Goal: Ask a question

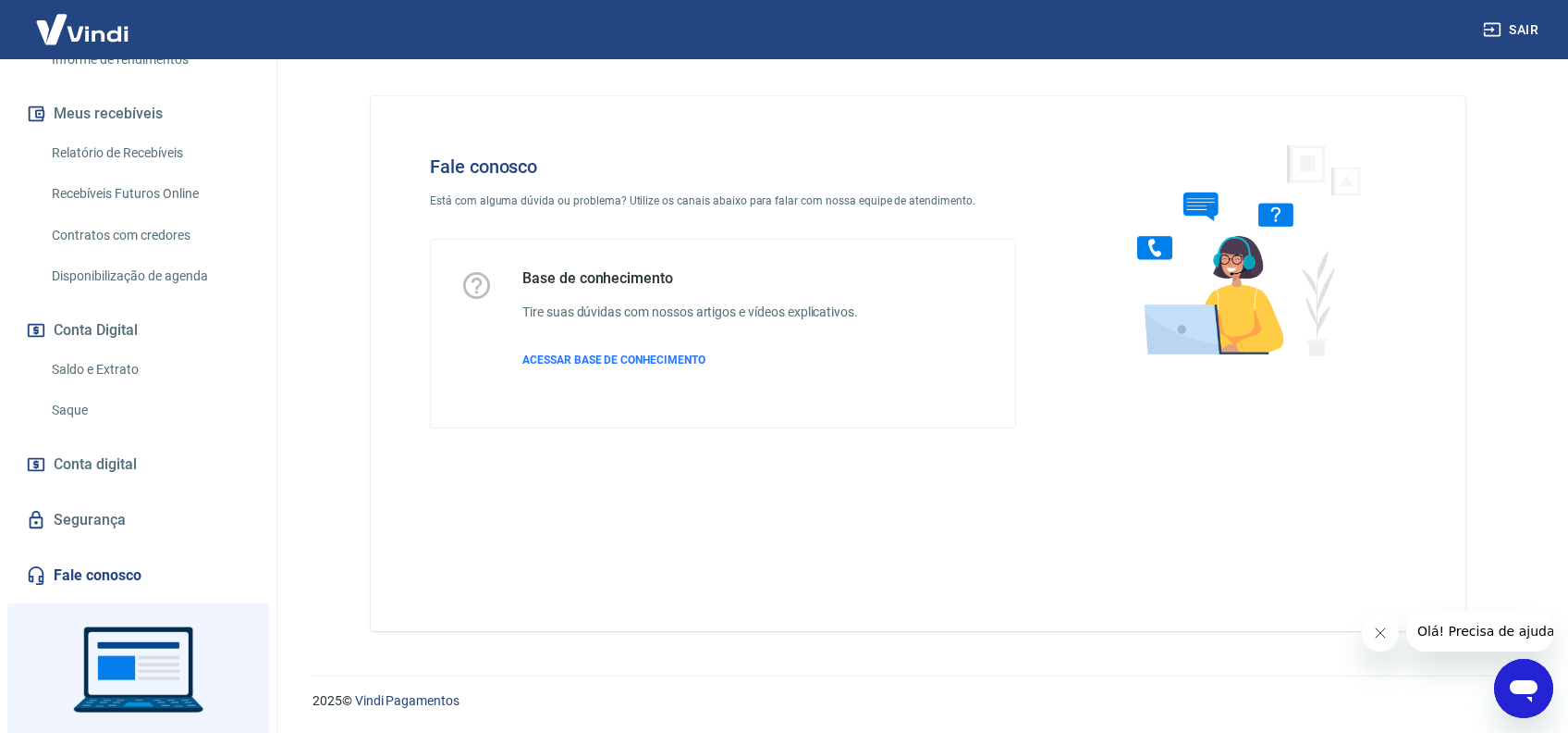
scroll to position [454, 0]
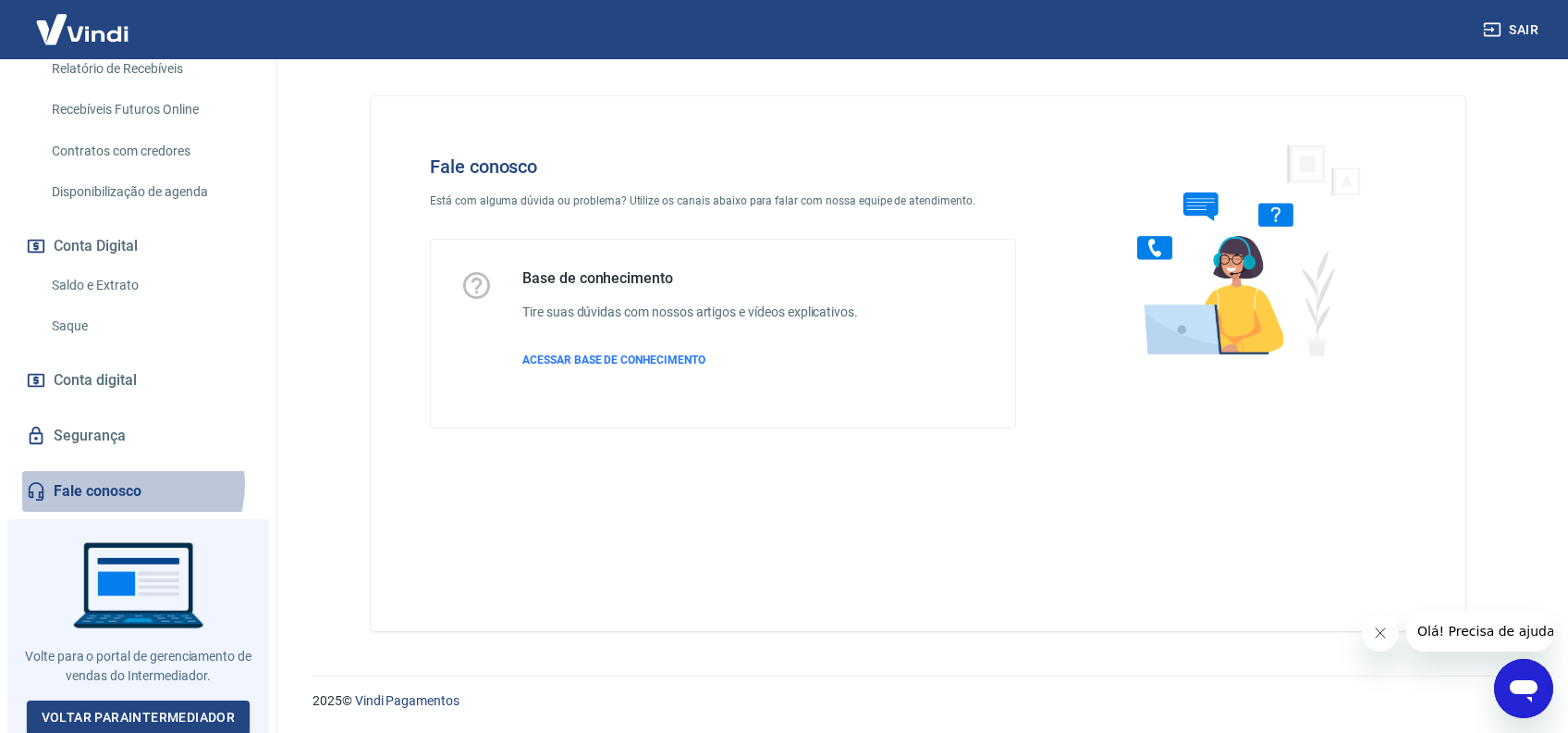
click at [131, 484] on link "Fale conosco" at bounding box center [137, 491] width 232 height 41
click at [1523, 680] on icon "Abrir janela de mensagens" at bounding box center [1524, 691] width 28 height 22
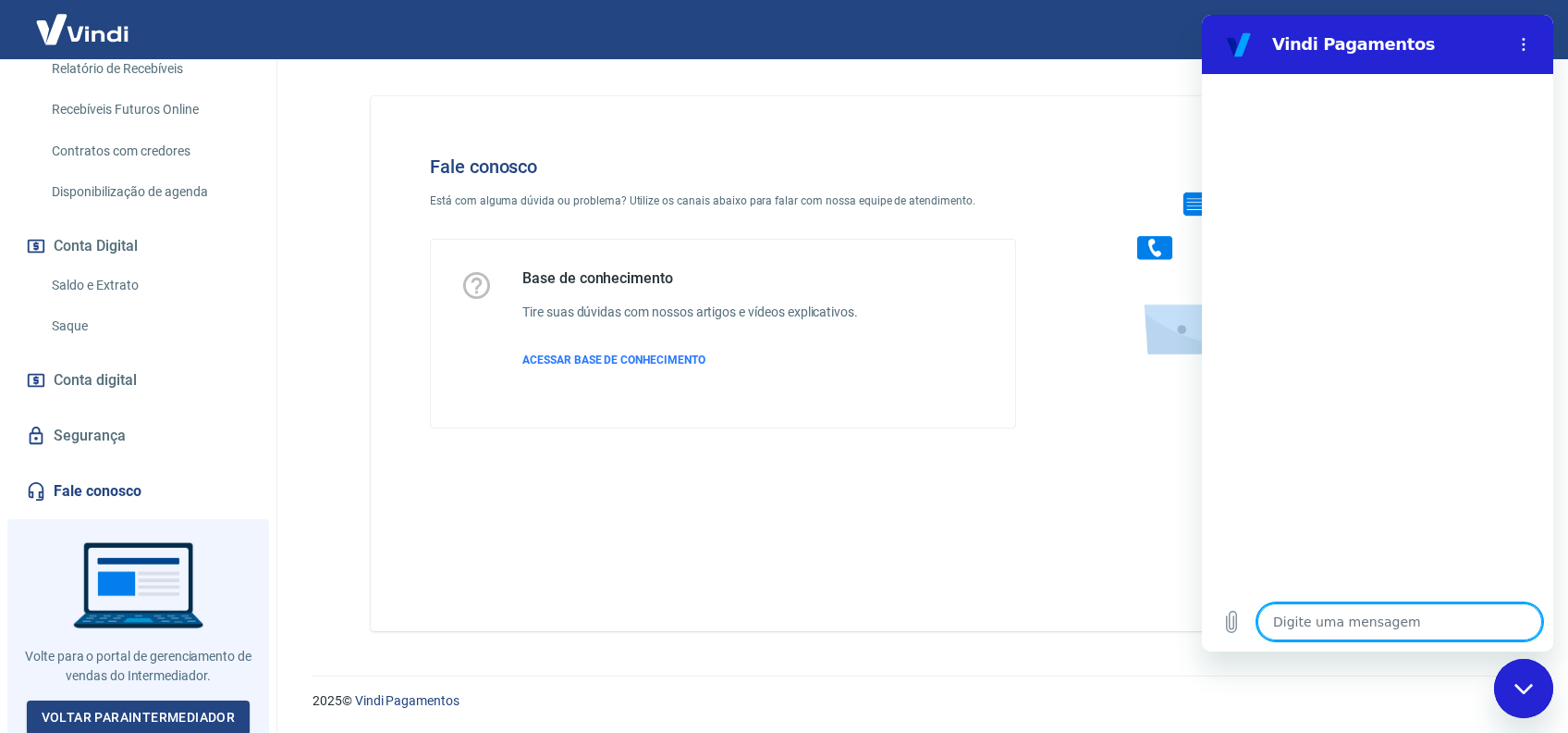
type textarea "O"
type textarea "x"
type textarea "Ol"
type textarea "x"
type textarea "Olá"
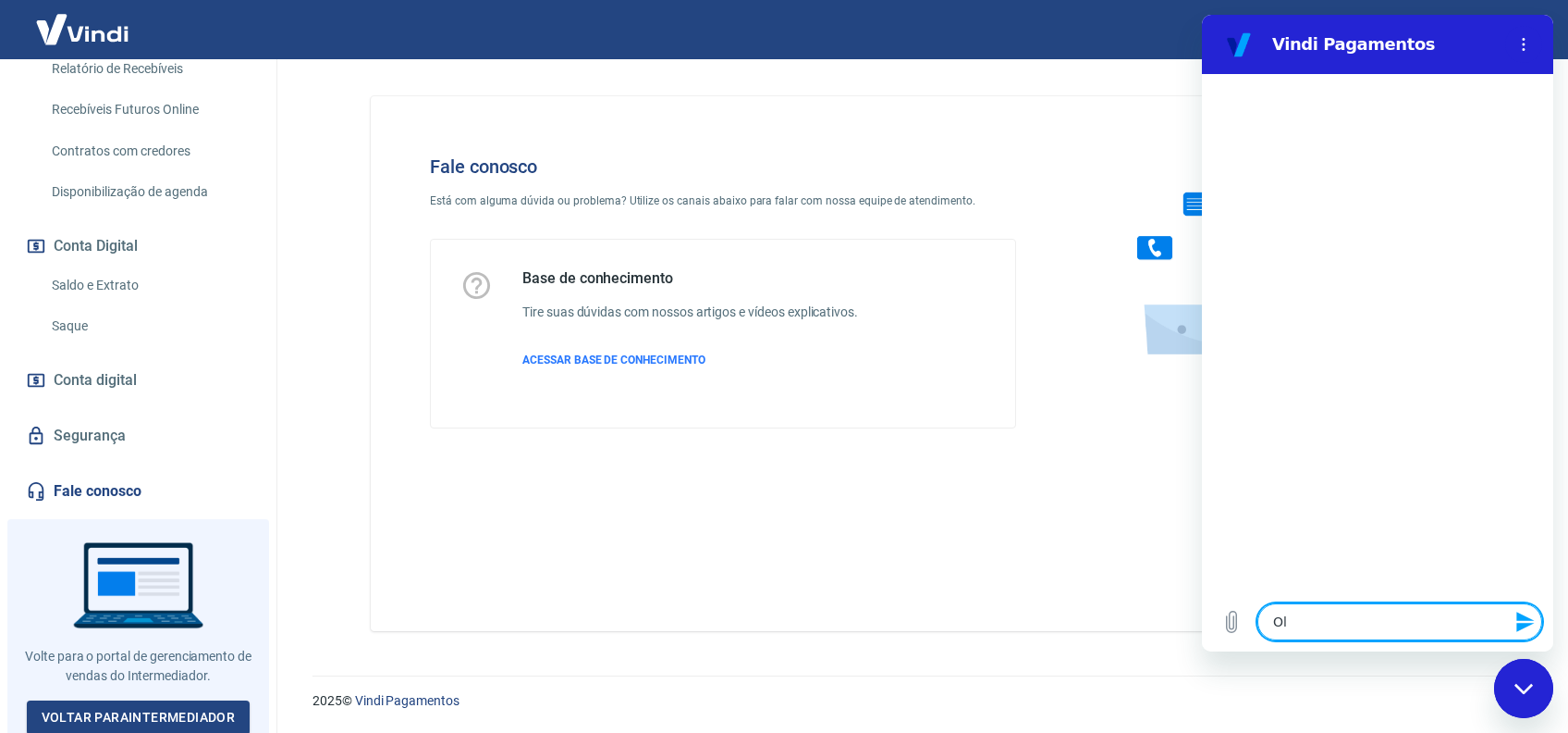
type textarea "x"
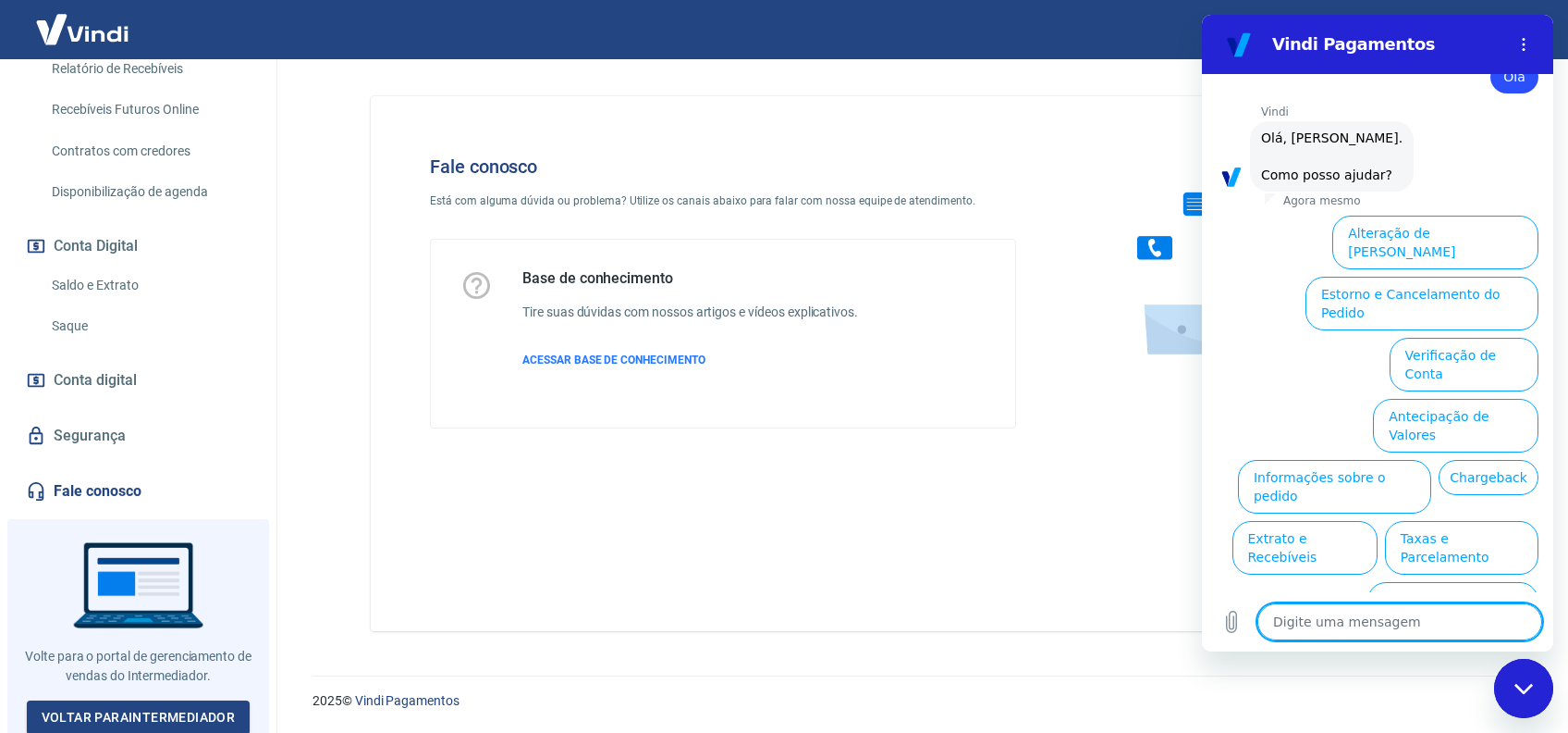
scroll to position [51, 0]
click at [1439, 459] on button "Chargeback" at bounding box center [1488, 477] width 100 height 36
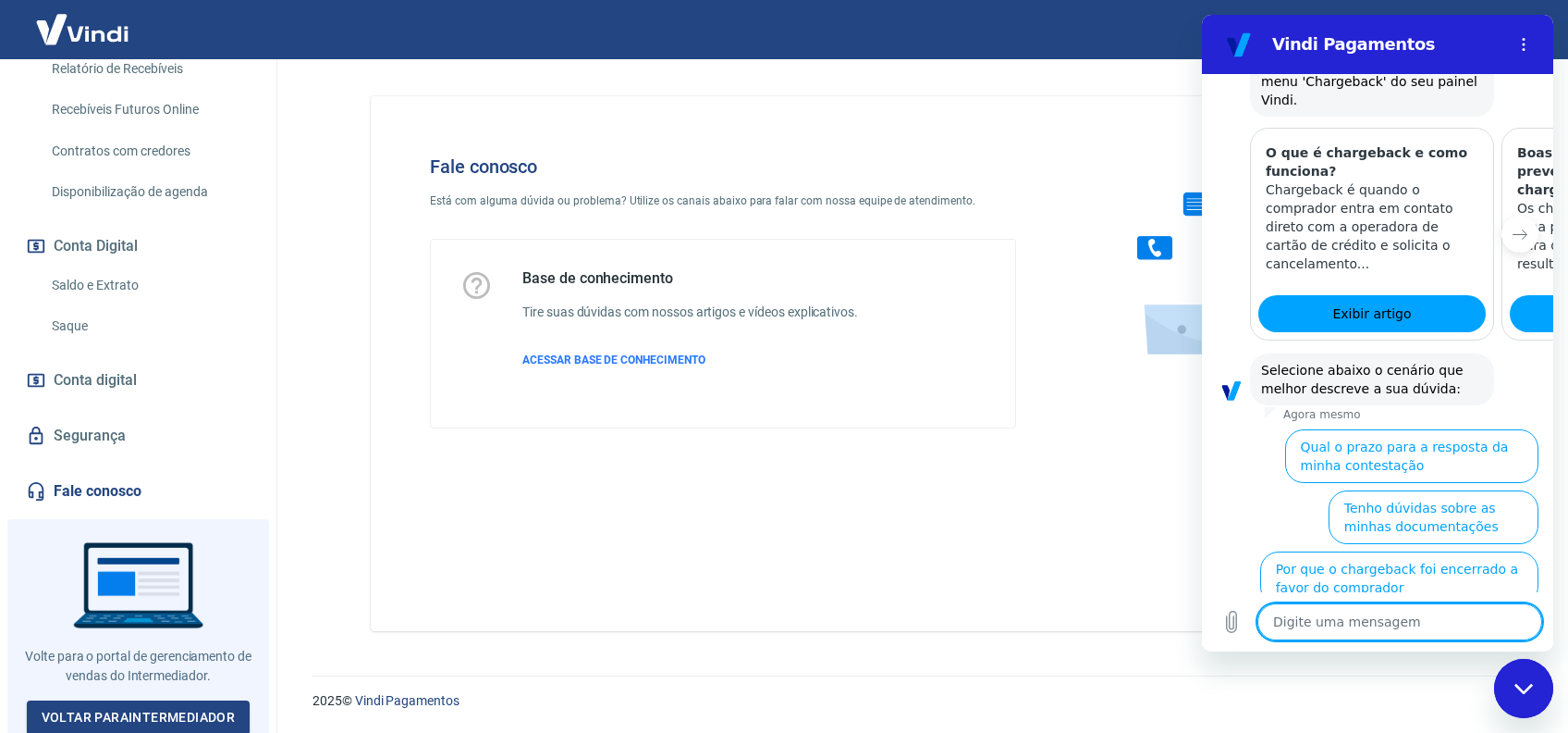
scroll to position [622, 0]
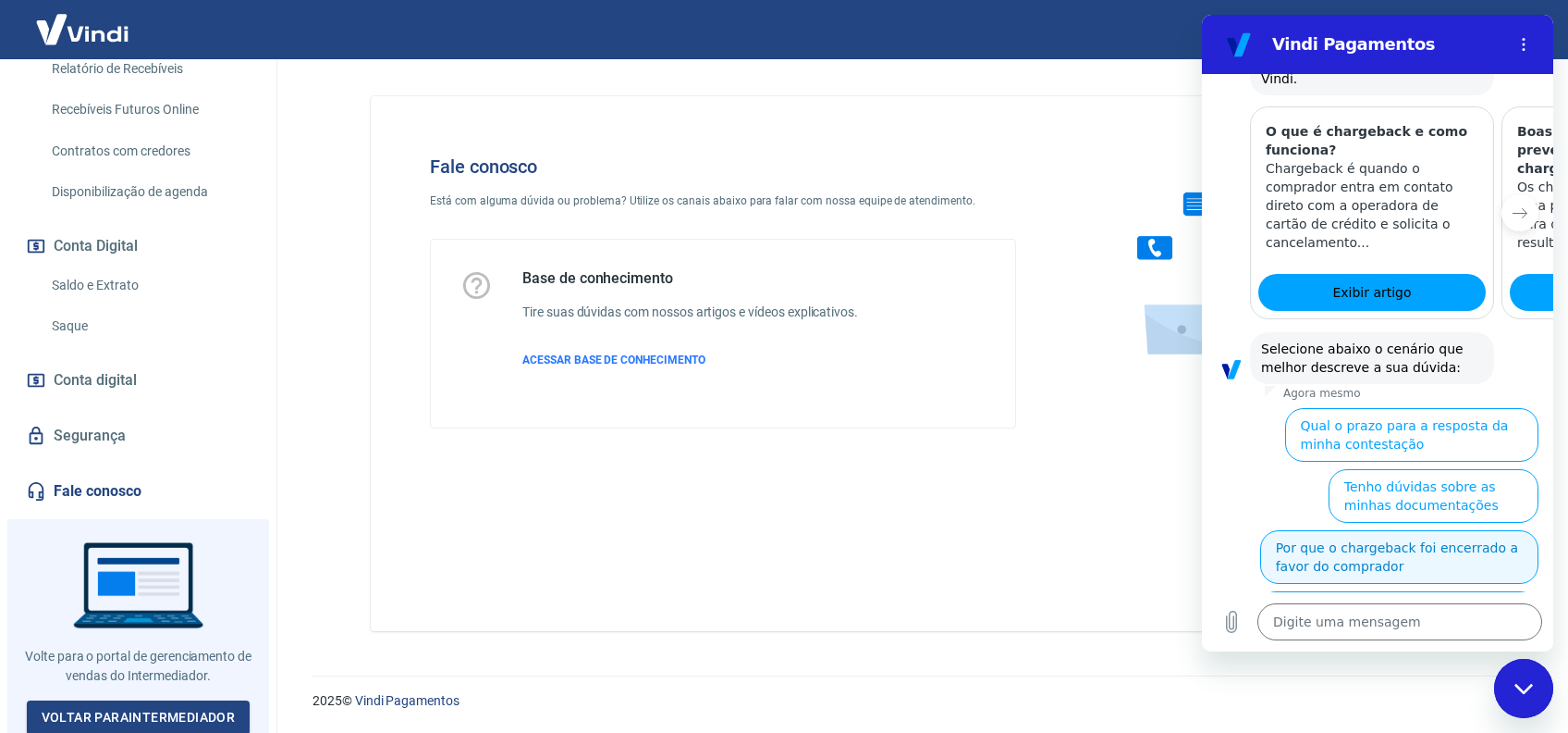
click at [1388, 530] on button "Por que o chargeback foi encerrado a favor do comprador" at bounding box center [1400, 557] width 278 height 53
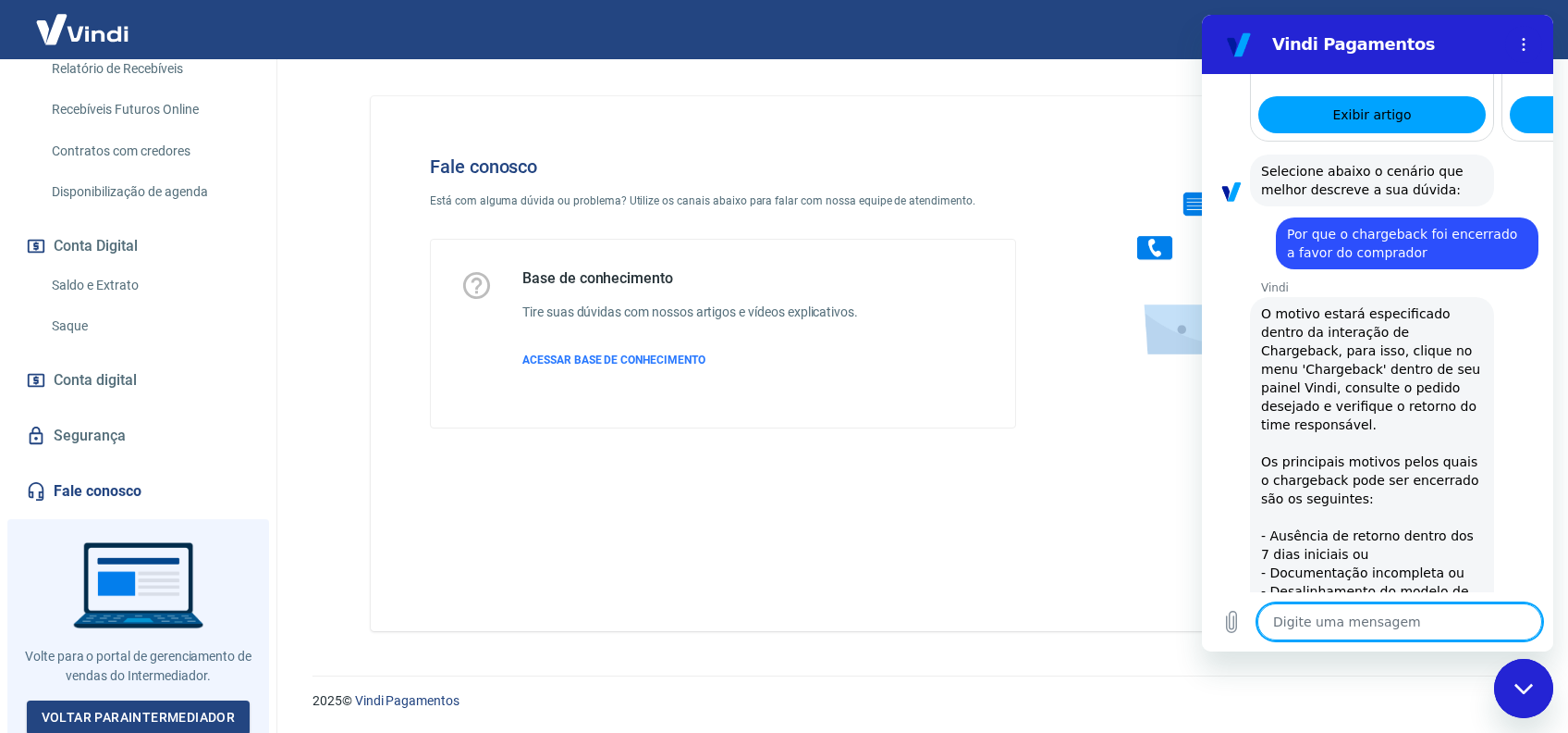
scroll to position [925, 0]
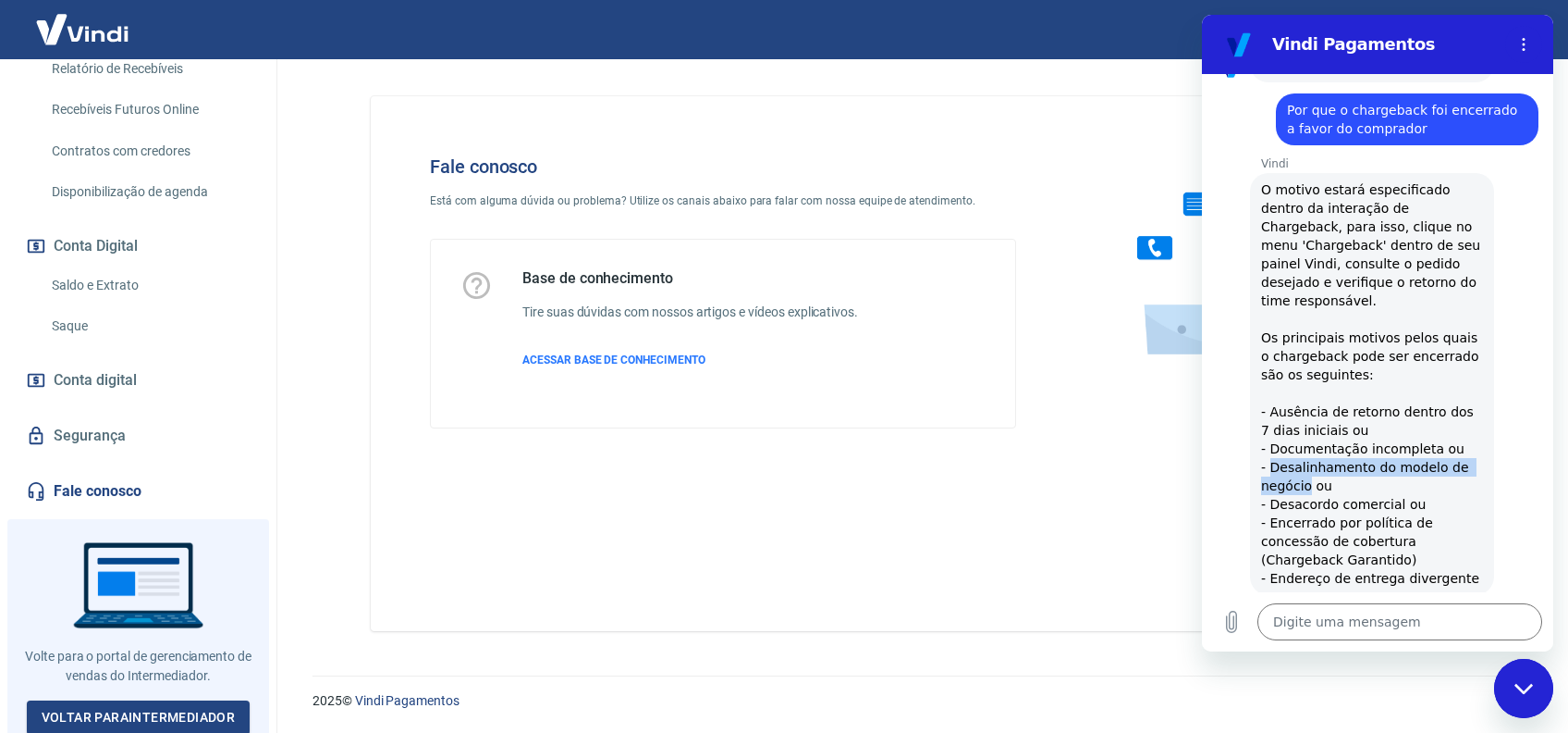
drag, startPoint x: 1273, startPoint y: 430, endPoint x: 1307, endPoint y: 449, distance: 38.9
click at [1307, 449] on span "O motivo estará especificado dentro da interação de Chargeback, para isso, cliq…" at bounding box center [1372, 384] width 222 height 407
copy span "Desalinhamento do modelo de negócio"
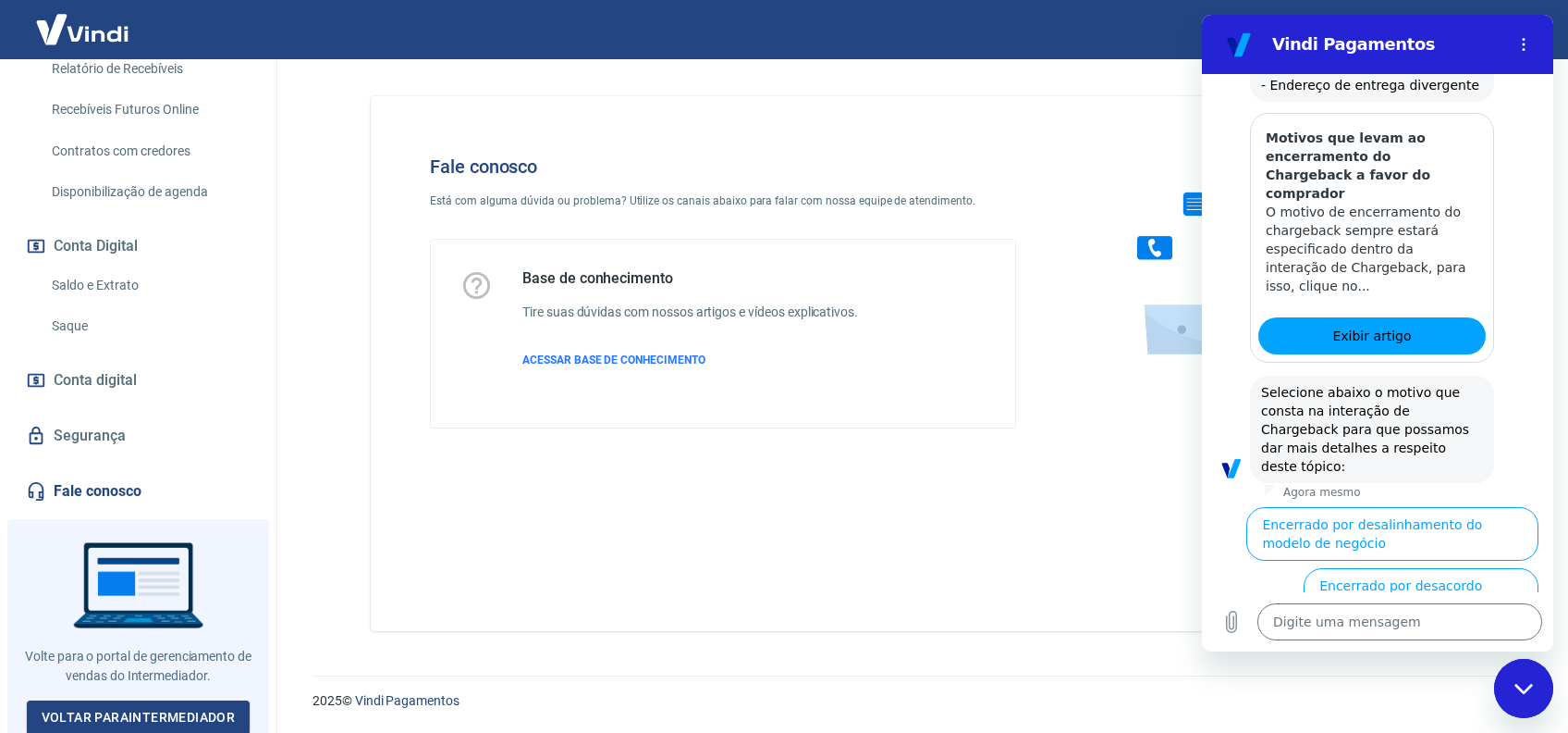
scroll to position [1540, 0]
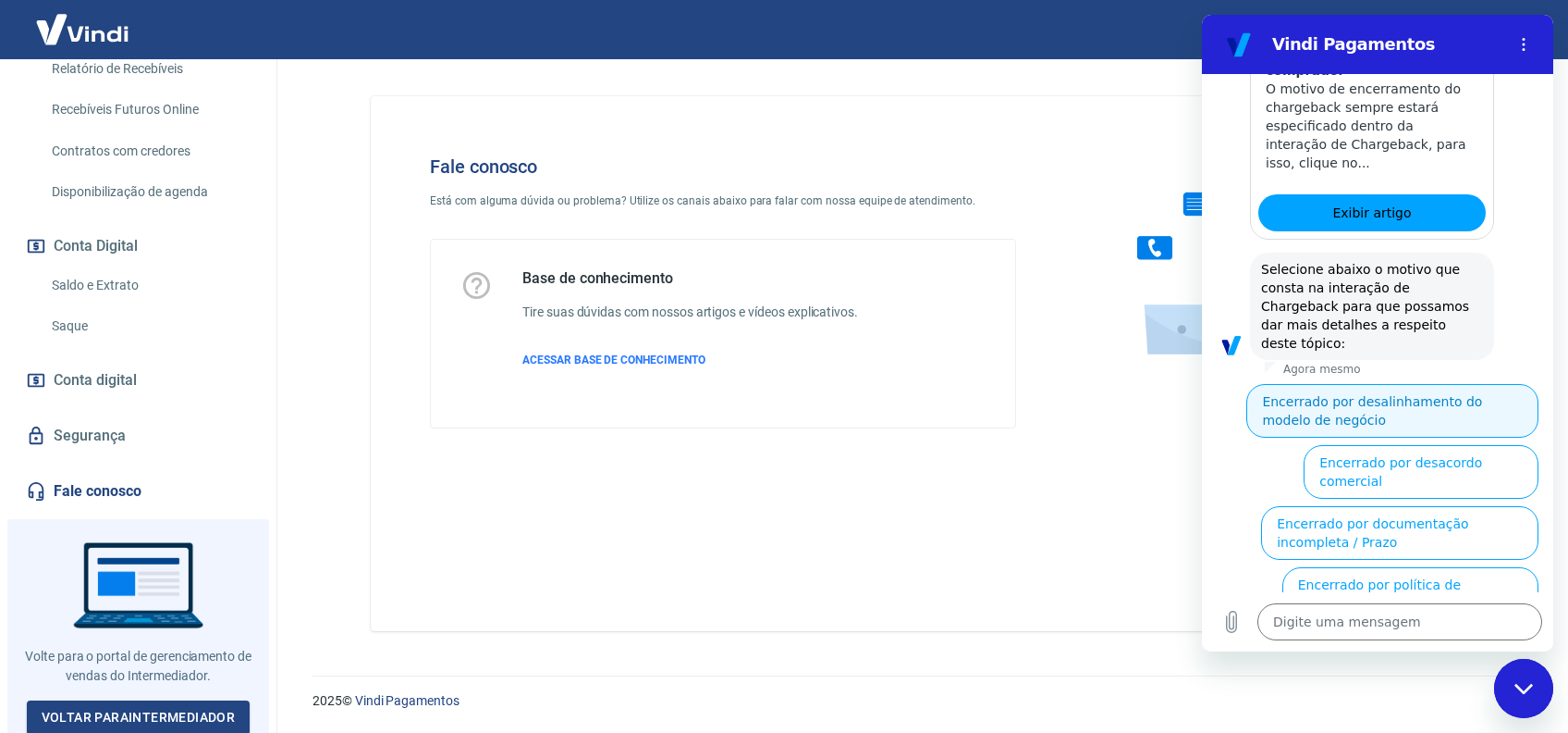
click at [1363, 384] on button "Encerrado por desalinhamento do modelo de negócio" at bounding box center [1392, 411] width 292 height 53
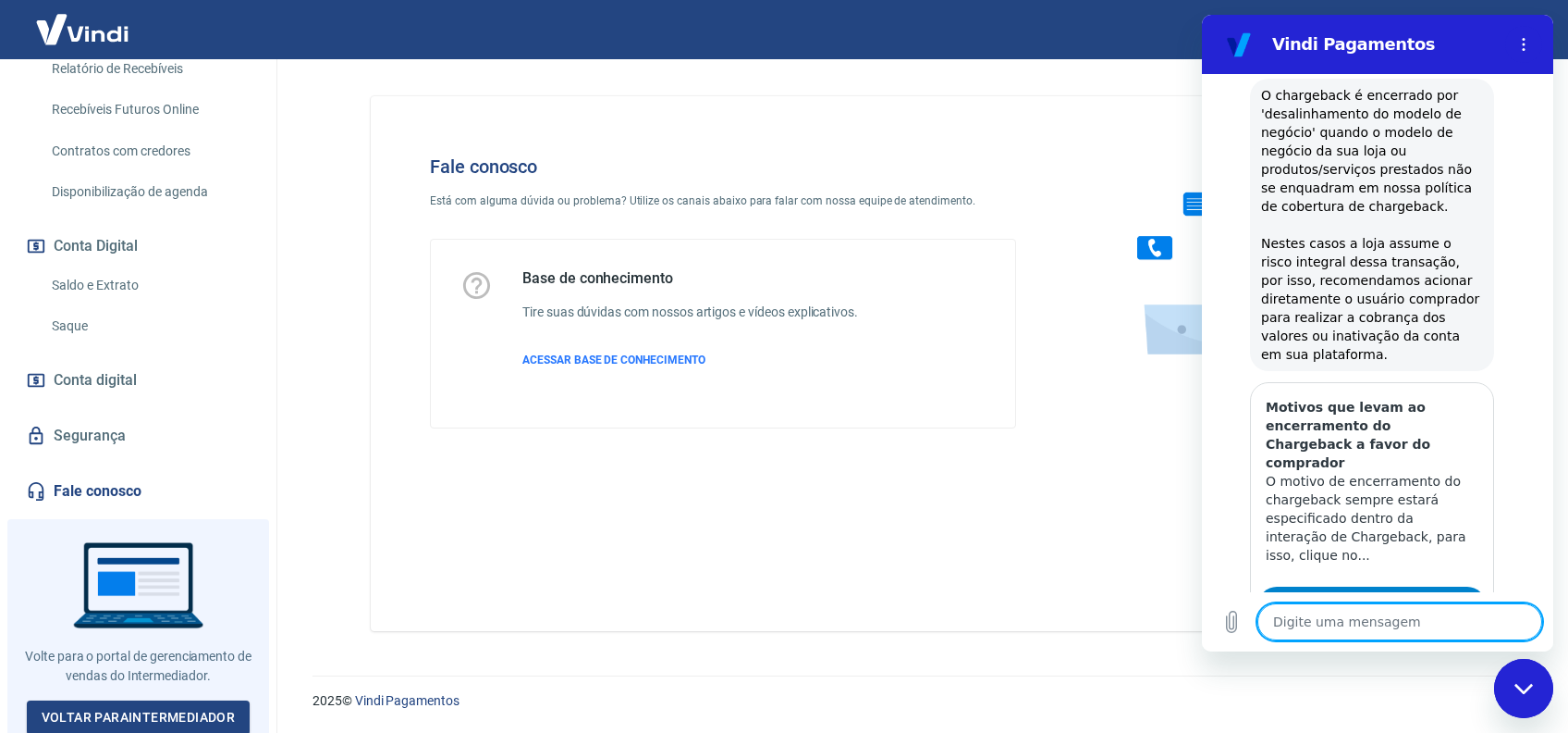
scroll to position [1969, 0]
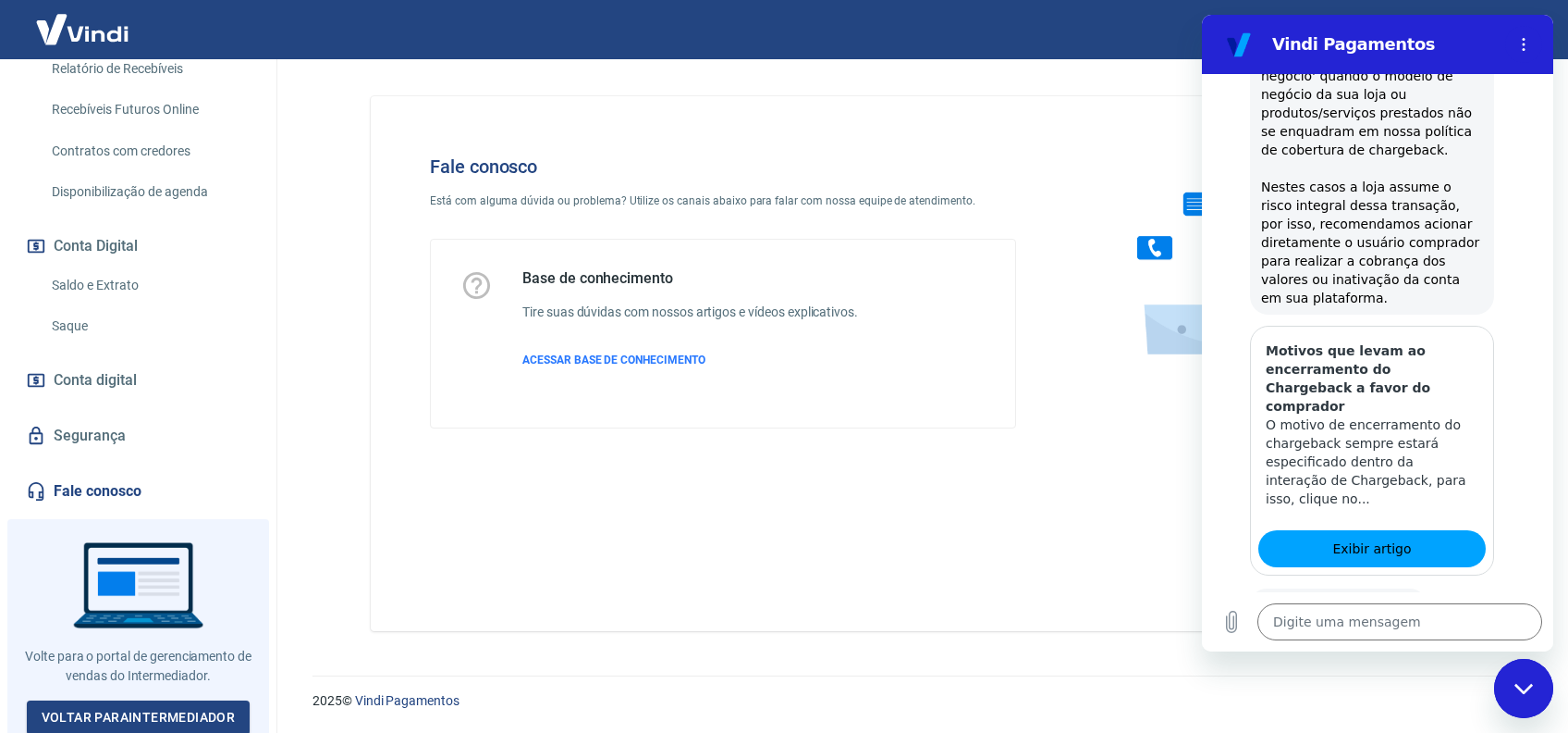
click at [1433, 646] on button "Sim" at bounding box center [1448, 664] width 53 height 36
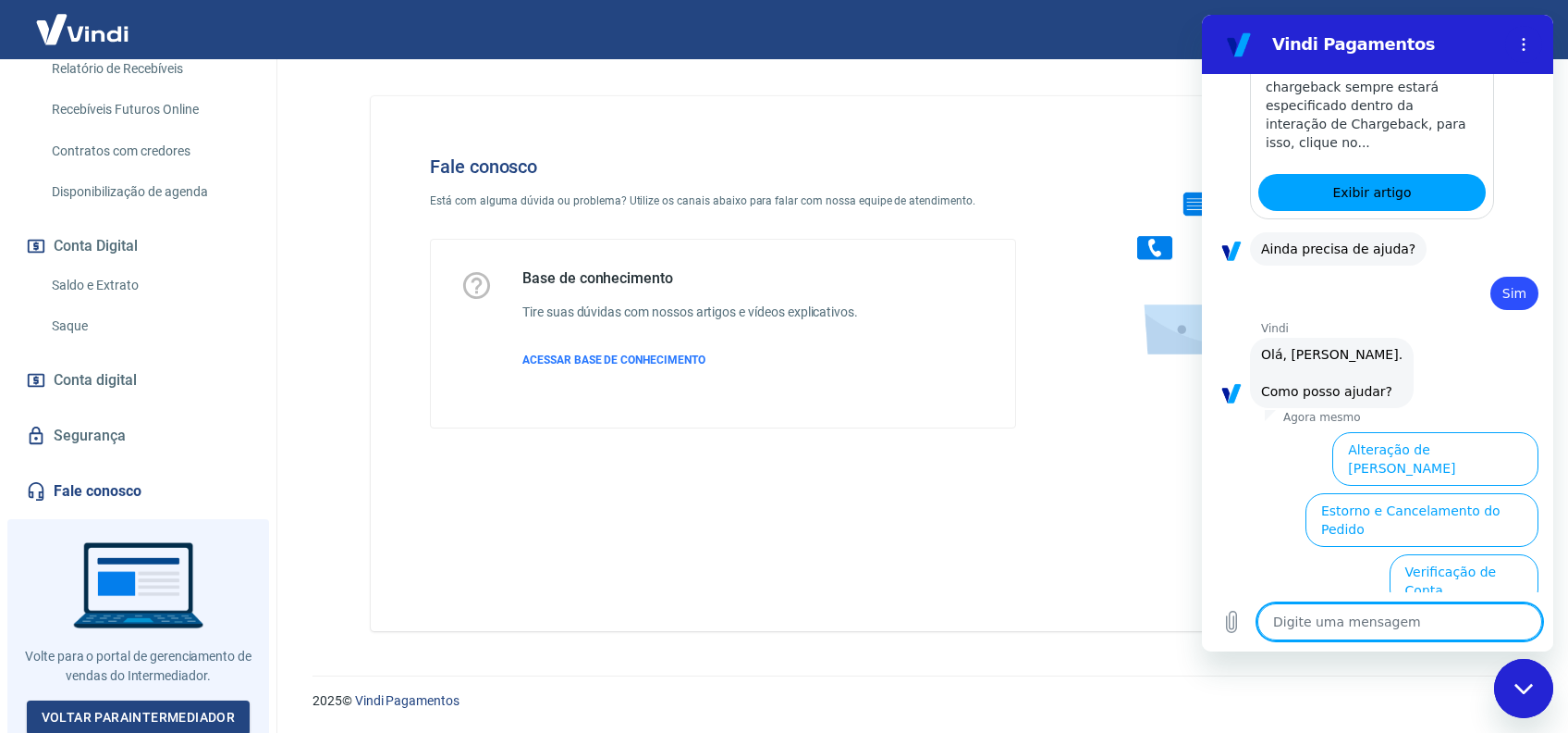
scroll to position [2450, 0]
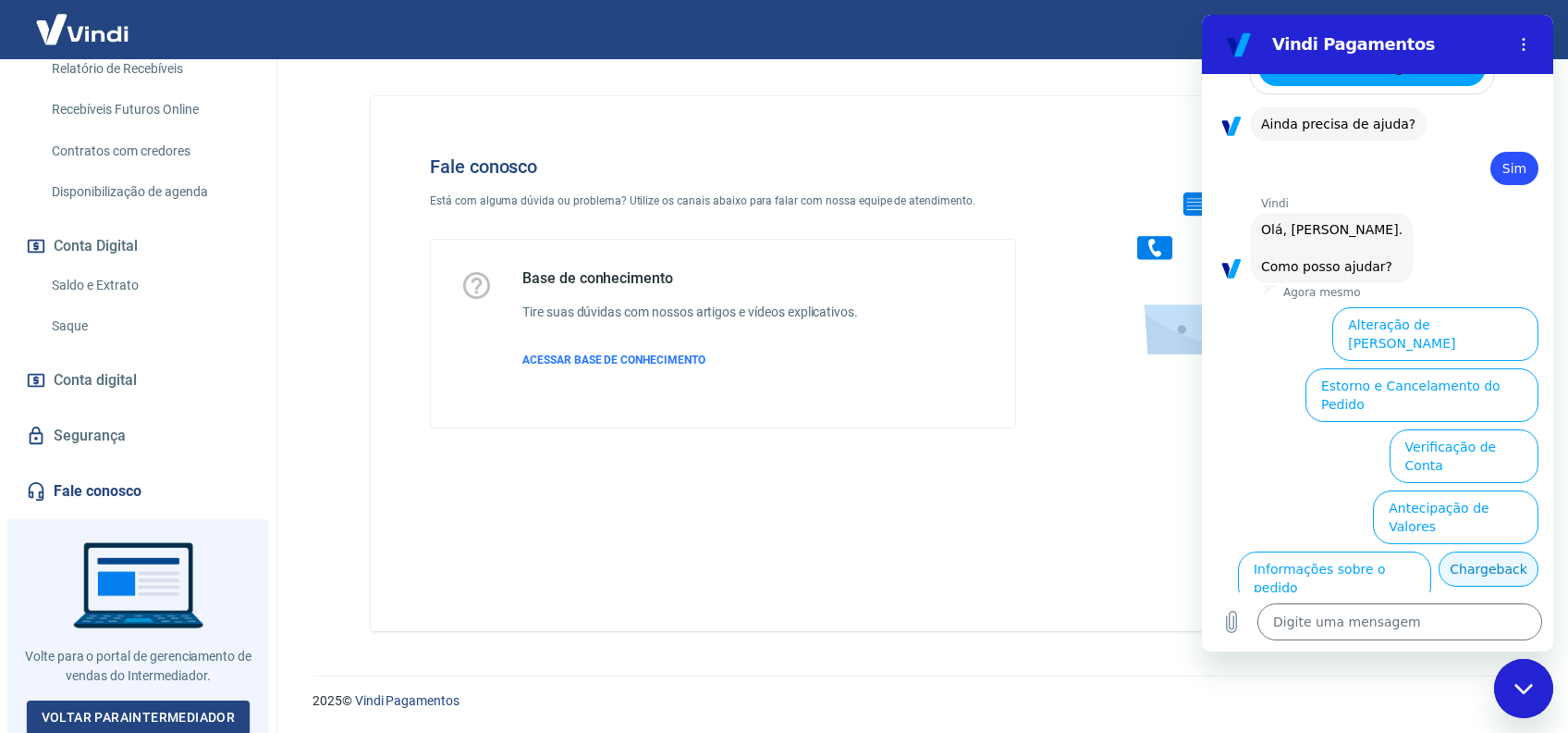
click at [1439, 551] on button "Chargeback" at bounding box center [1488, 569] width 100 height 36
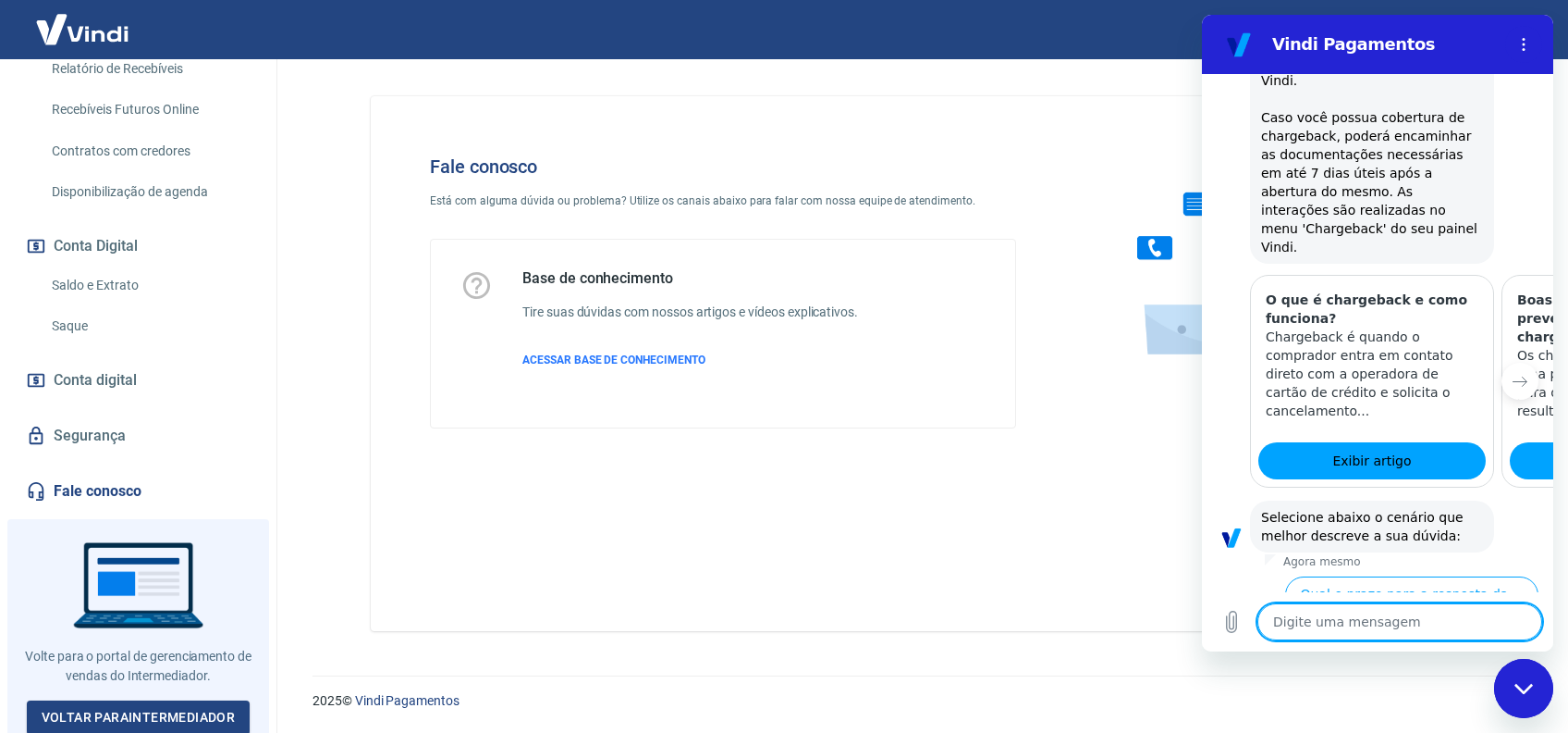
scroll to position [3020, 0]
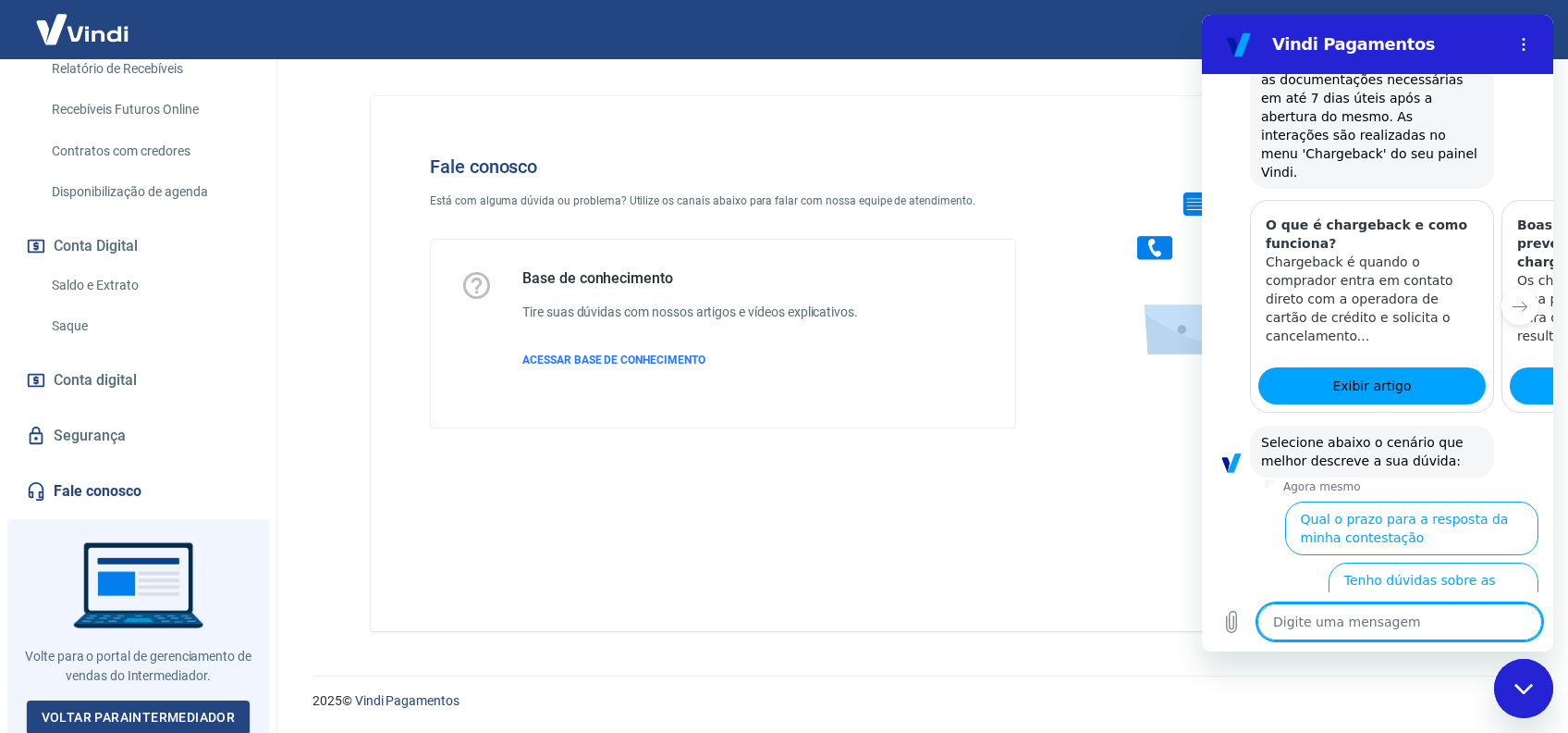
click at [1340, 623] on button "Por que o chargeback foi encerrado a favor do comprador" at bounding box center [1400, 650] width 278 height 53
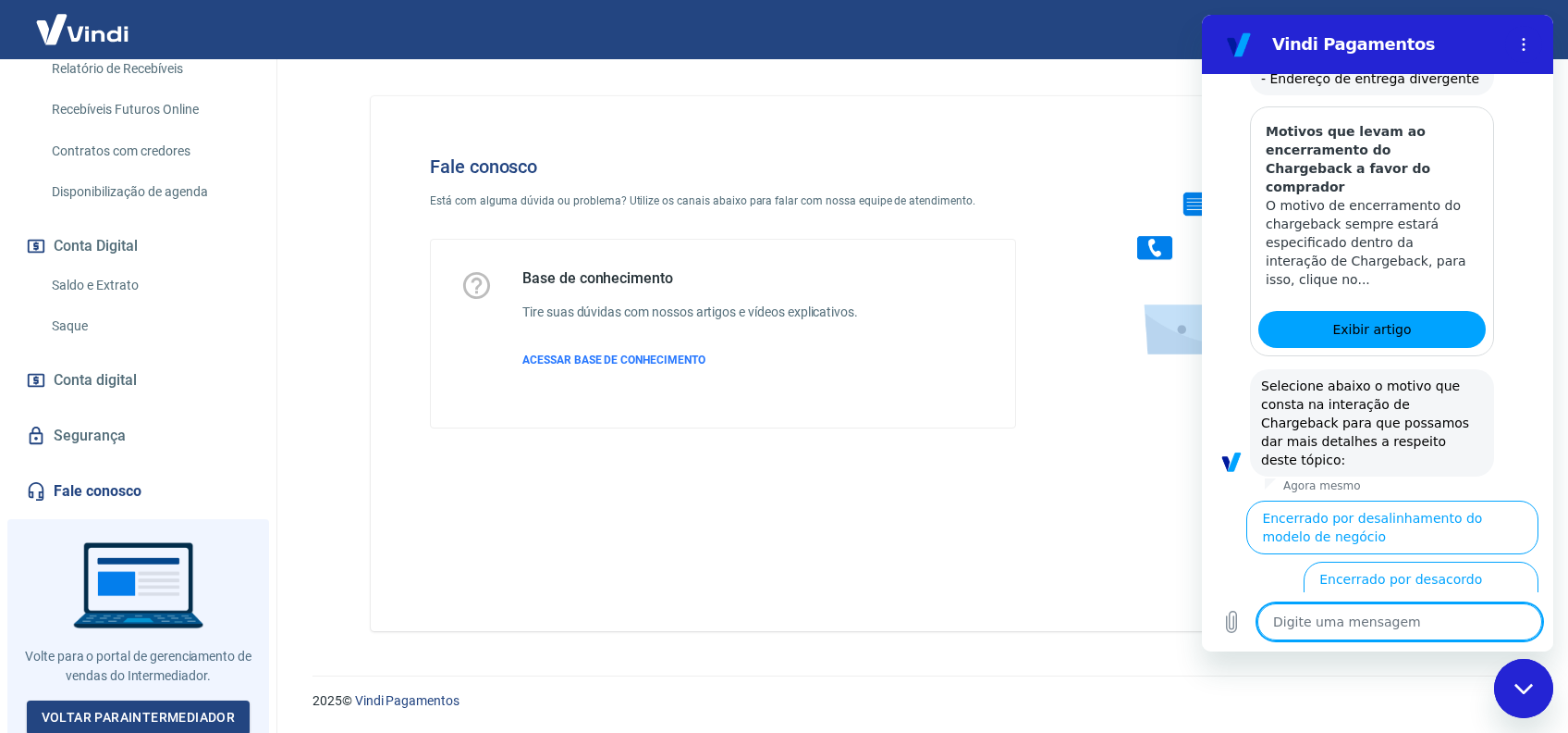
scroll to position [3938, 0]
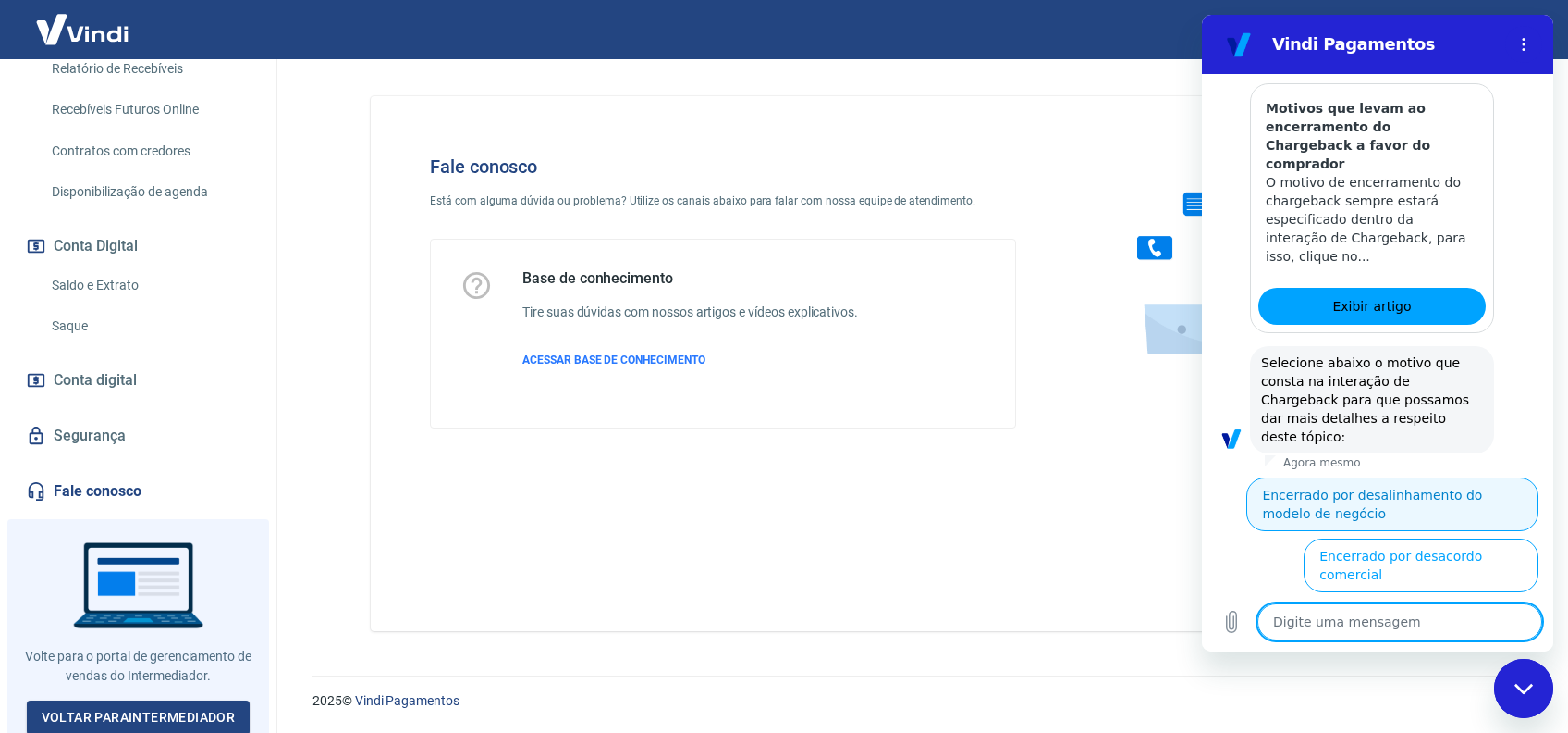
click at [1338, 477] on button "Encerrado por desalinhamento do modelo de negócio" at bounding box center [1392, 504] width 292 height 53
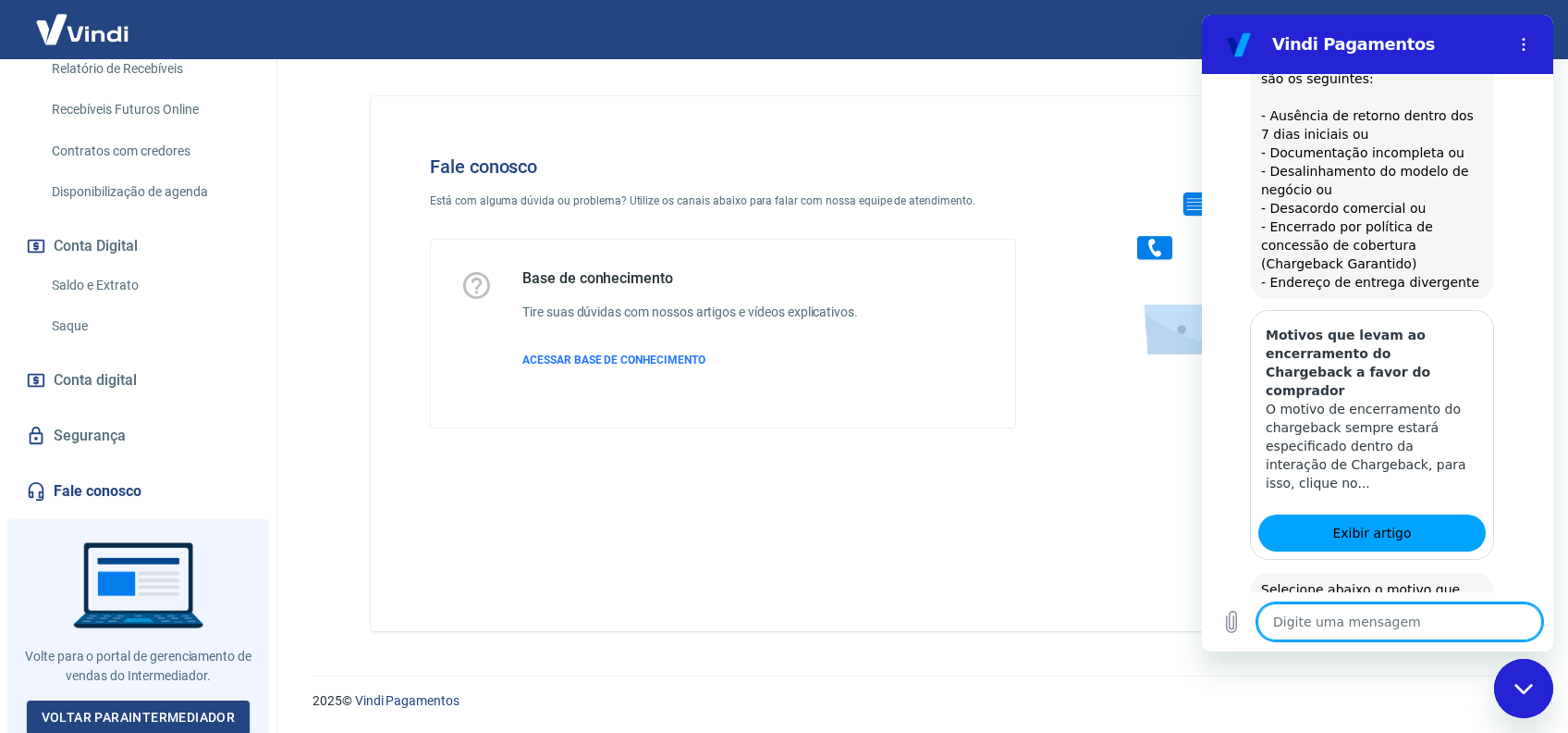
scroll to position [3715, 0]
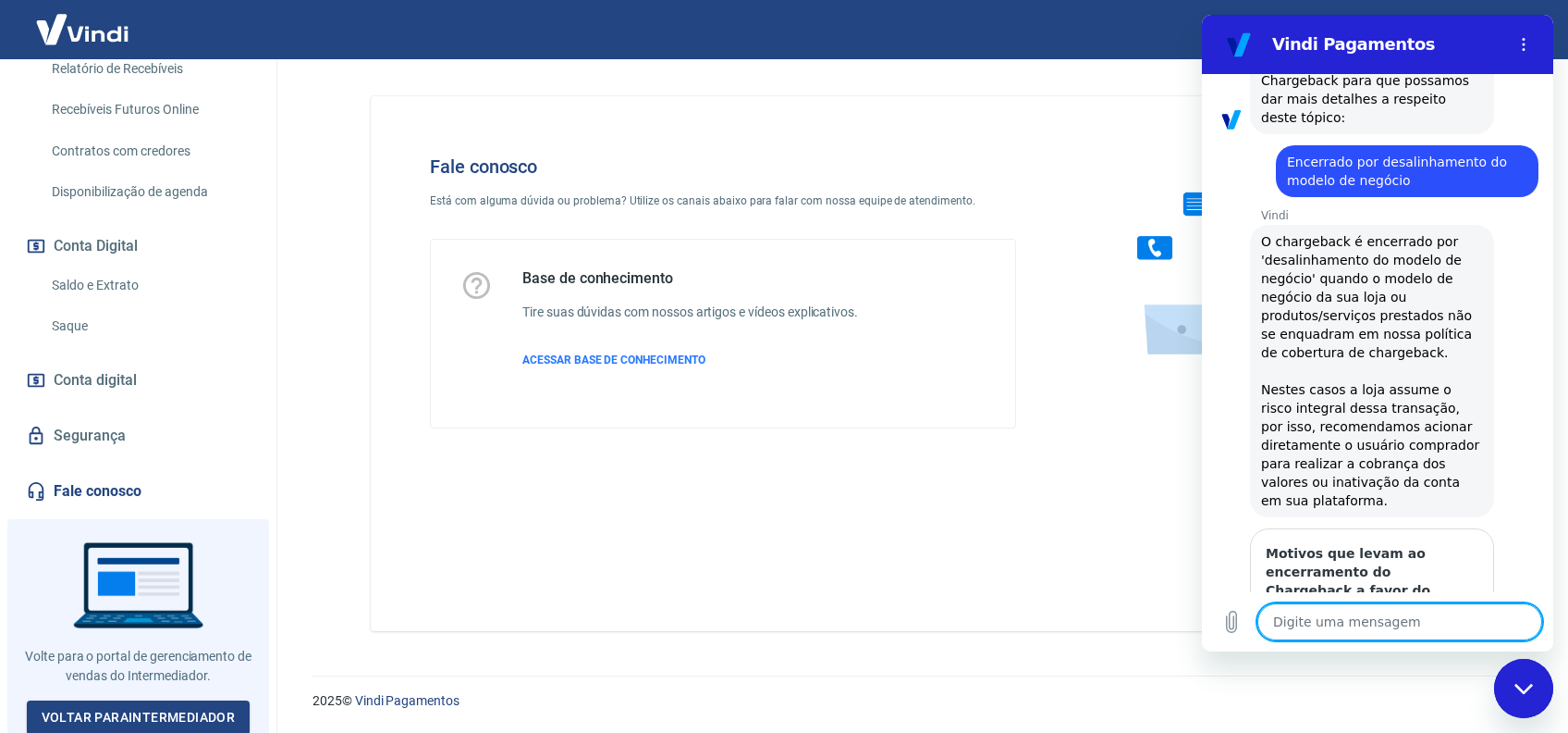
type textarea "x"
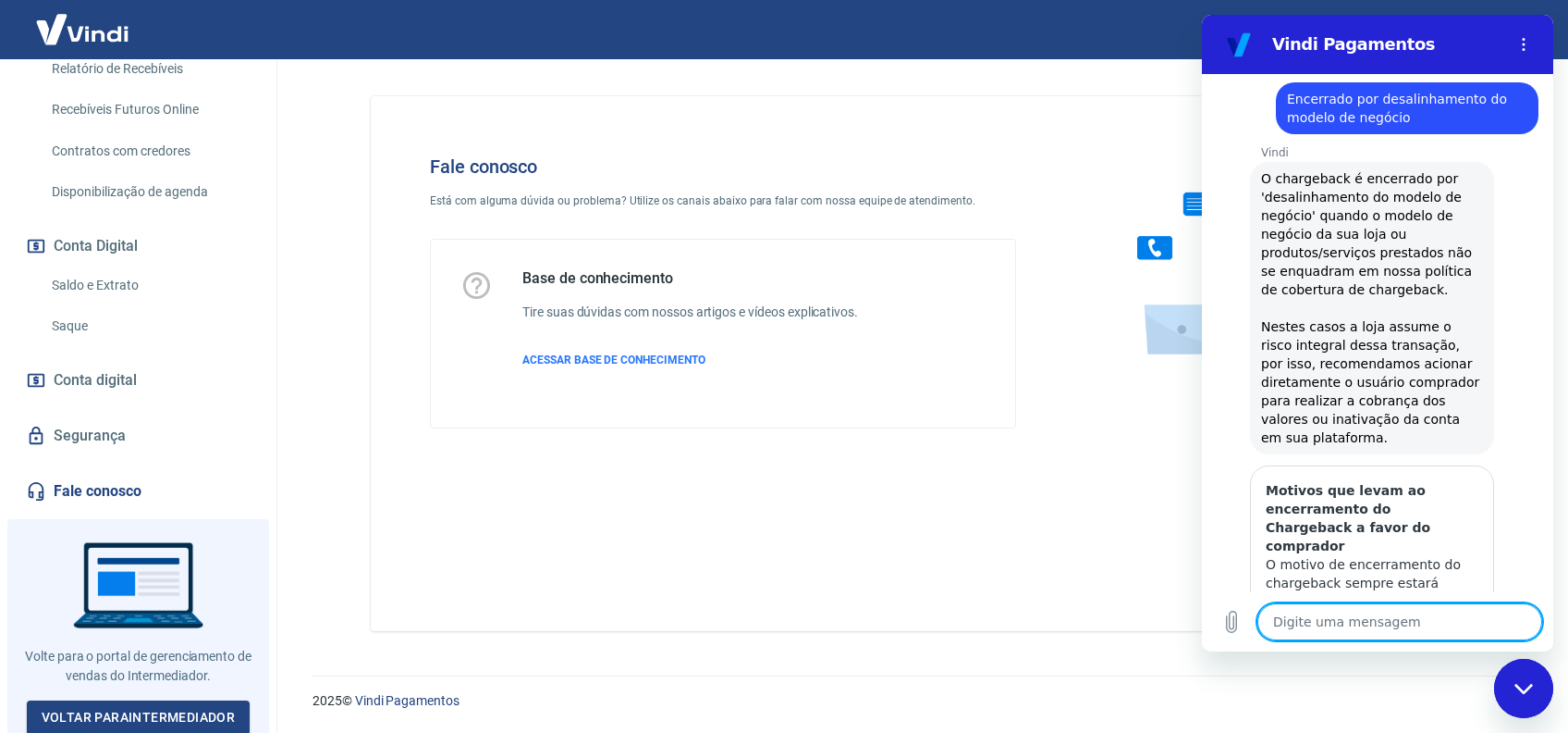
scroll to position [4366, 0]
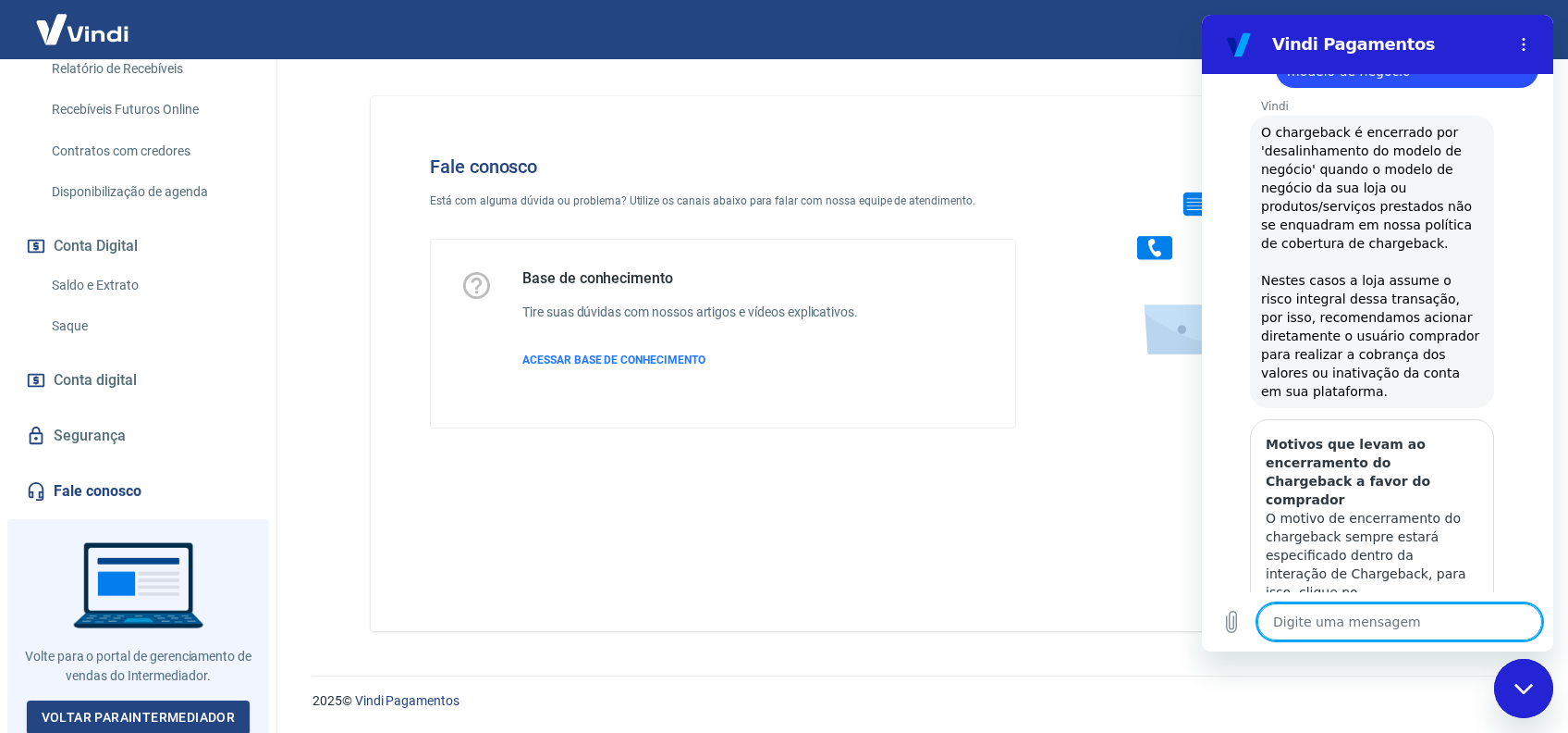
click at [1319, 614] on textarea at bounding box center [1400, 621] width 284 height 37
type textarea "F"
type textarea "x"
type textarea "Fa"
type textarea "x"
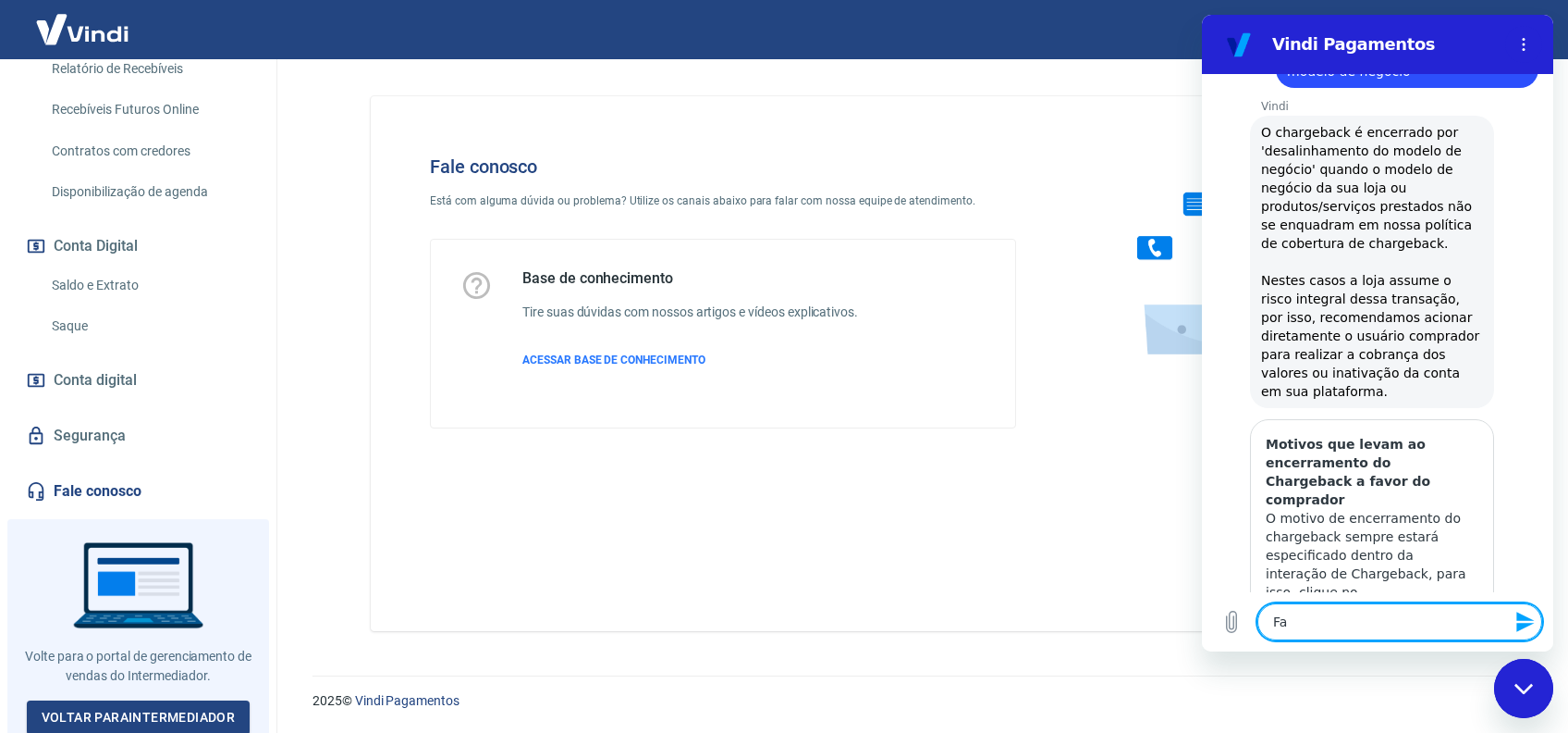
type textarea "Fal"
type textarea "x"
type textarea "Fala"
type textarea "x"
type textarea "Fala"
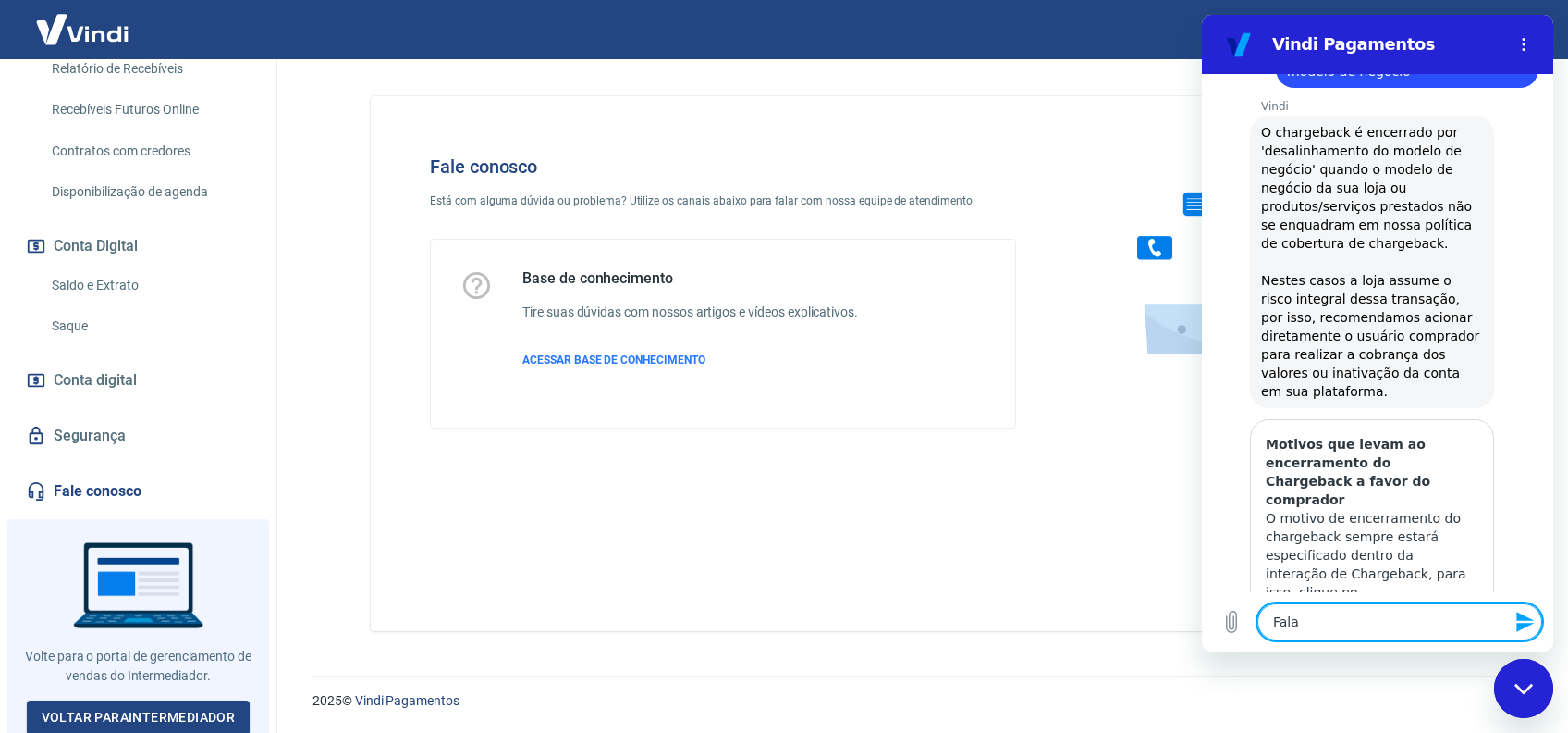
type textarea "x"
type textarea "Fala r"
type textarea "x"
type textarea "Fala"
type textarea "x"
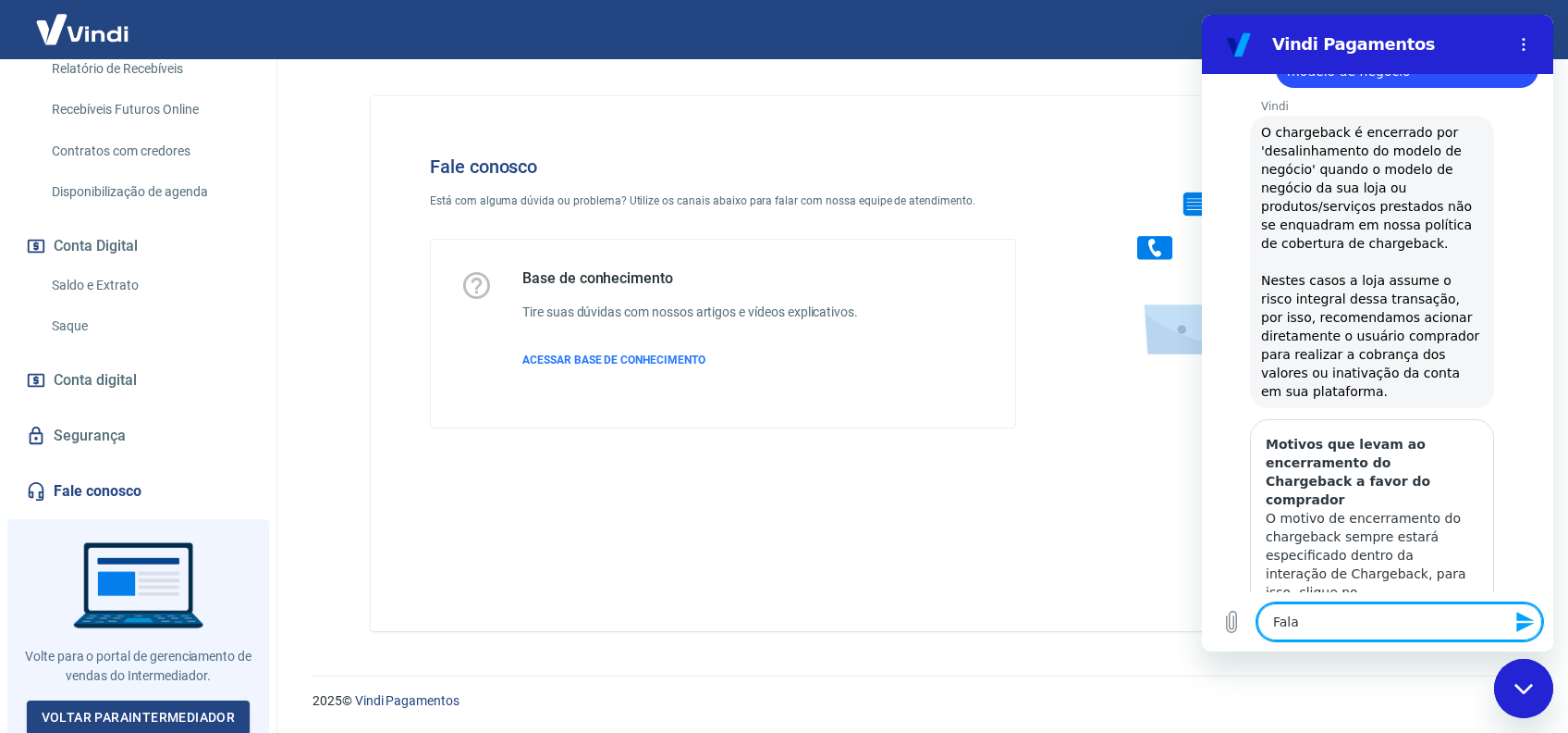
type textarea "Fala"
type textarea "x"
type textarea "Falar"
type textarea "x"
type textarea "Falar"
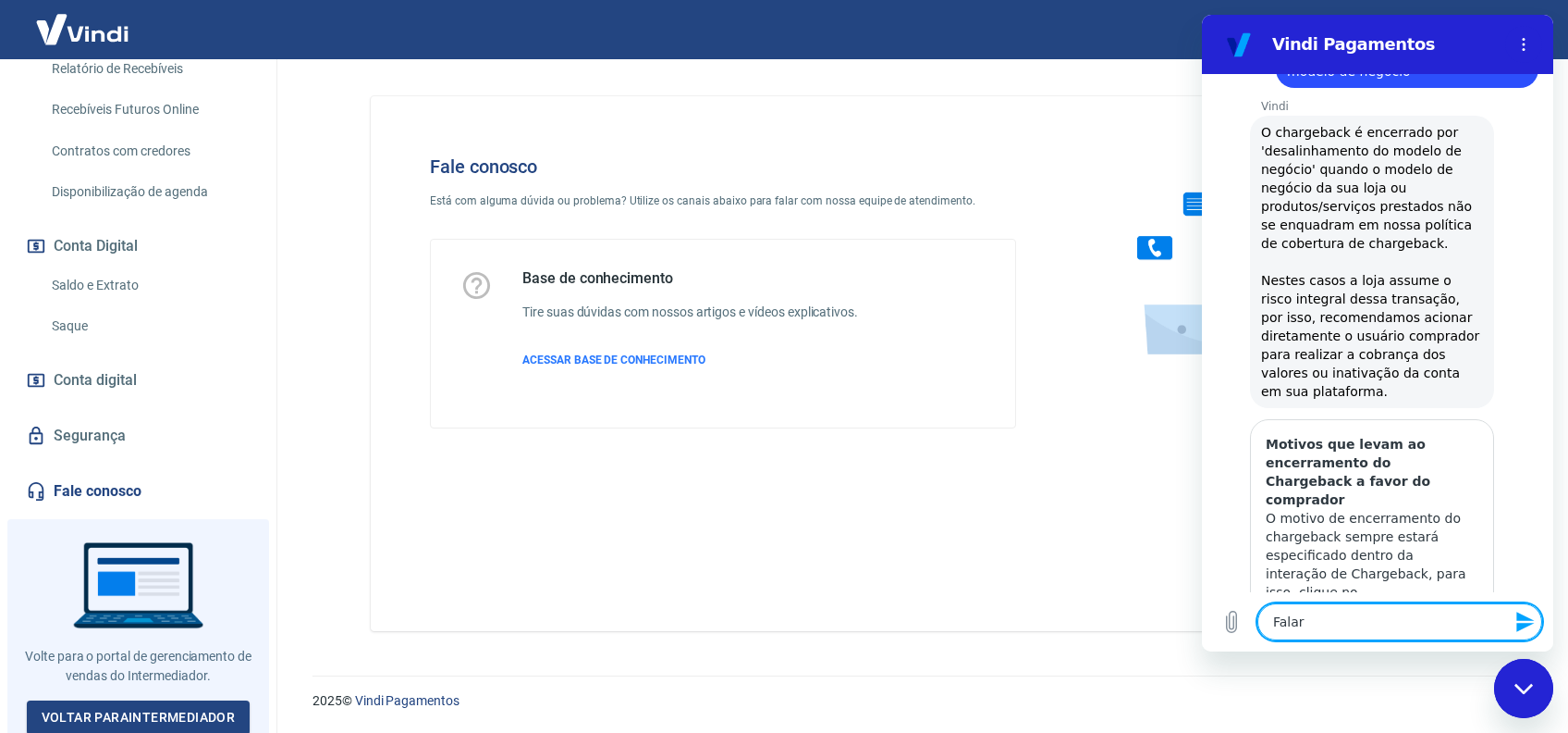
type textarea "x"
type textarea "Falar c"
type textarea "x"
type textarea "Falar co"
type textarea "x"
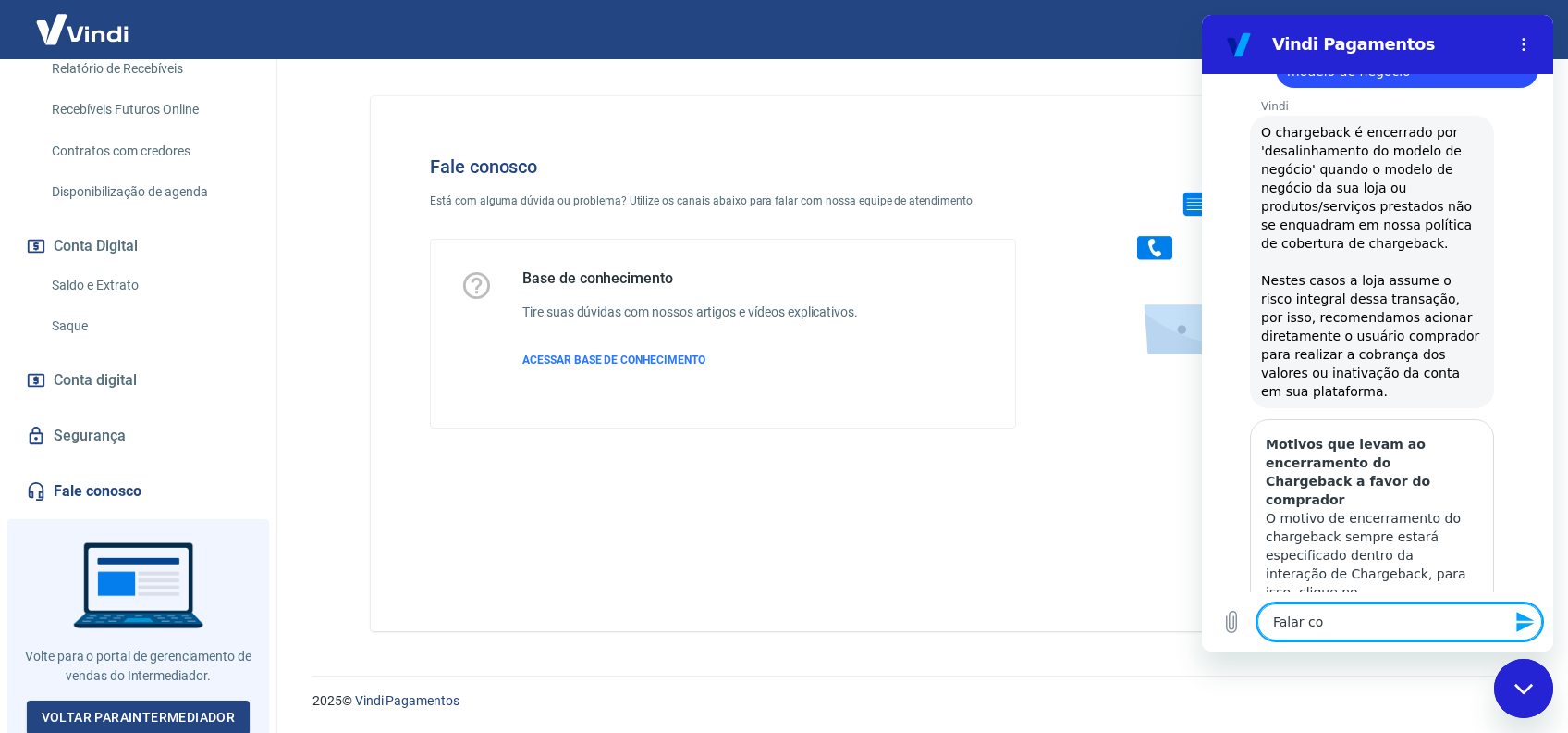
type textarea "Falar com"
type textarea "x"
type textarea "Falar com"
type textarea "x"
type textarea "Falar com a"
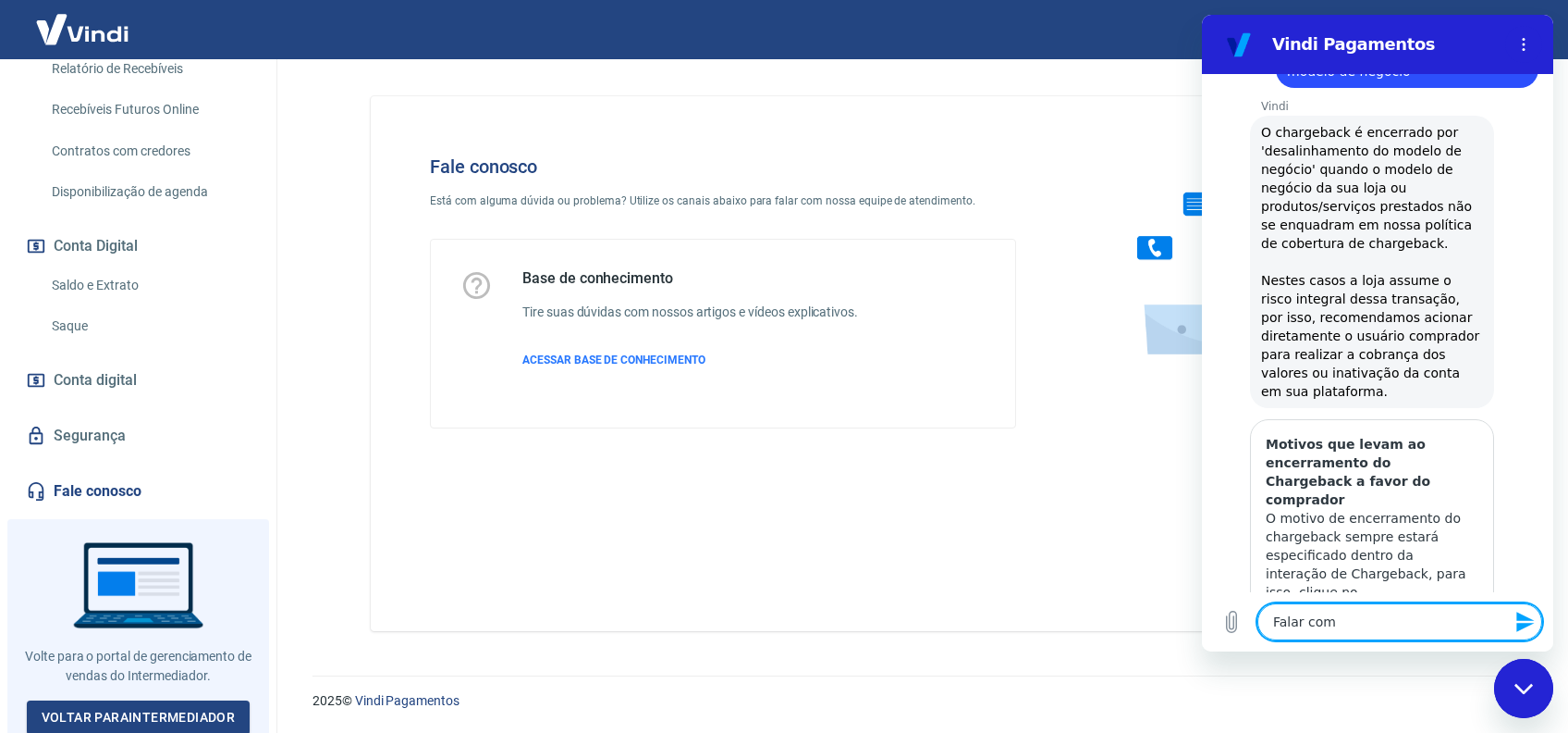
type textarea "x"
type textarea "Falar com at"
type textarea "x"
type textarea "Falar com ate"
type textarea "x"
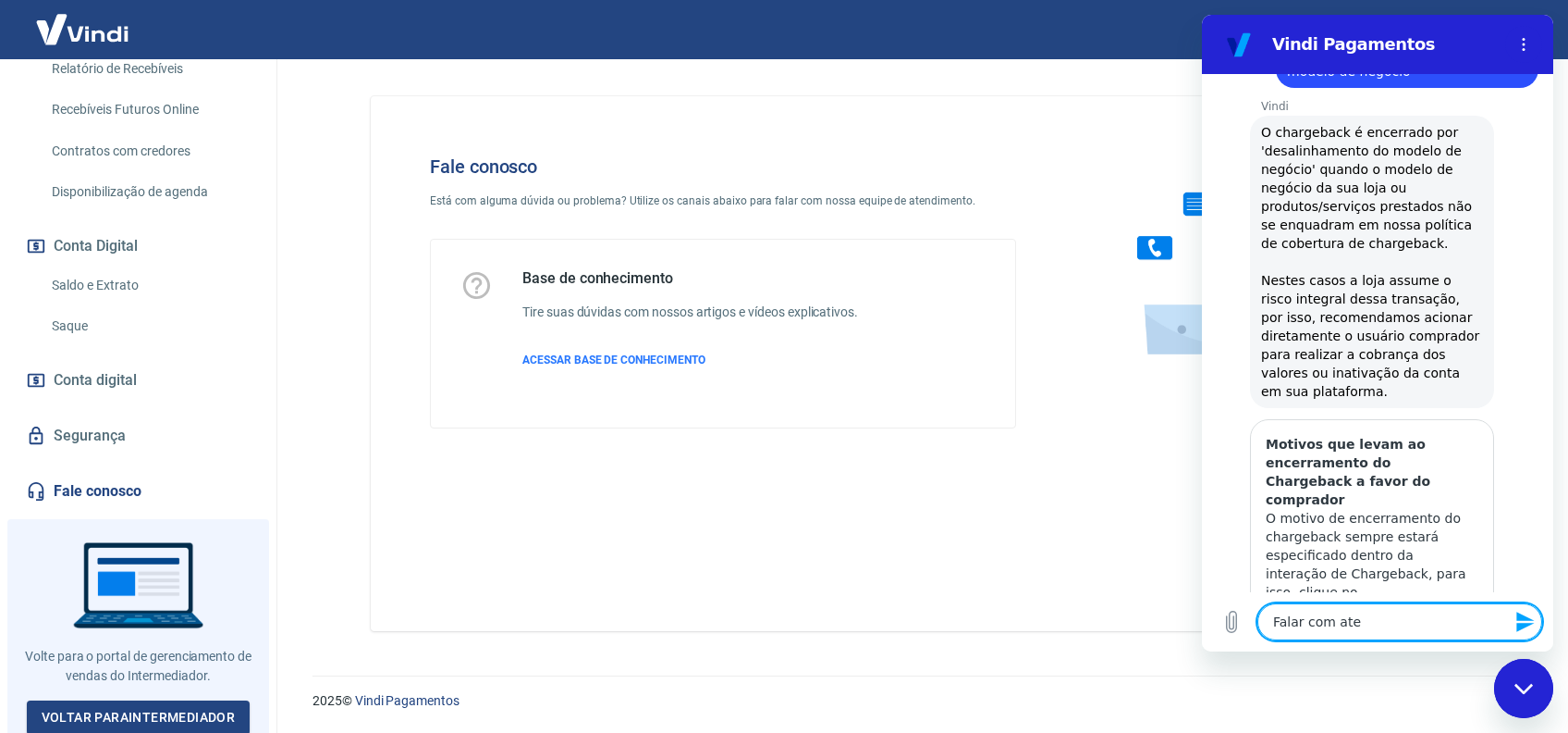
type textarea "Falar com [GEOGRAPHIC_DATA]"
type textarea "x"
type textarea "Falar com atend"
type textarea "x"
type textarea "Falar com atende"
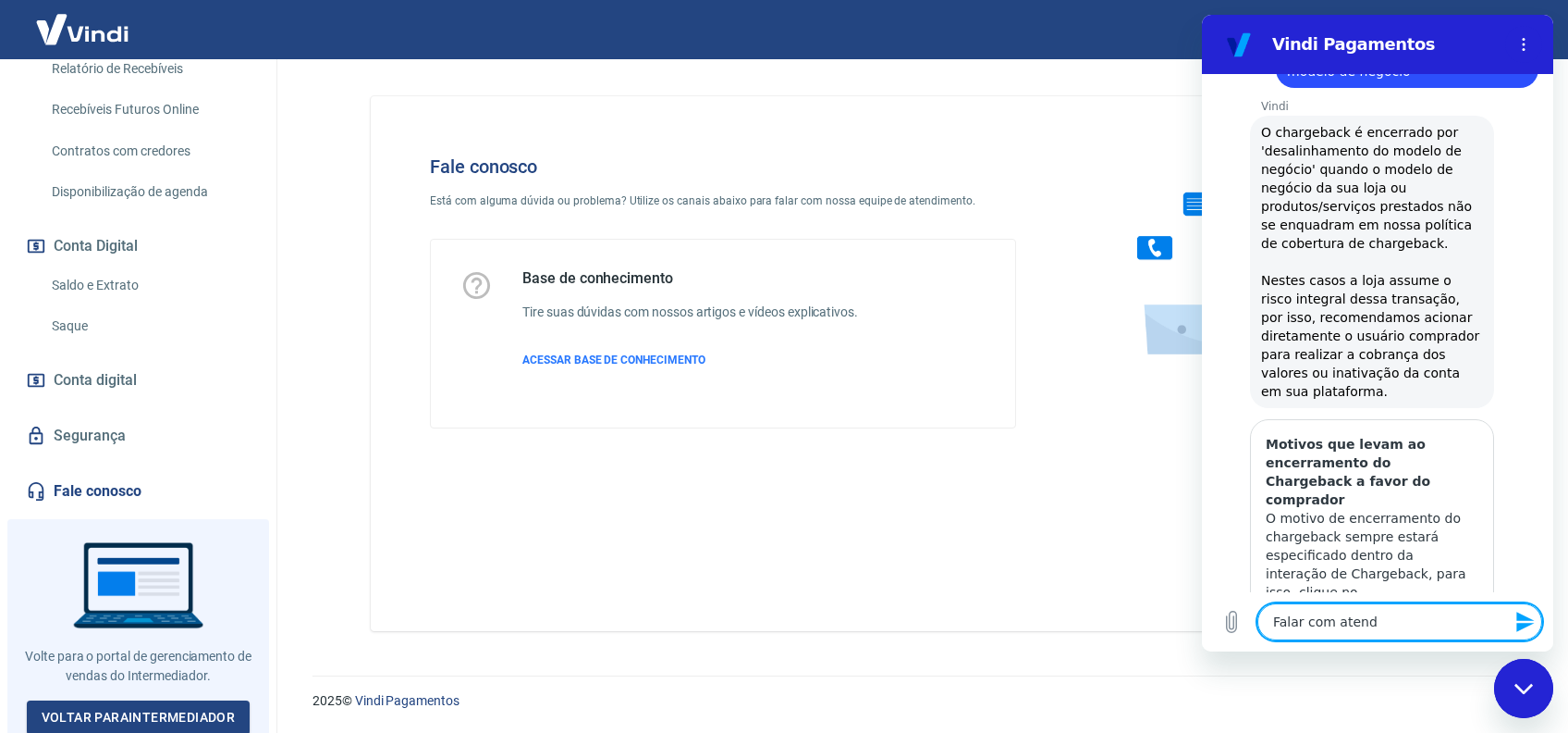
type textarea "x"
type textarea "Falar com atenden"
type textarea "x"
type textarea "Falar com atendent"
type textarea "x"
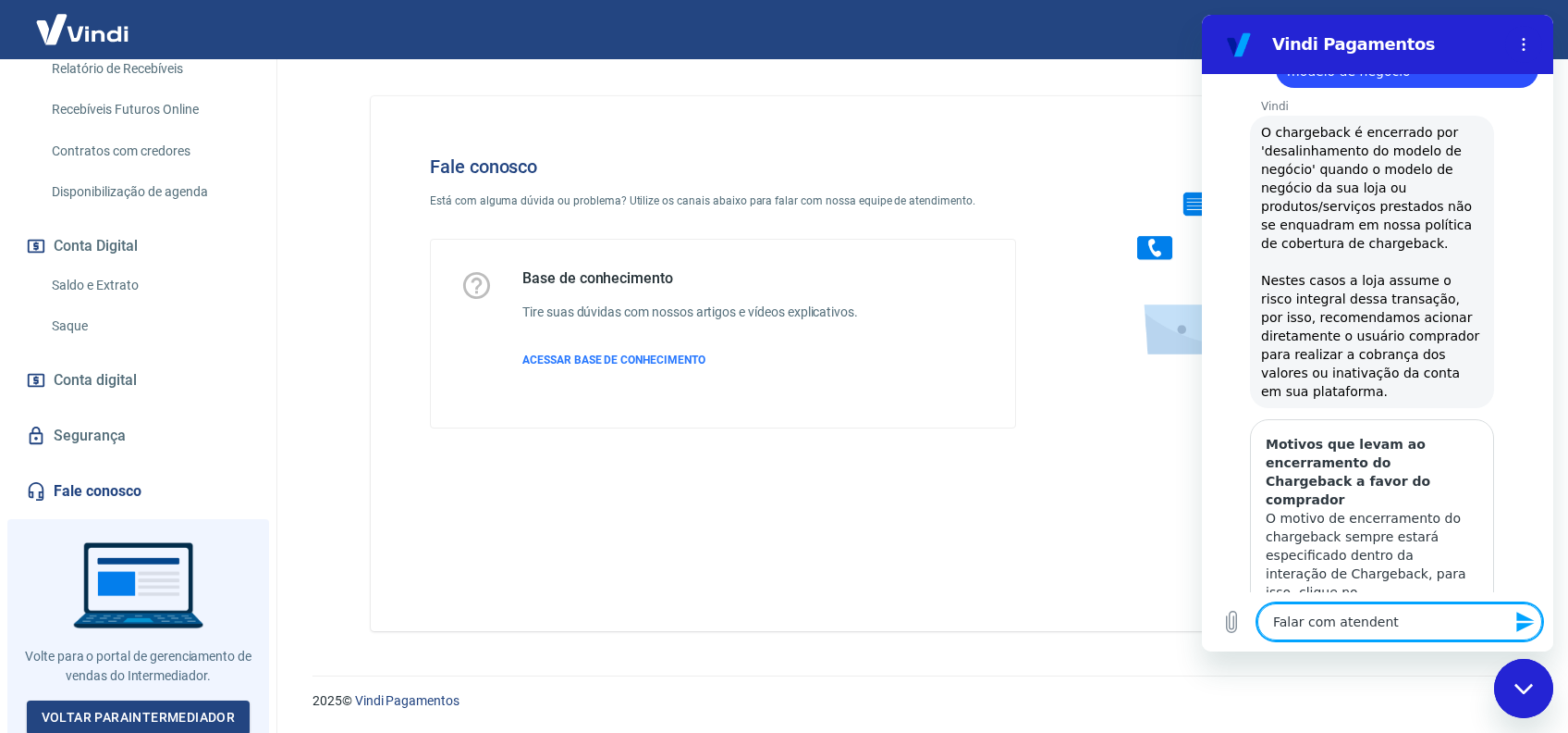
type textarea "Falar com atendente"
type textarea "x"
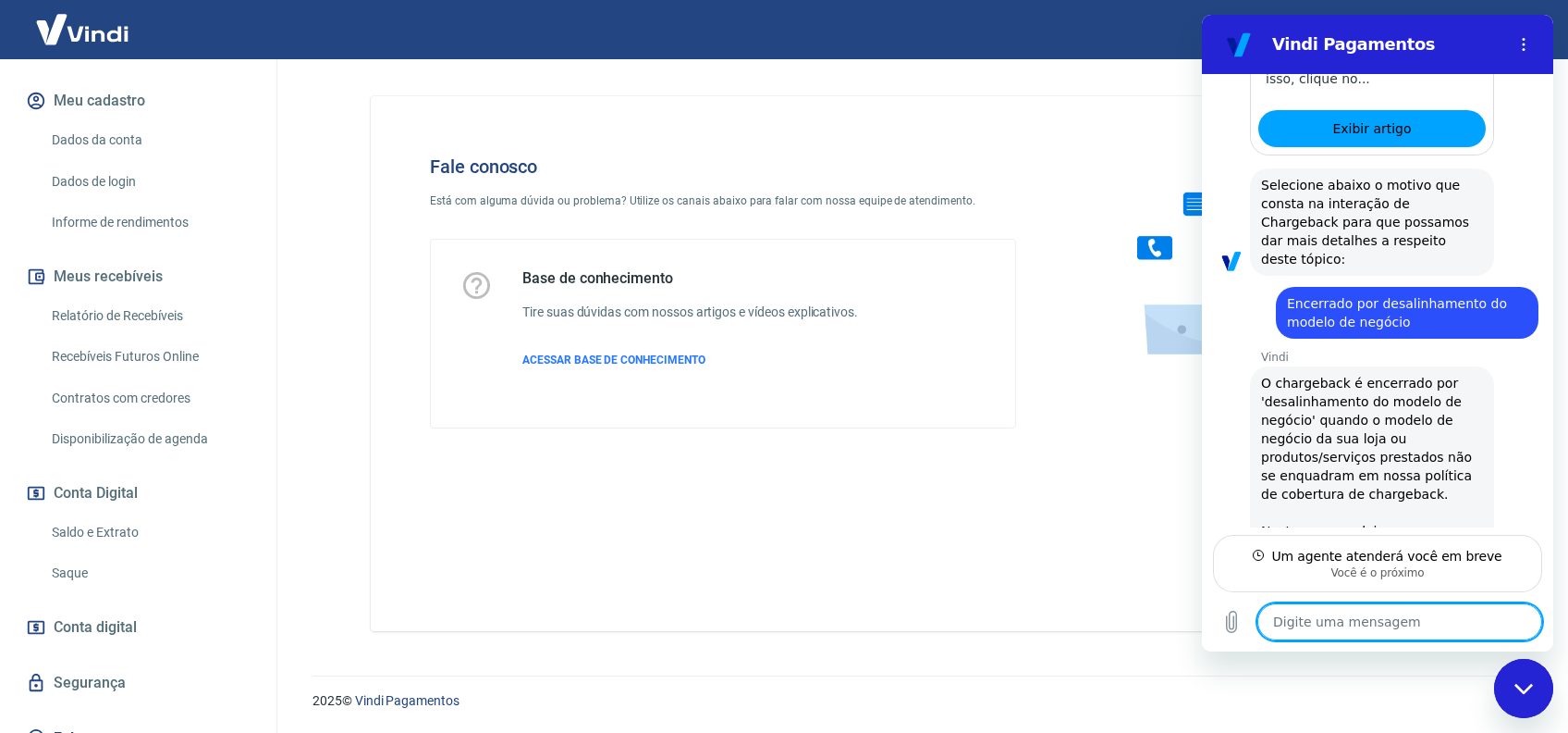
scroll to position [4146, 0]
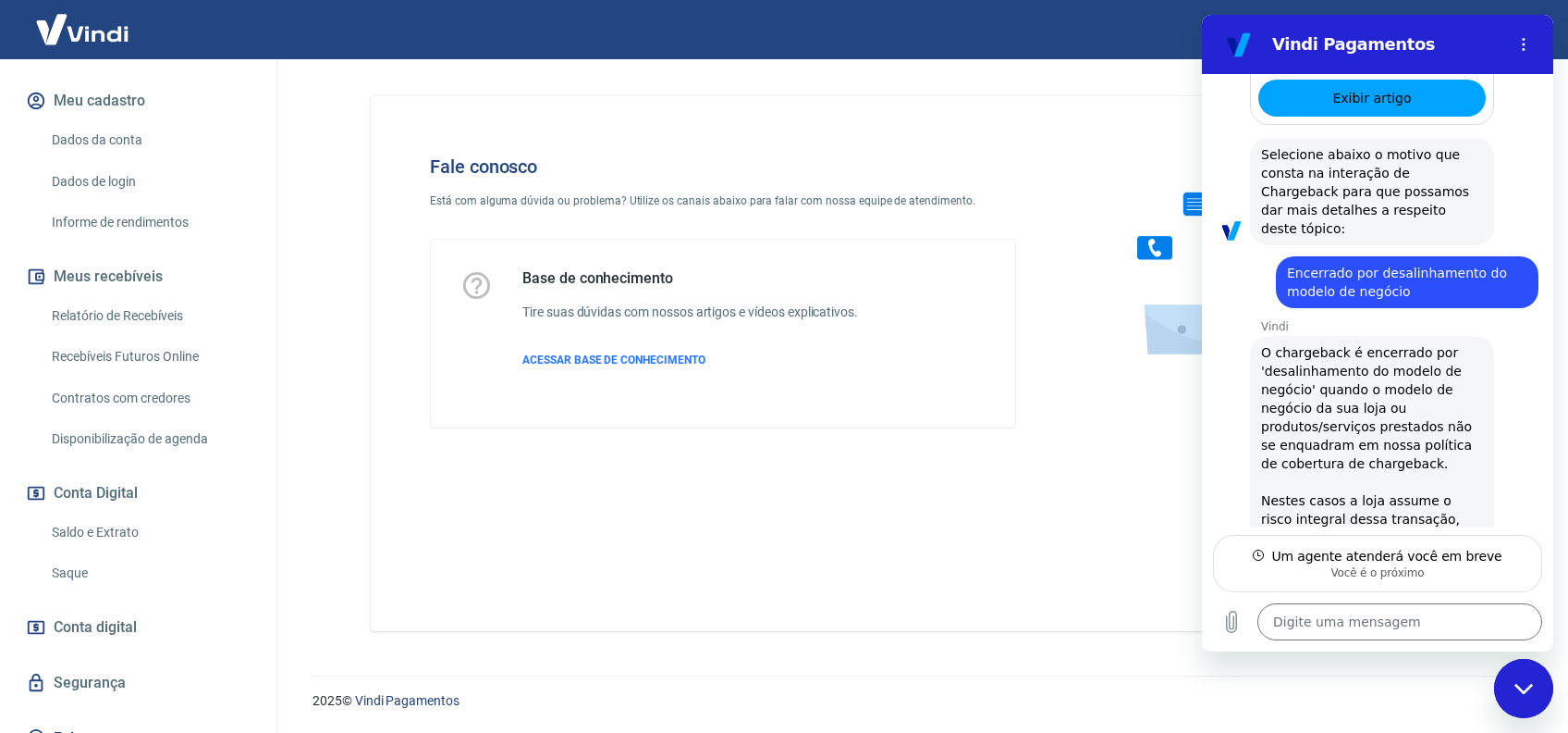
type textarea "x"
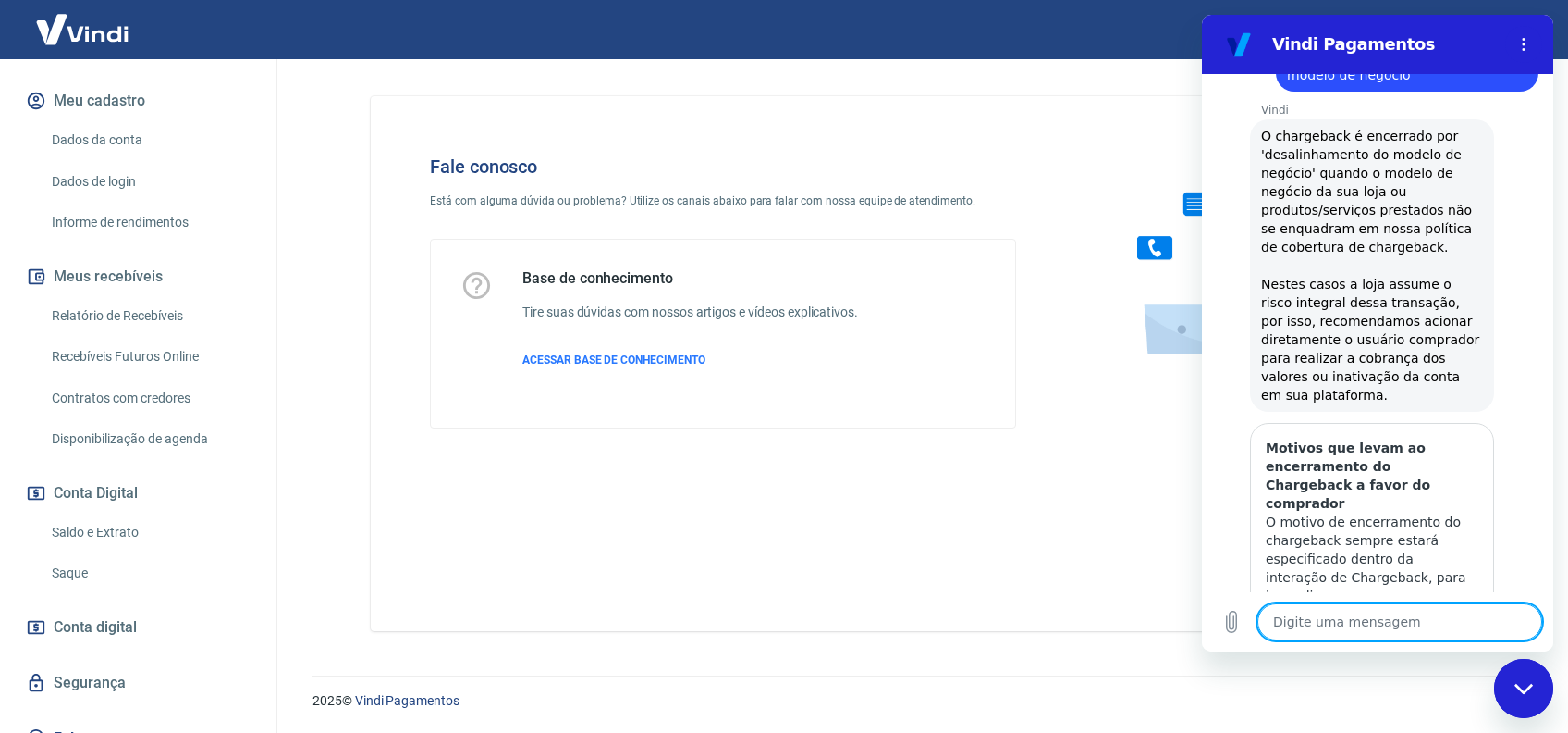
scroll to position [4623, 0]
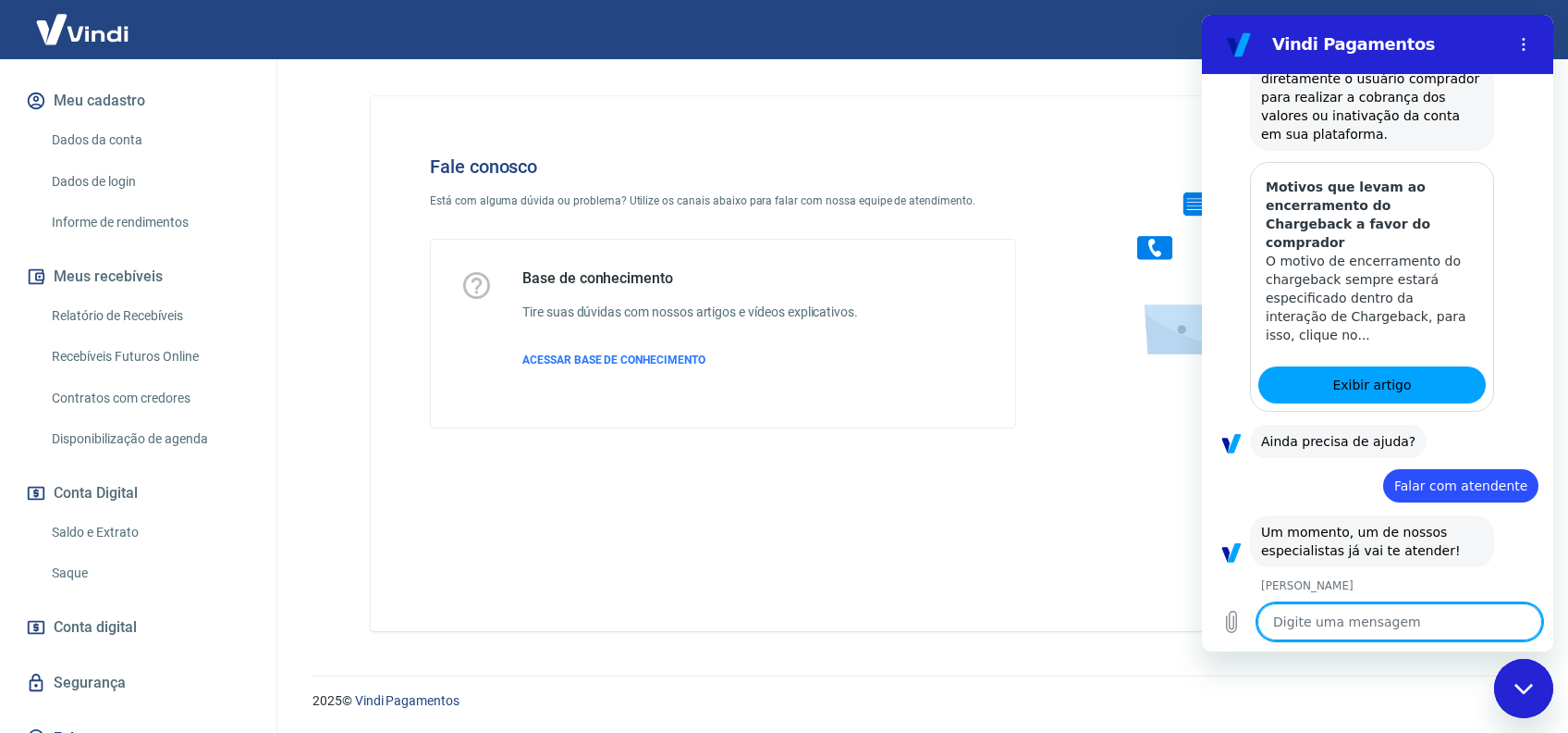
click at [1342, 614] on textarea at bounding box center [1400, 621] width 284 height 37
type textarea "S"
type textarea "x"
type textarea "Si"
type textarea "x"
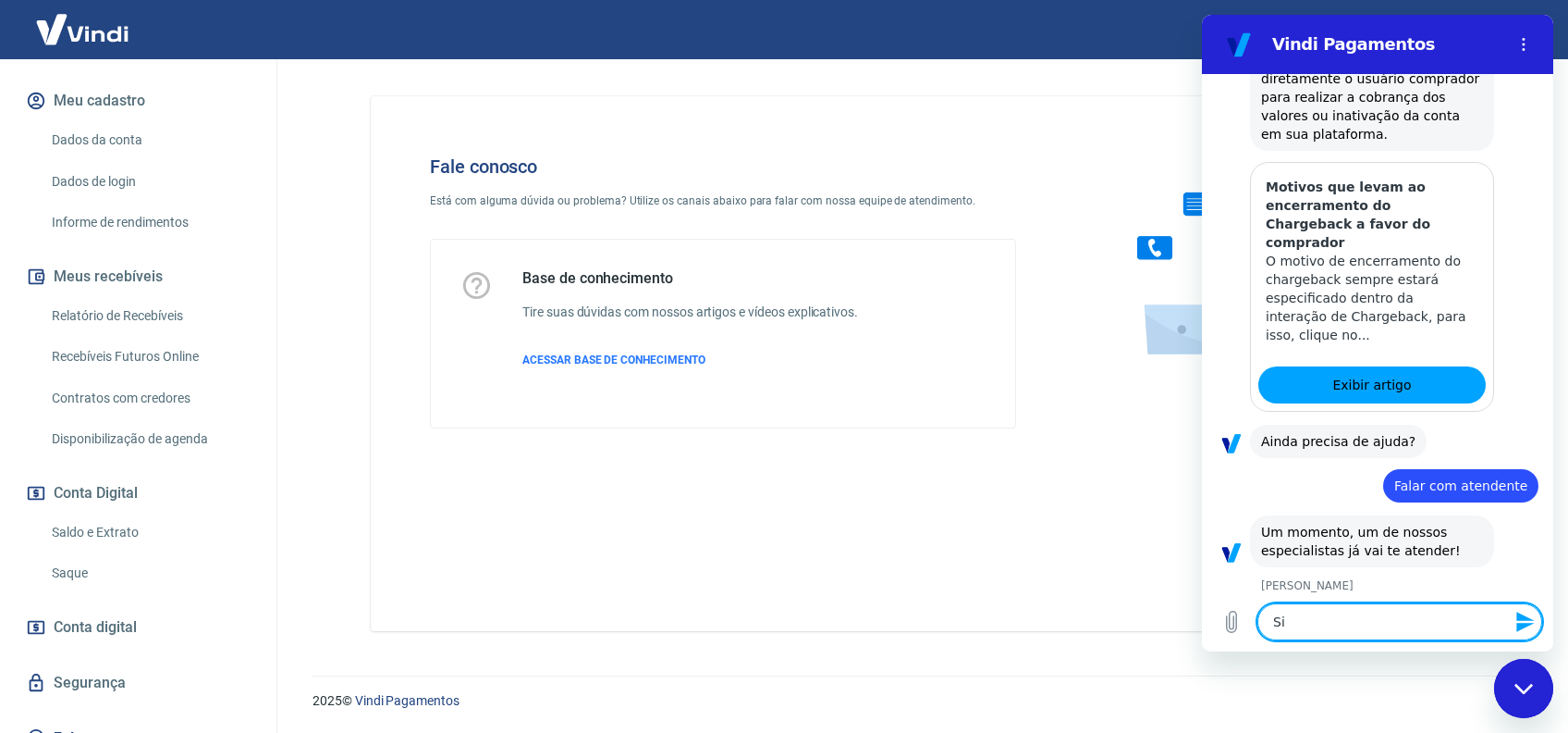
type textarea "Sim"
type textarea "x"
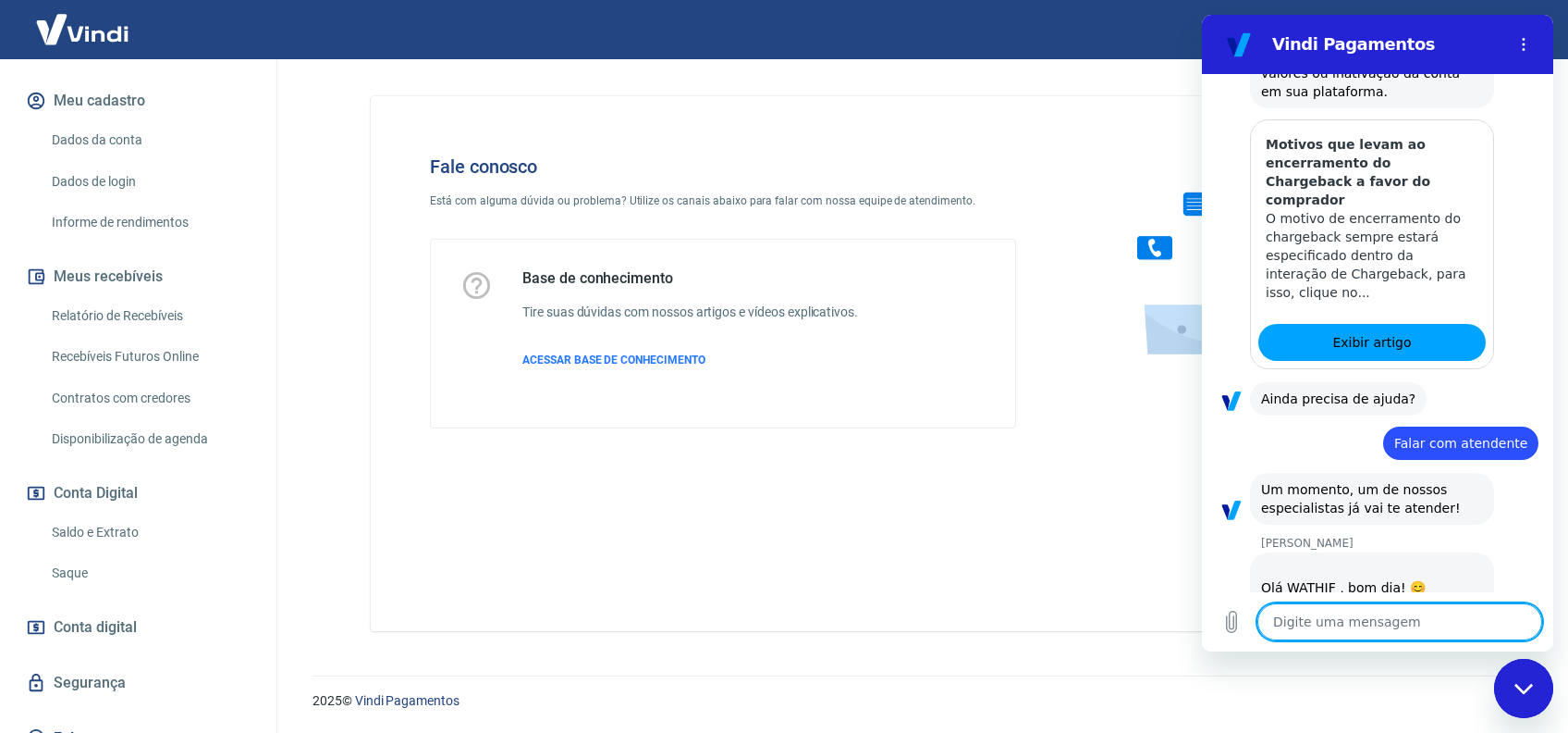
type textarea "x"
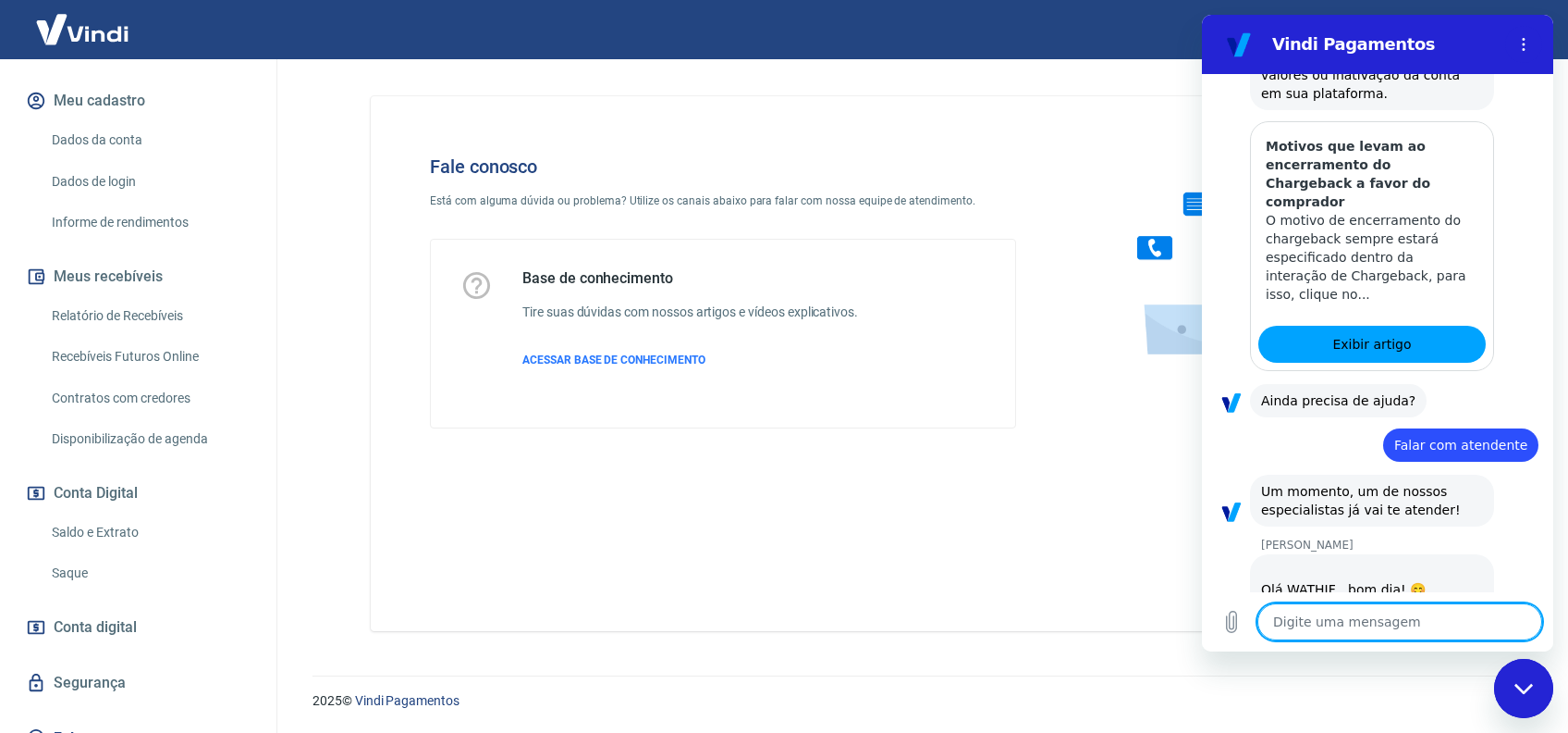
scroll to position [4668, 0]
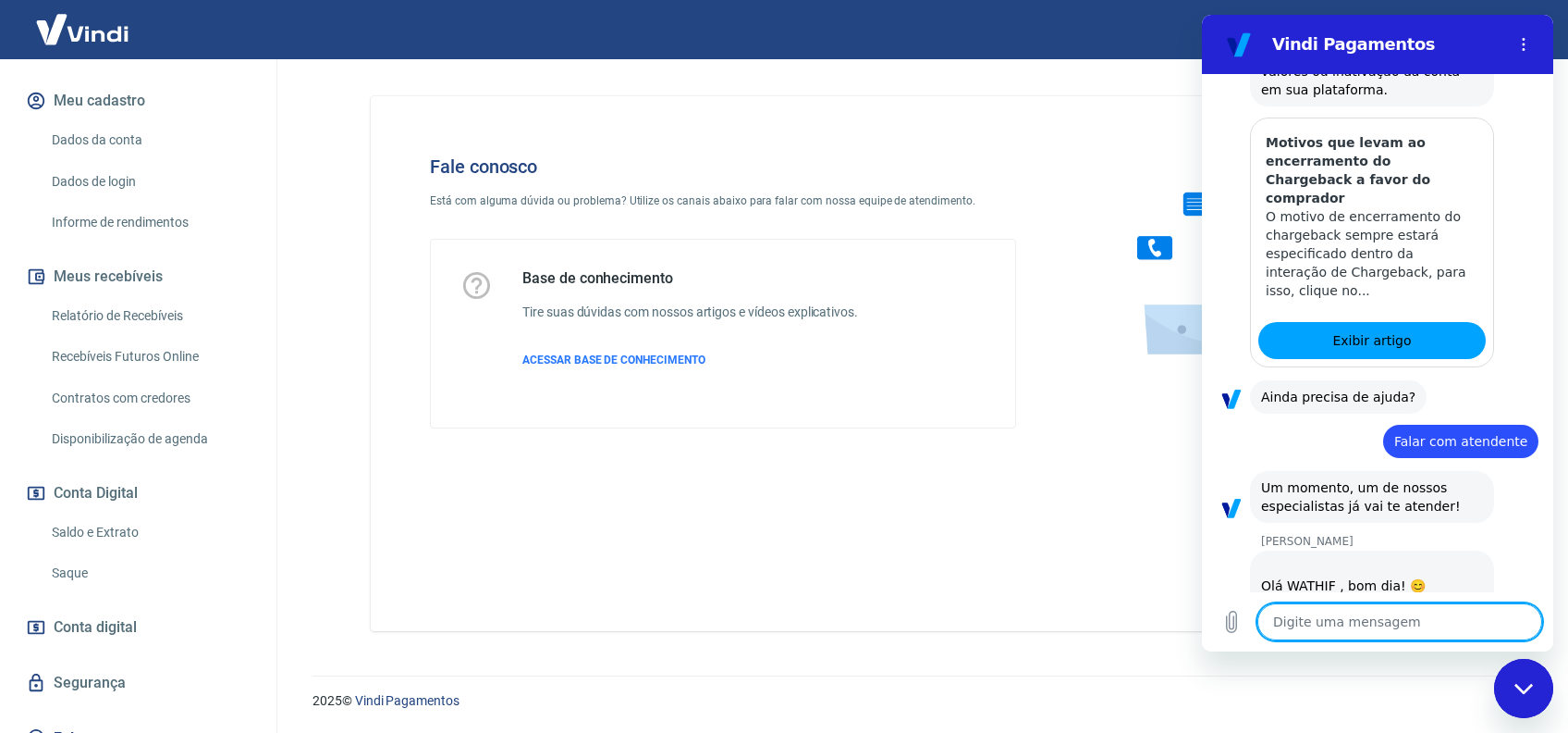
click at [1377, 632] on textarea at bounding box center [1400, 621] width 284 height 37
type textarea "R"
type textarea "x"
type textarea "Re"
type textarea "x"
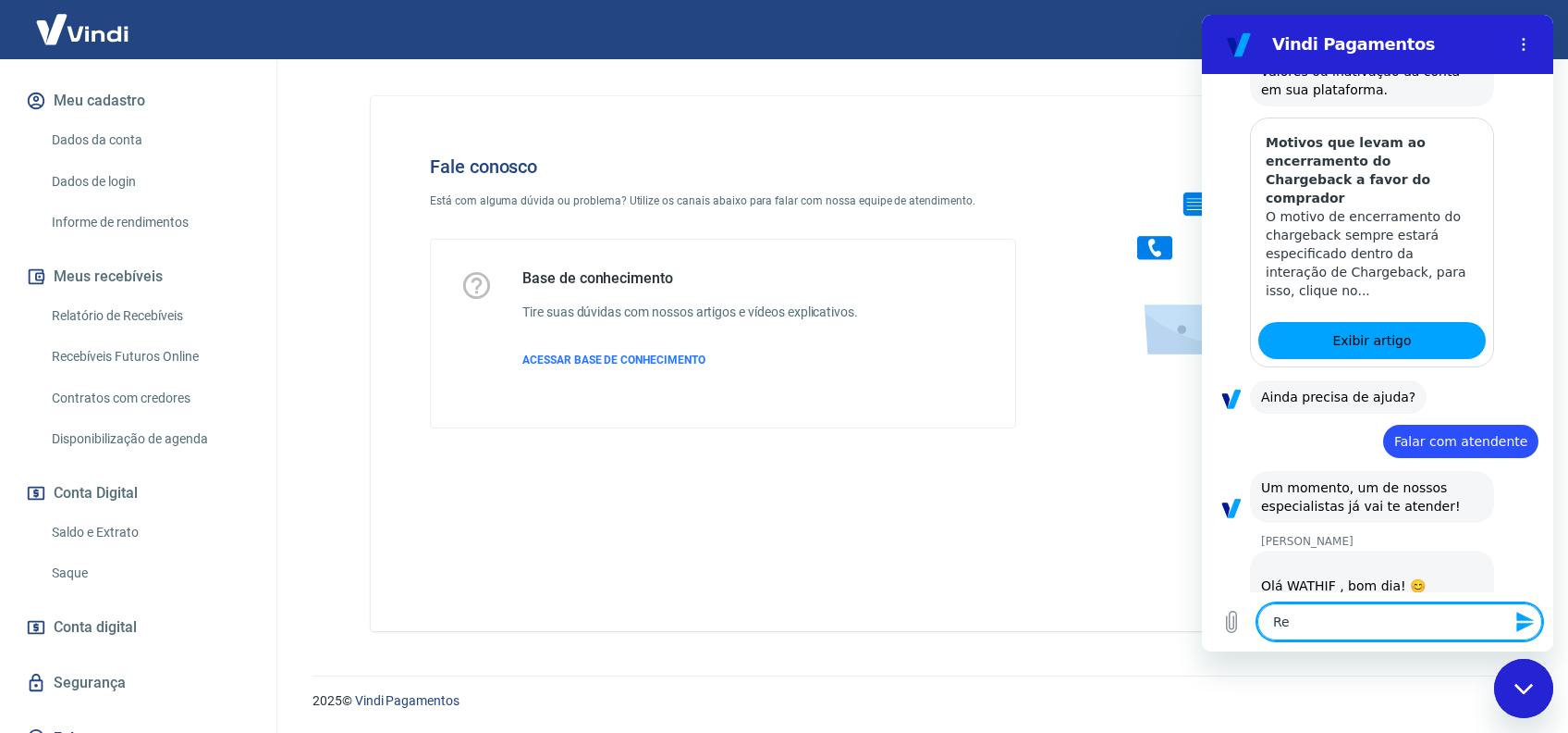
type textarea "Rec"
type textarea "x"
type textarea "Rece"
type textarea "x"
type textarea "Receb"
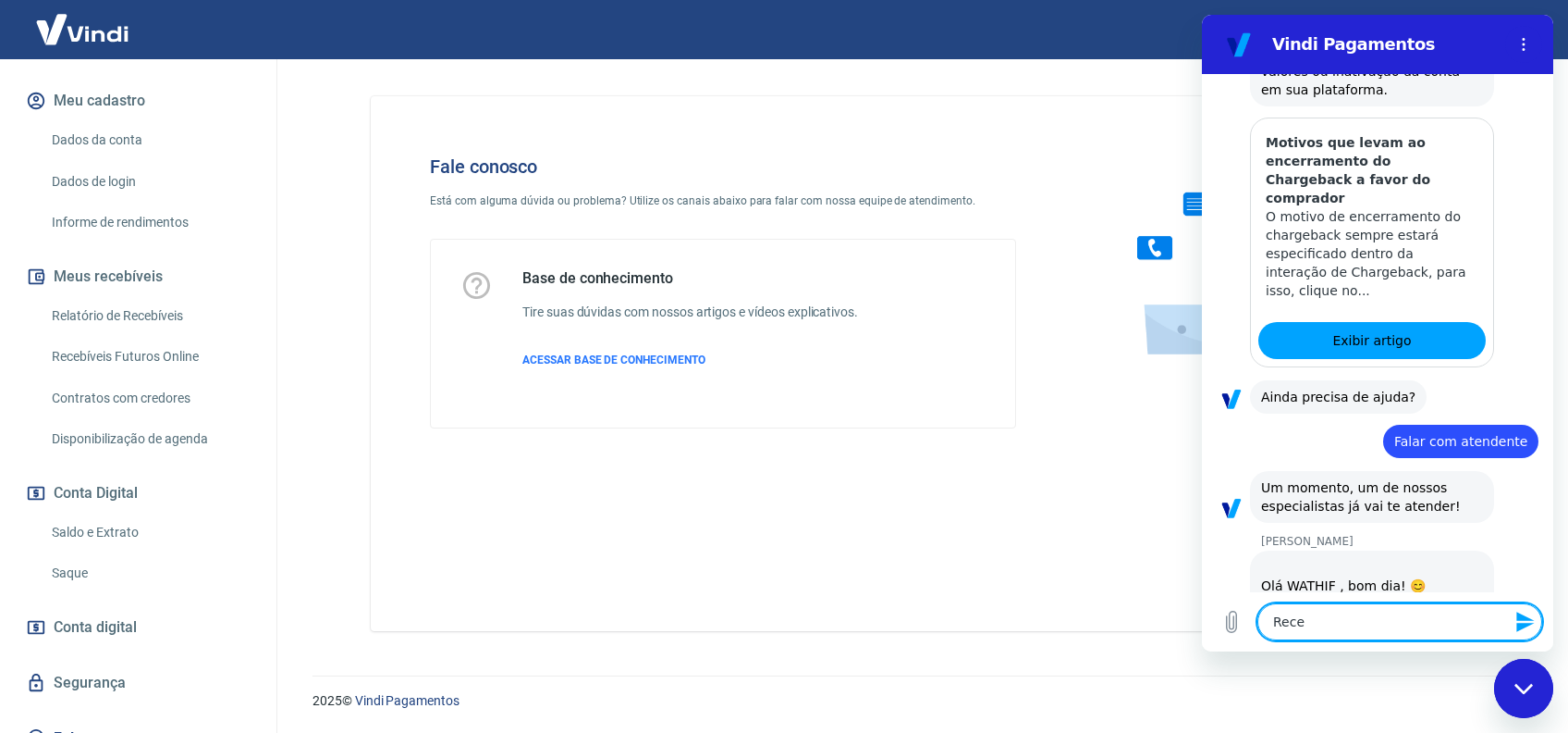
type textarea "x"
type textarea "Recebi"
type textarea "x"
type textarea "Recebi"
type textarea "x"
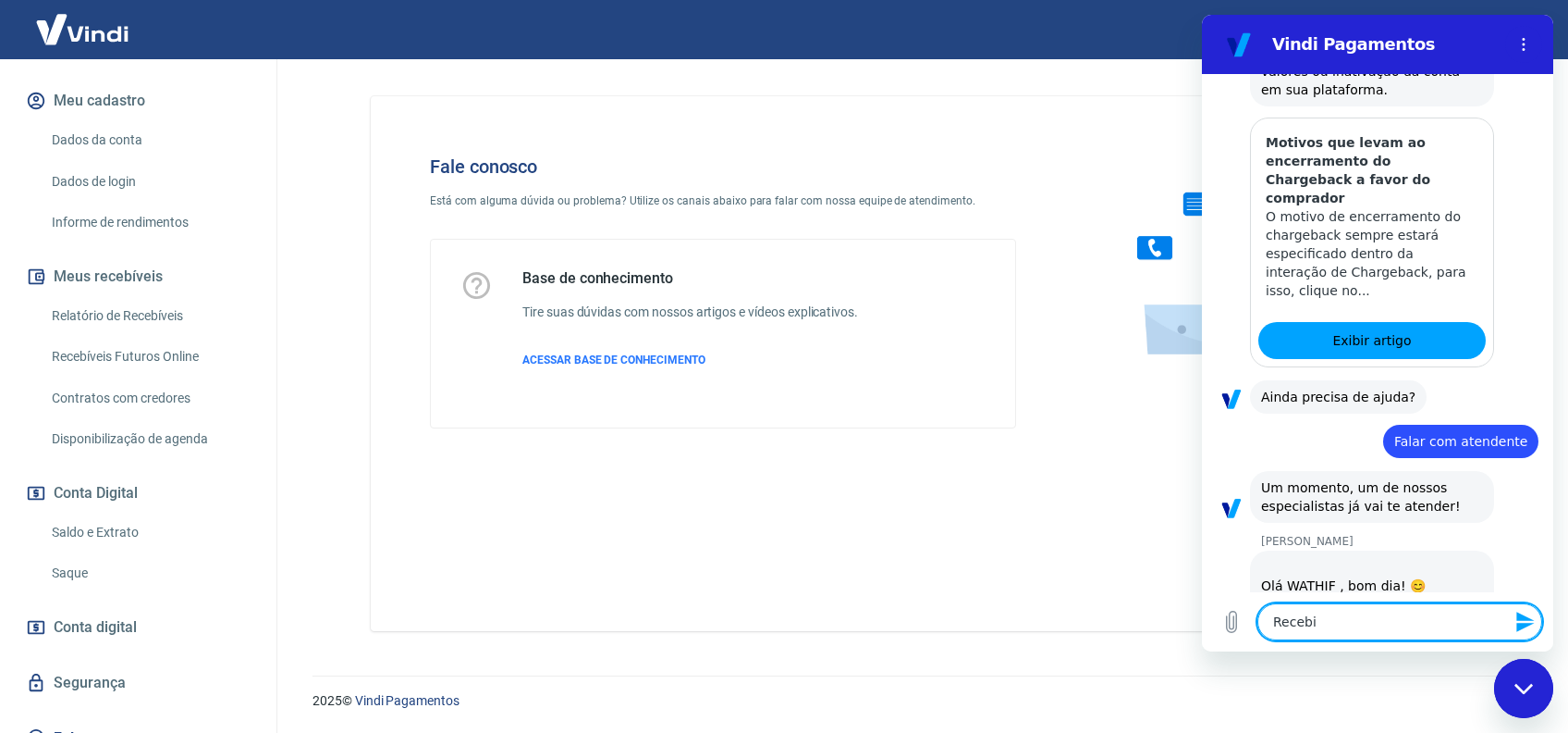
type textarea "Recebi a"
type textarea "x"
type textarea "Recebi a"
type textarea "x"
type textarea "Recebi a i"
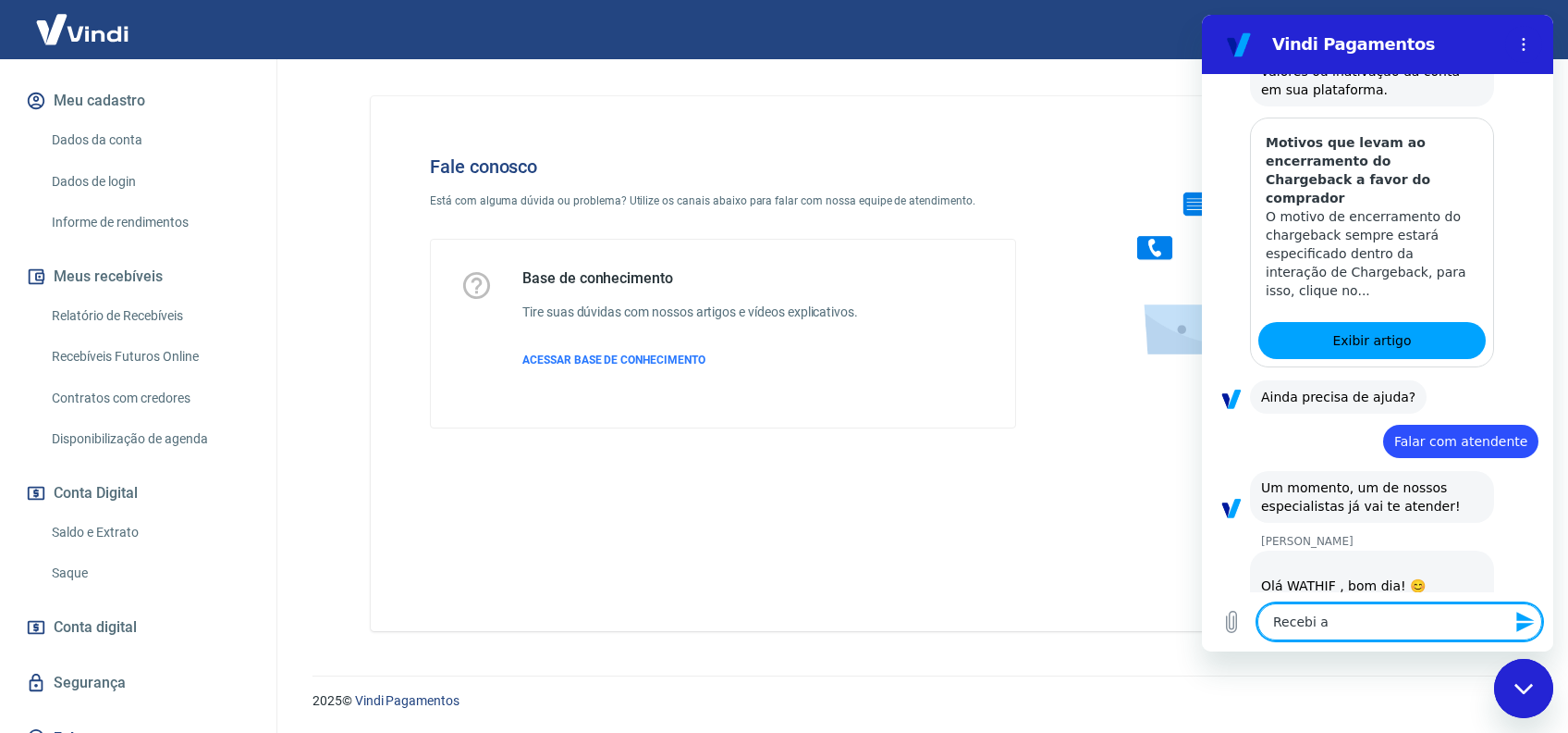
type textarea "x"
type textarea "Recebi a in"
type textarea "x"
type textarea "Recebi a ino"
type textarea "x"
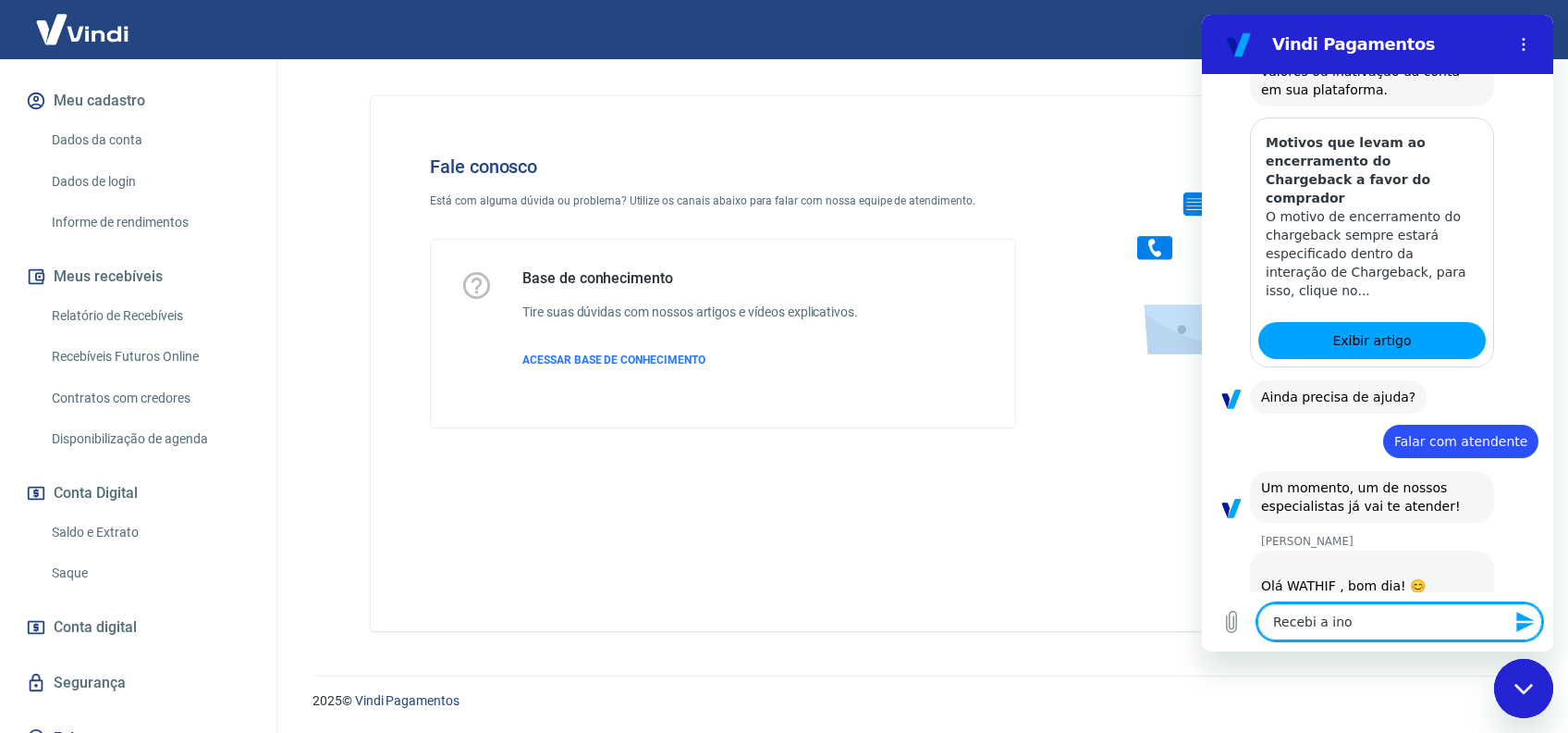
type textarea "Recebi a inof"
type textarea "x"
type textarea "Recebi a inofr"
type textarea "x"
type textarea "Recebi a inof"
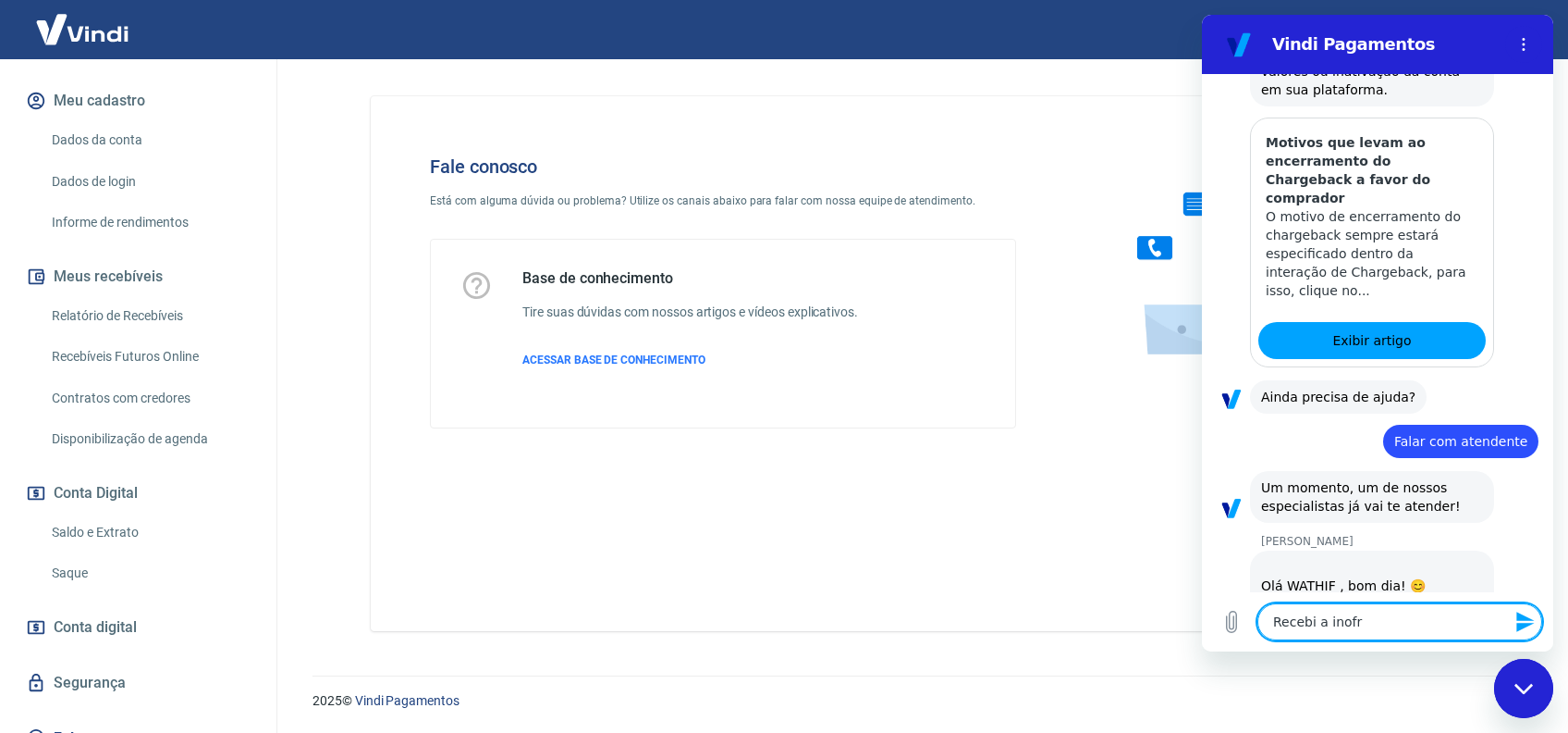
type textarea "x"
type textarea "Recebi a ino"
type textarea "x"
type textarea "Recebi a in"
type textarea "x"
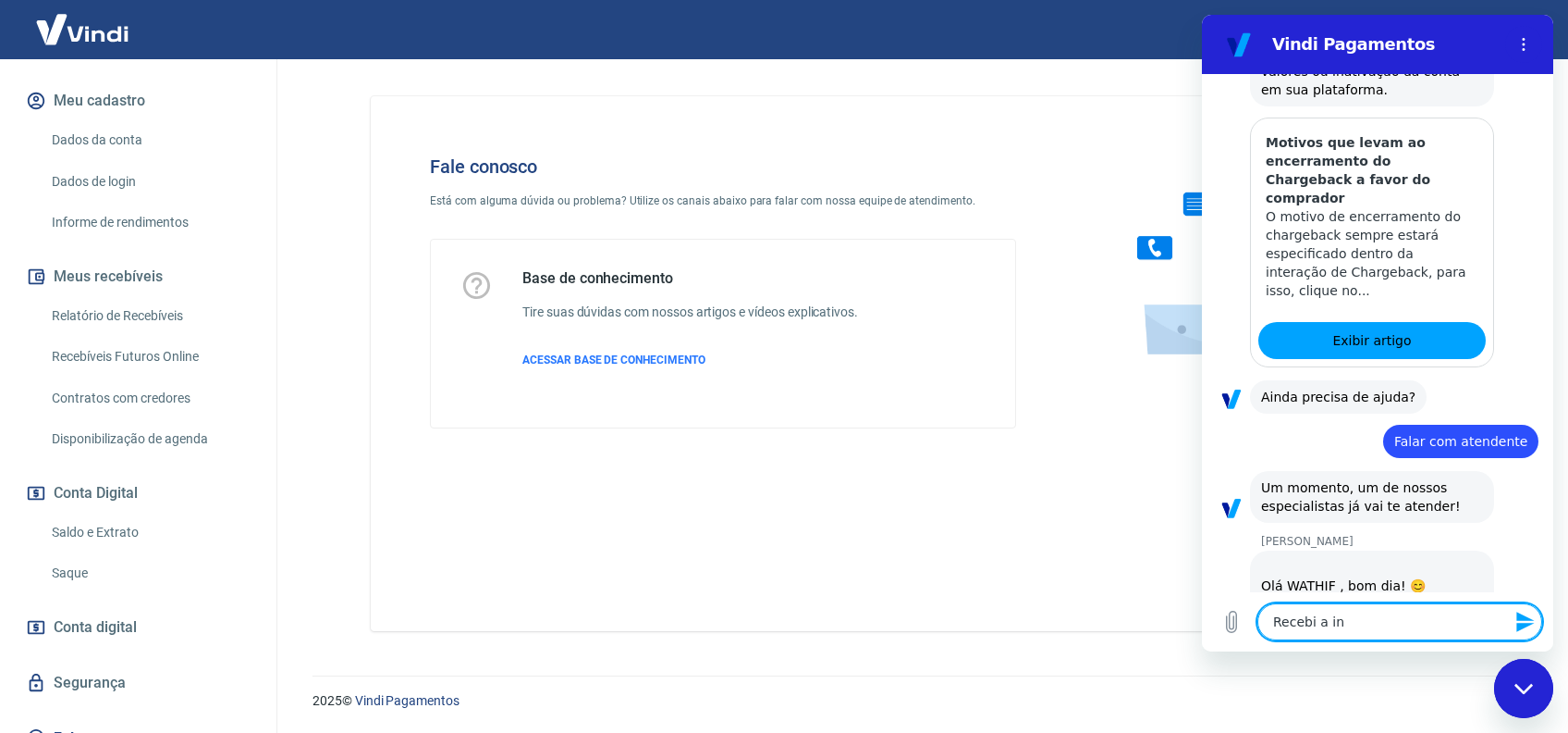
type textarea "Recebi a inf"
type textarea "x"
type textarea "Recebi a info"
type textarea "x"
type textarea "Recebi a infor"
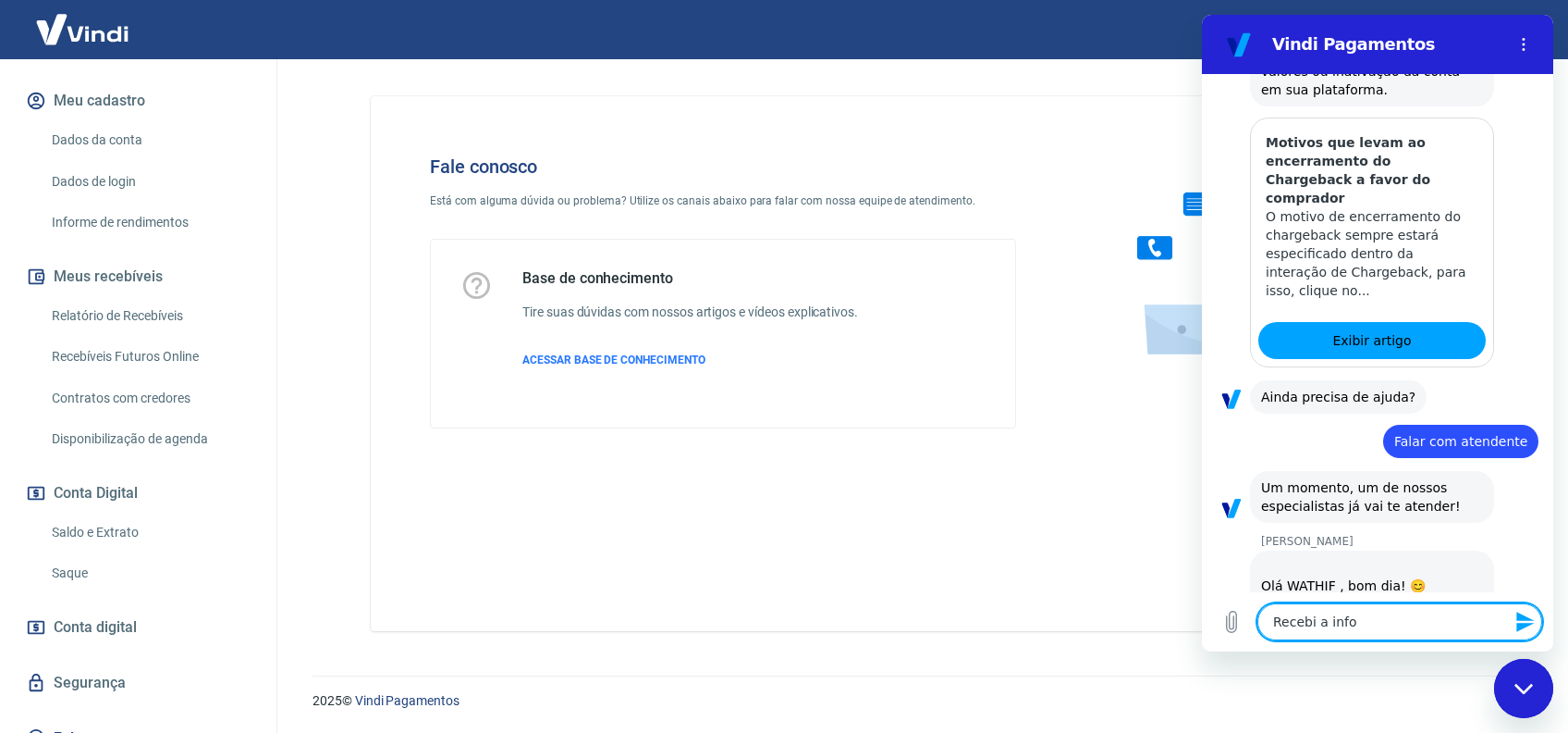
type textarea "x"
type textarea "Recebi a inform"
type textarea "x"
type textarea "Recebi a informa"
type textarea "x"
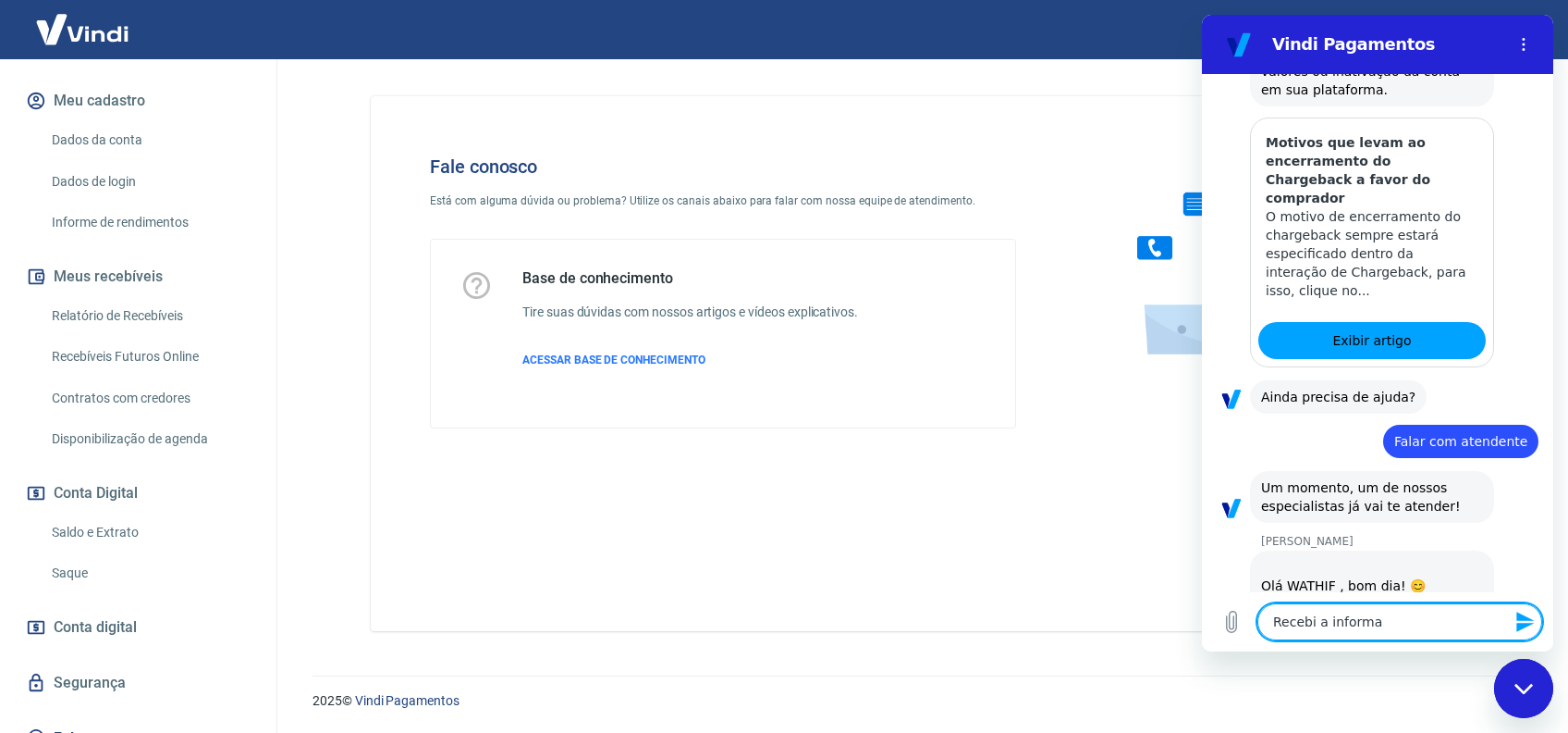
type textarea "Recebi a informaç"
type textarea "x"
type textarea "Recebi a informaçã"
type textarea "x"
type textarea "Recebi a informação"
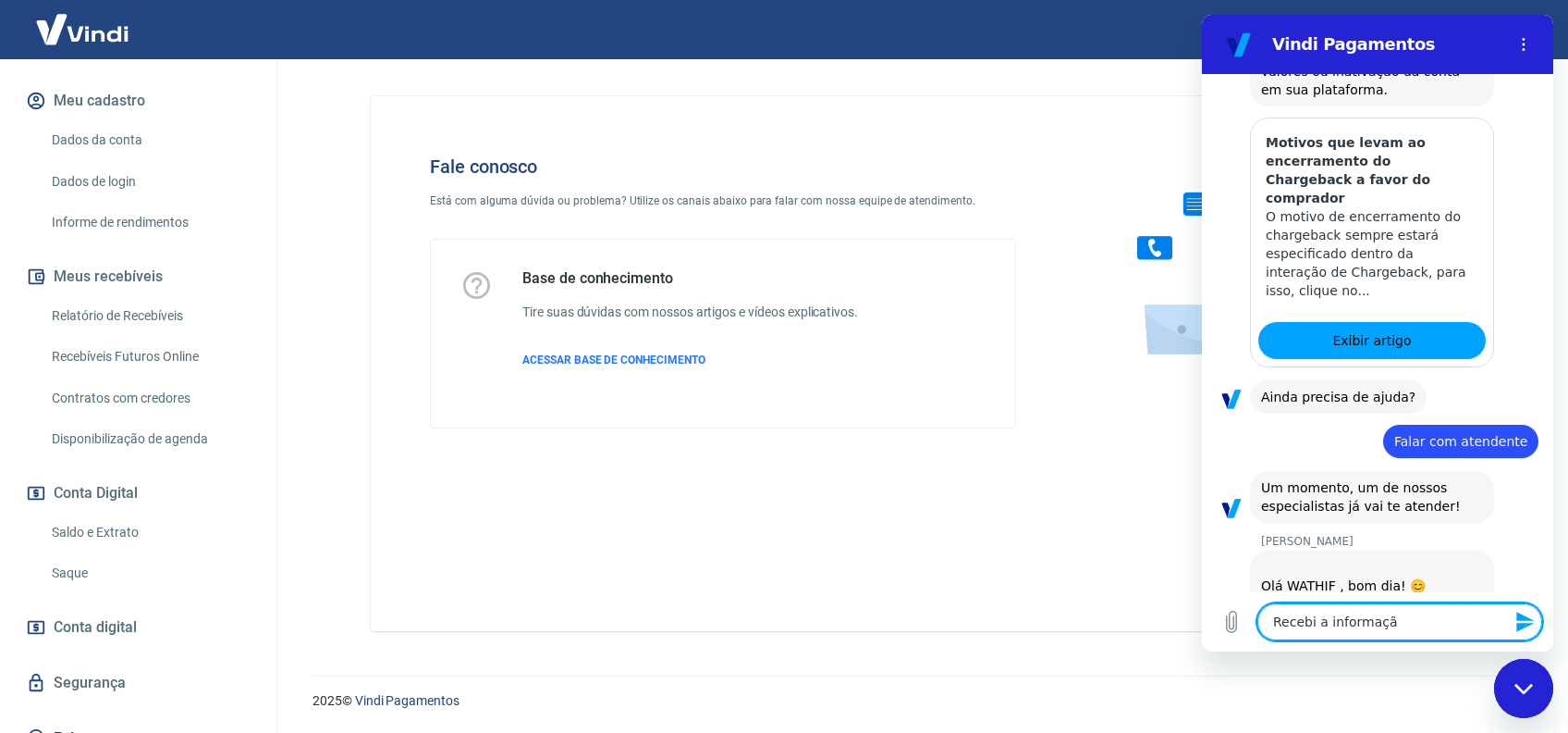
type textarea "x"
type textarea "Recebi a informação"
type textarea "x"
type textarea "Recebi a informação q"
type textarea "x"
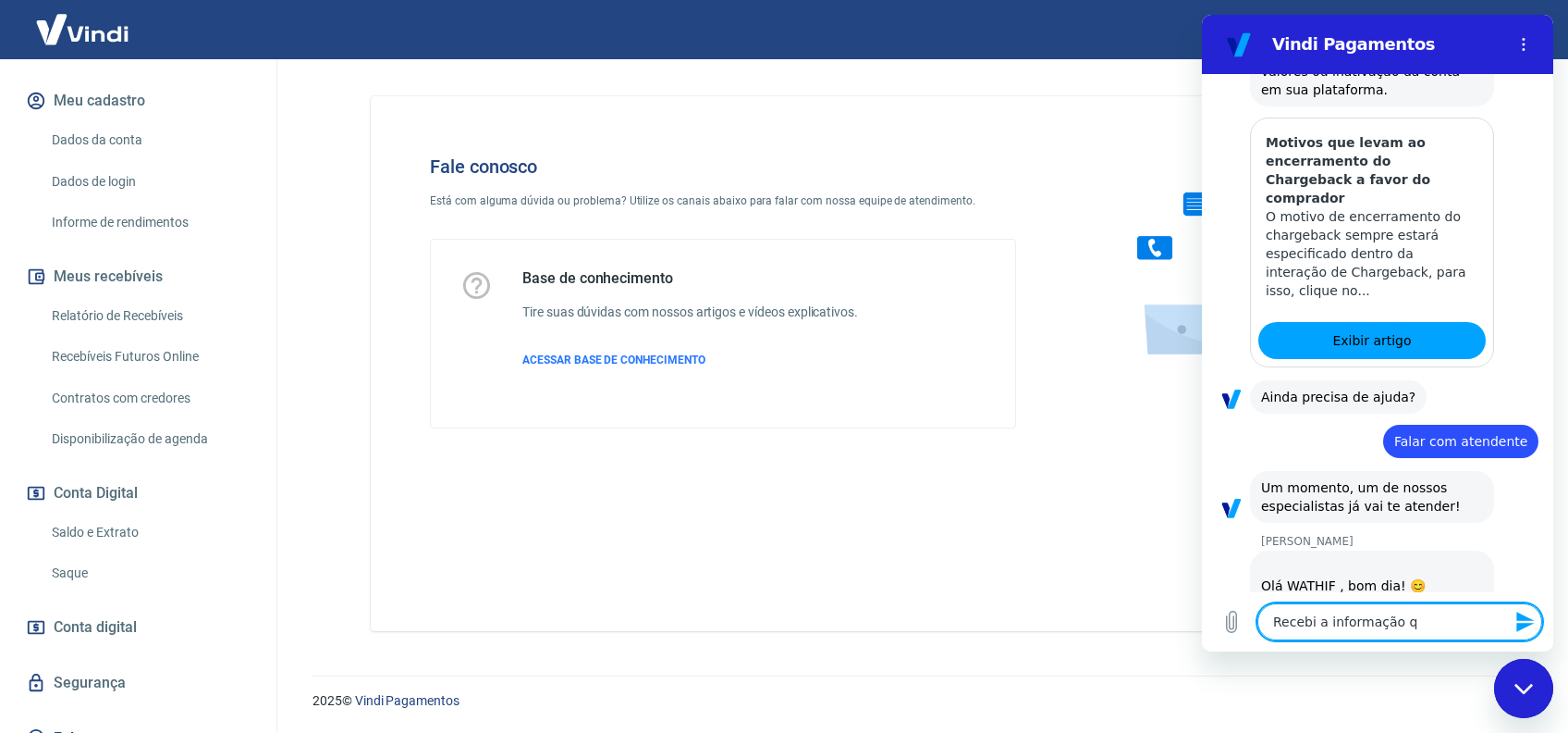
type textarea "Recebi a informação qu"
type textarea "x"
type textarea "Recebi a informação que"
type textarea "x"
type textarea "Recebi a informação que"
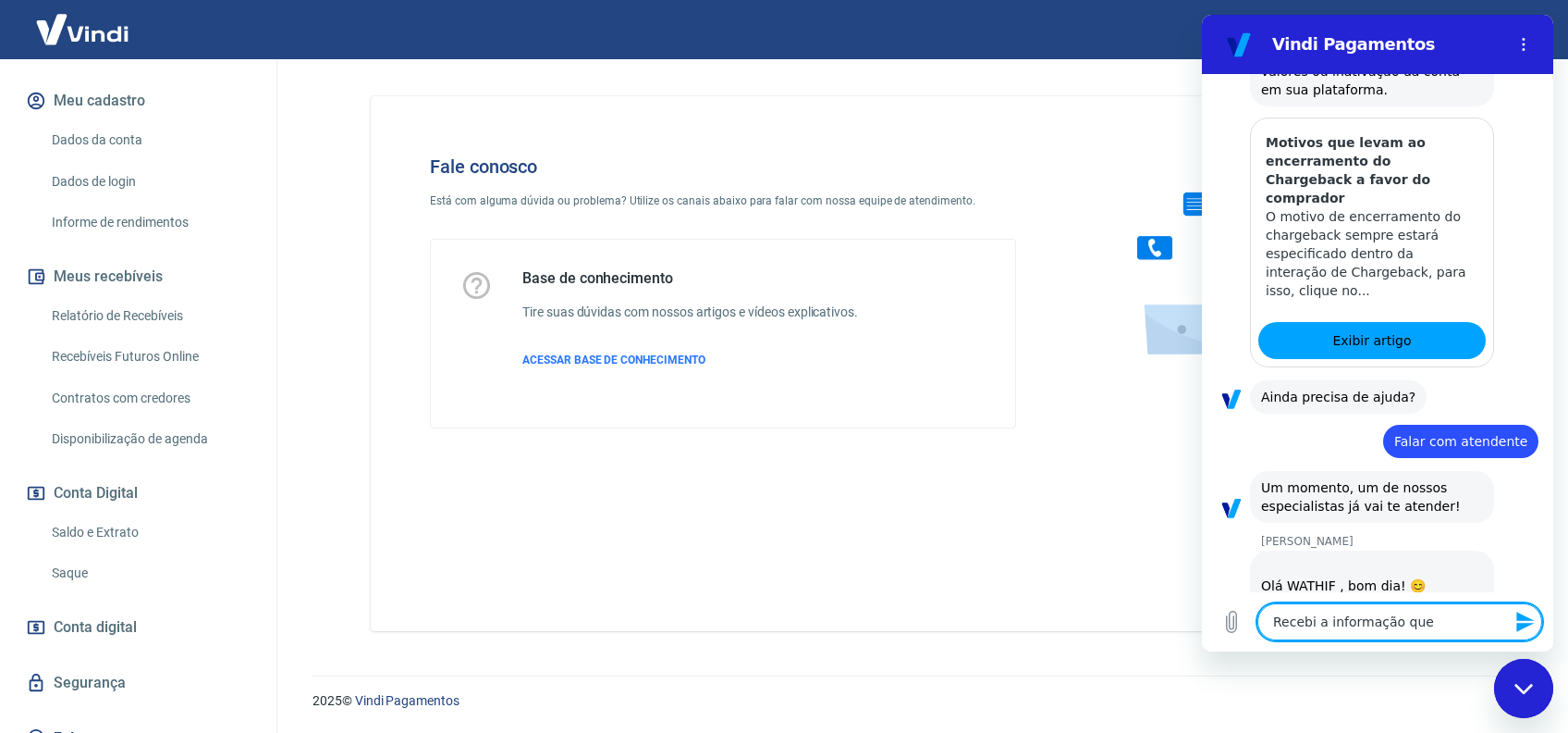
type textarea "x"
type textarea "Recebi a informação que a"
type textarea "x"
type textarea "Recebi a informação que a"
type textarea "x"
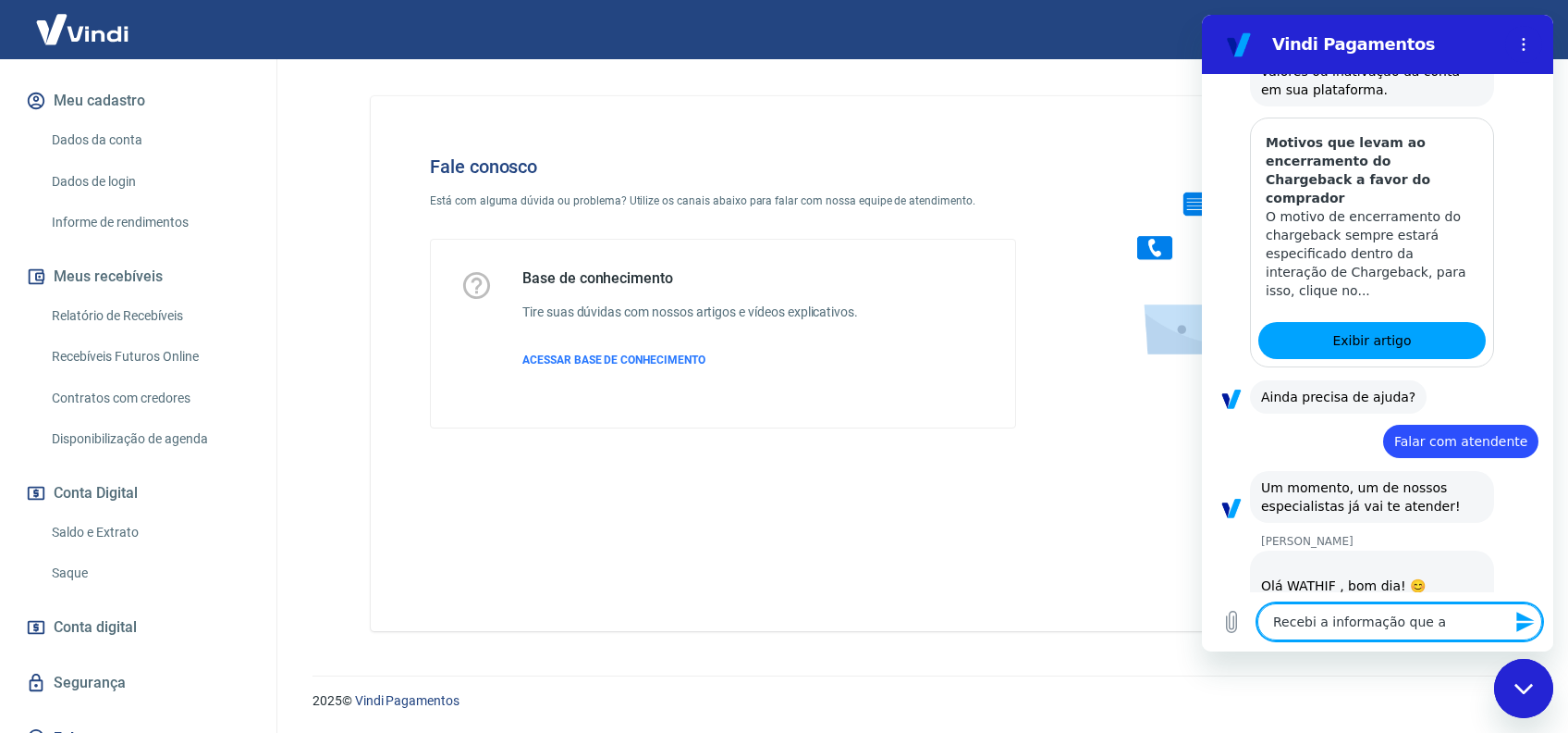
type textarea "Recebi a informação que a s"
type textarea "x"
type textarea "Recebi a informação que a so"
type textarea "x"
type textarea "Recebi a informação que a sol"
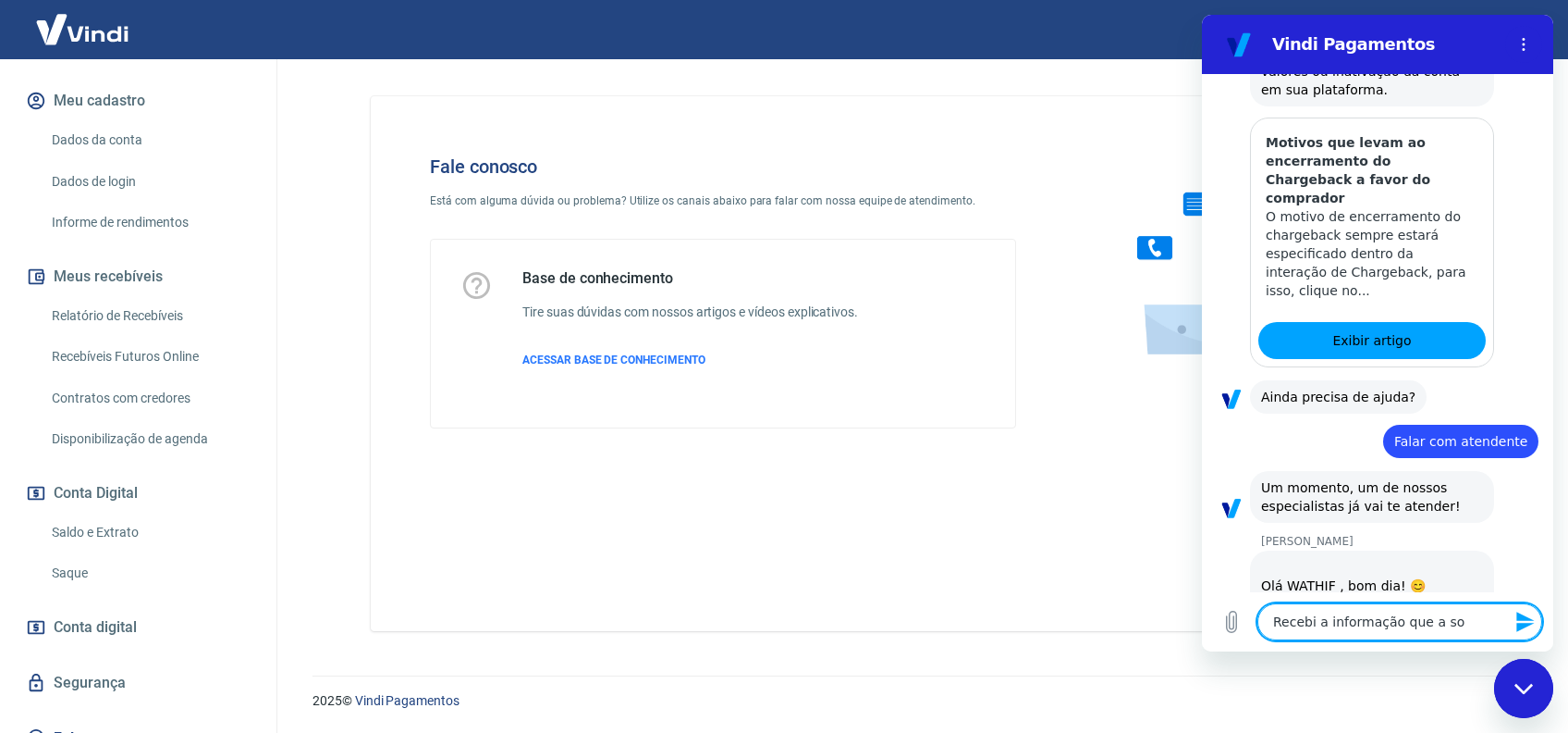
type textarea "x"
type textarea "Recebi a informação que a soli"
type textarea "x"
type textarea "Recebi a informação que a solic"
type textarea "x"
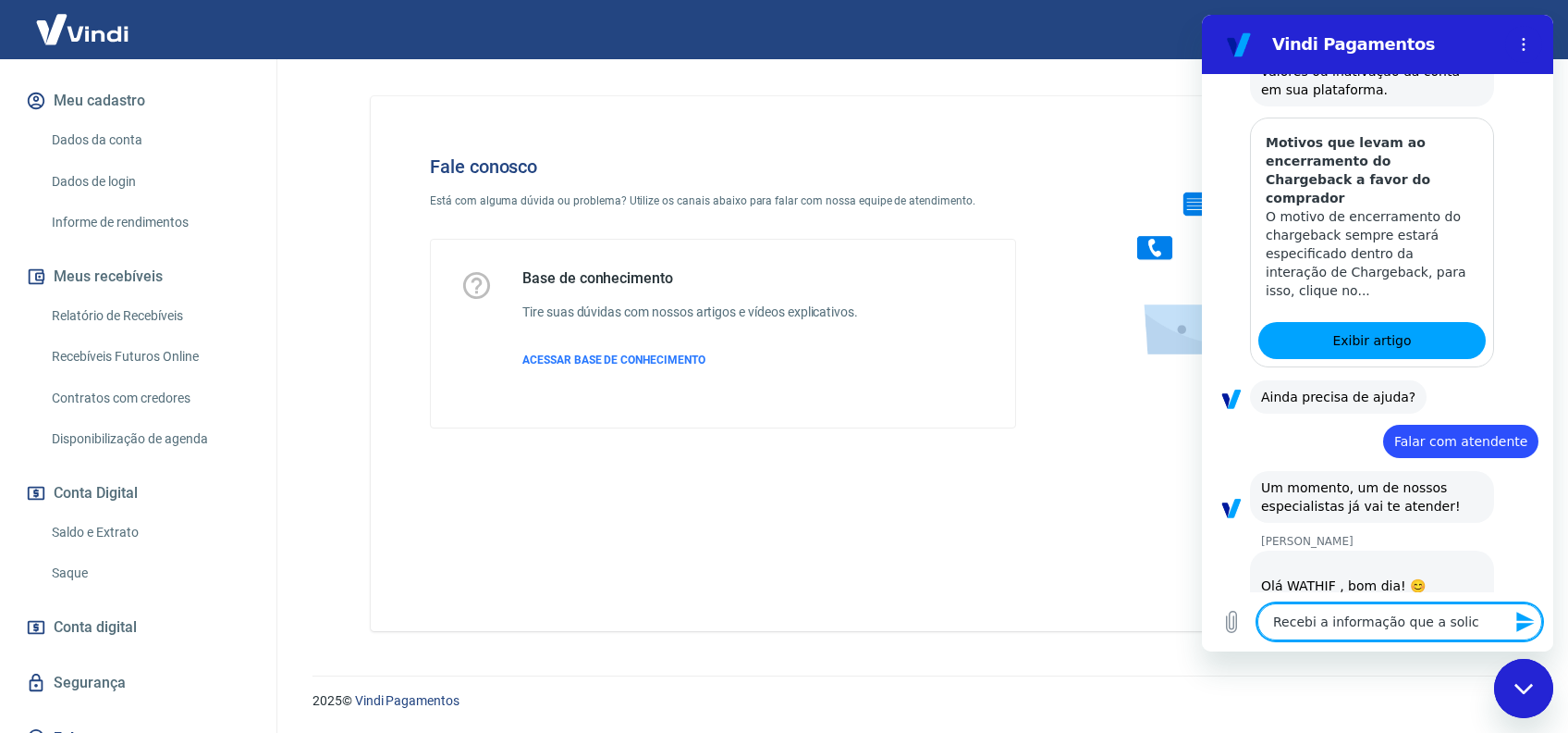
type textarea "Recebi a informação que a solici"
type textarea "x"
type textarea "Recebi a informação que a solicit"
type textarea "x"
type textarea "Recebi a informação que a solicita"
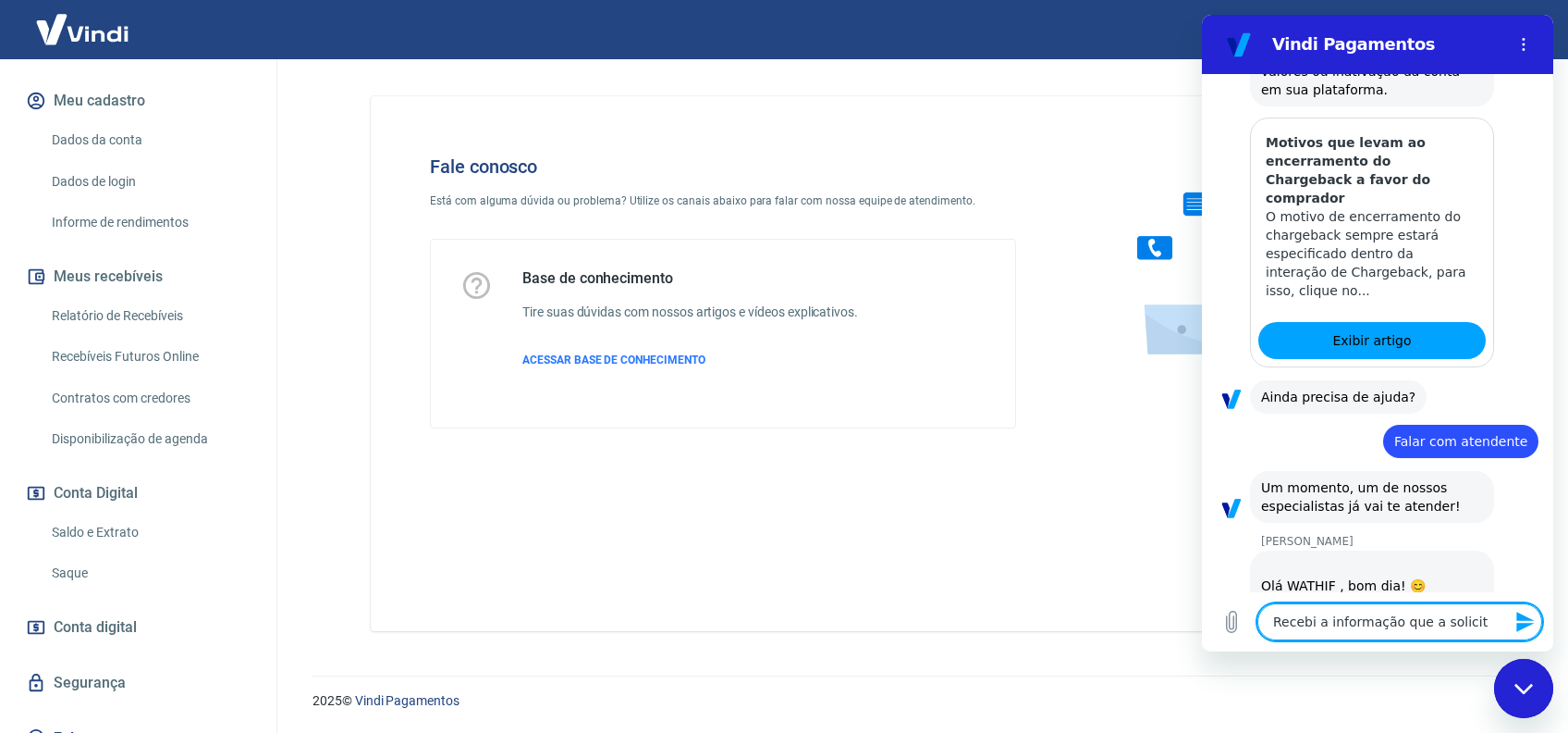
type textarea "x"
type textarea "Recebi a informação que a solicitaã"
type textarea "x"
type textarea "Recebi a informação que a solicitaão"
type textarea "x"
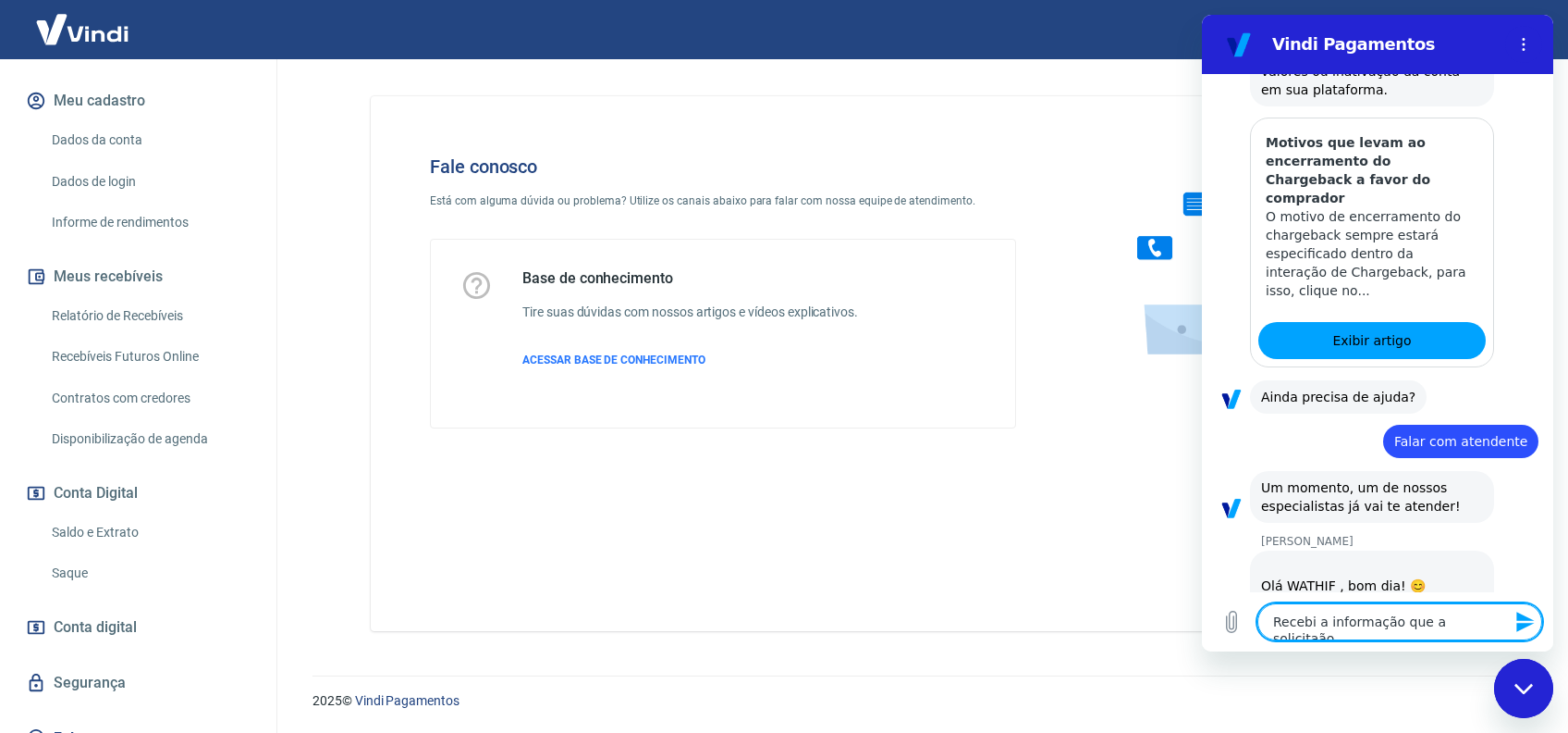
type textarea "Recebi a informação que a solicitaão"
type textarea "x"
type textarea "Recebi a informação que a solicitaão d"
type textarea "x"
type textarea "Recebi a informação que a solicitaão de"
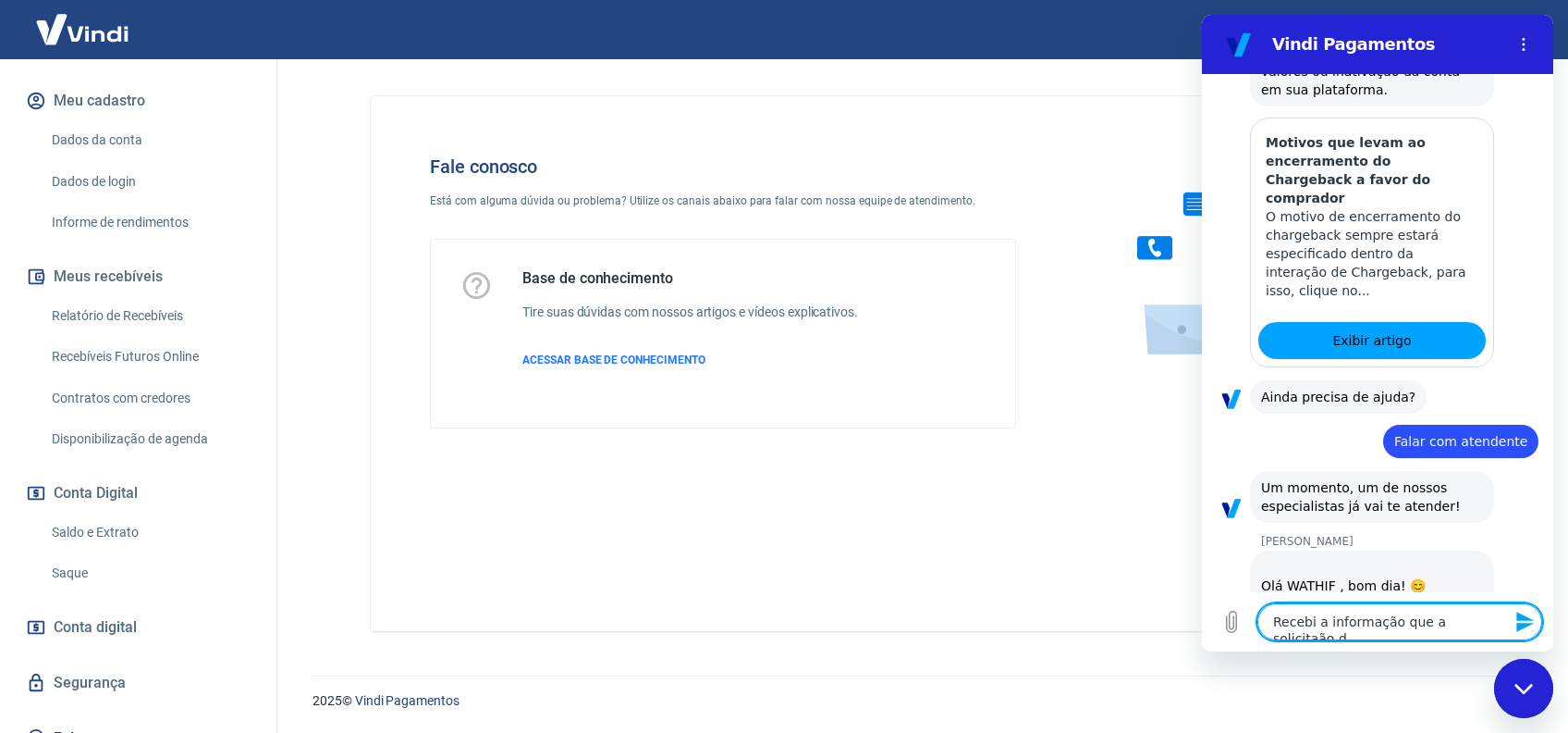
type textarea "x"
type textarea "Recebi a informação que a solicitaão d"
type textarea "x"
type textarea "Recebi a informação que a solicitaão"
type textarea "x"
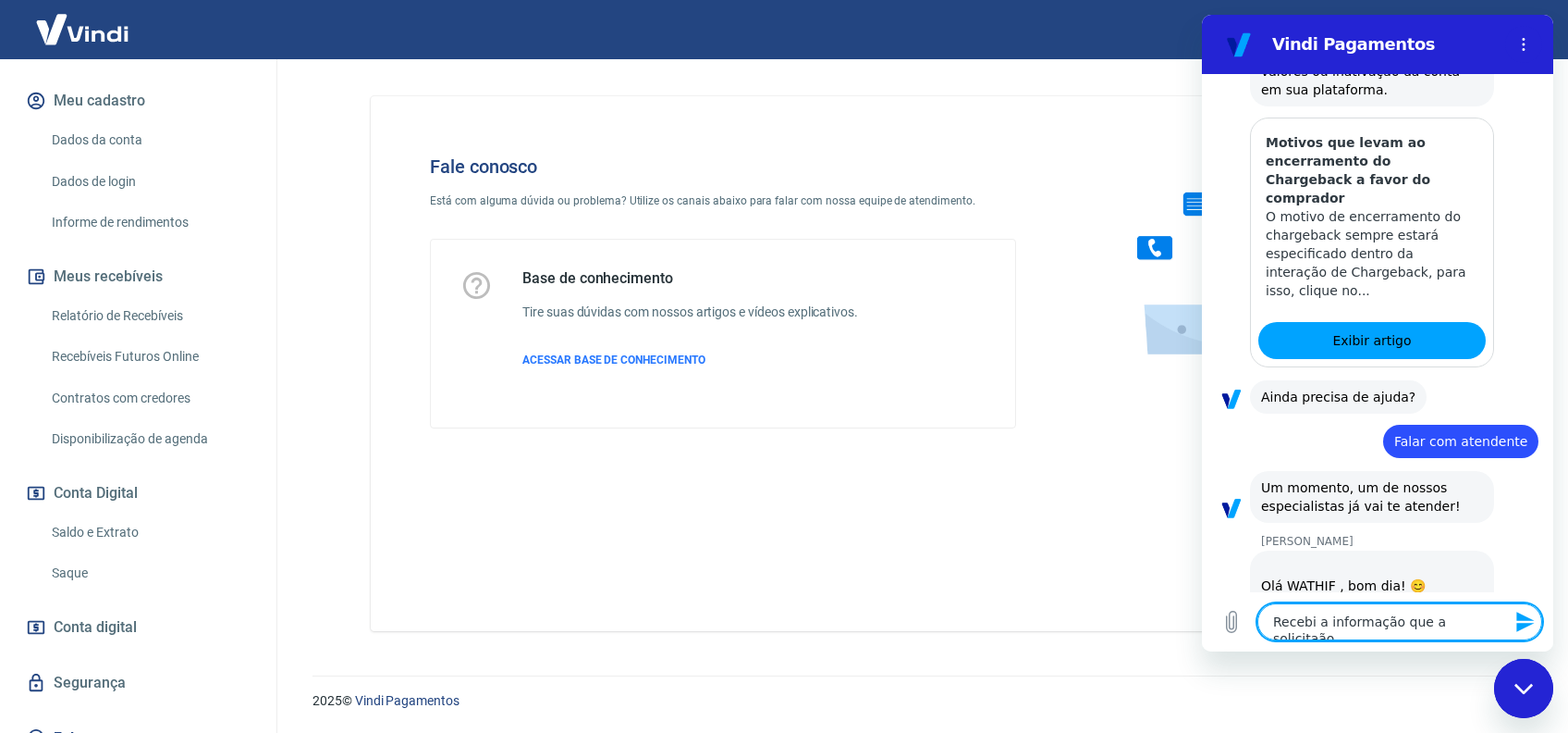
type textarea "Recebi a informação que a solicitaão"
type textarea "x"
type textarea "Recebi a informação que a solicitaã"
type textarea "x"
type textarea "Recebi a informação que a solicita"
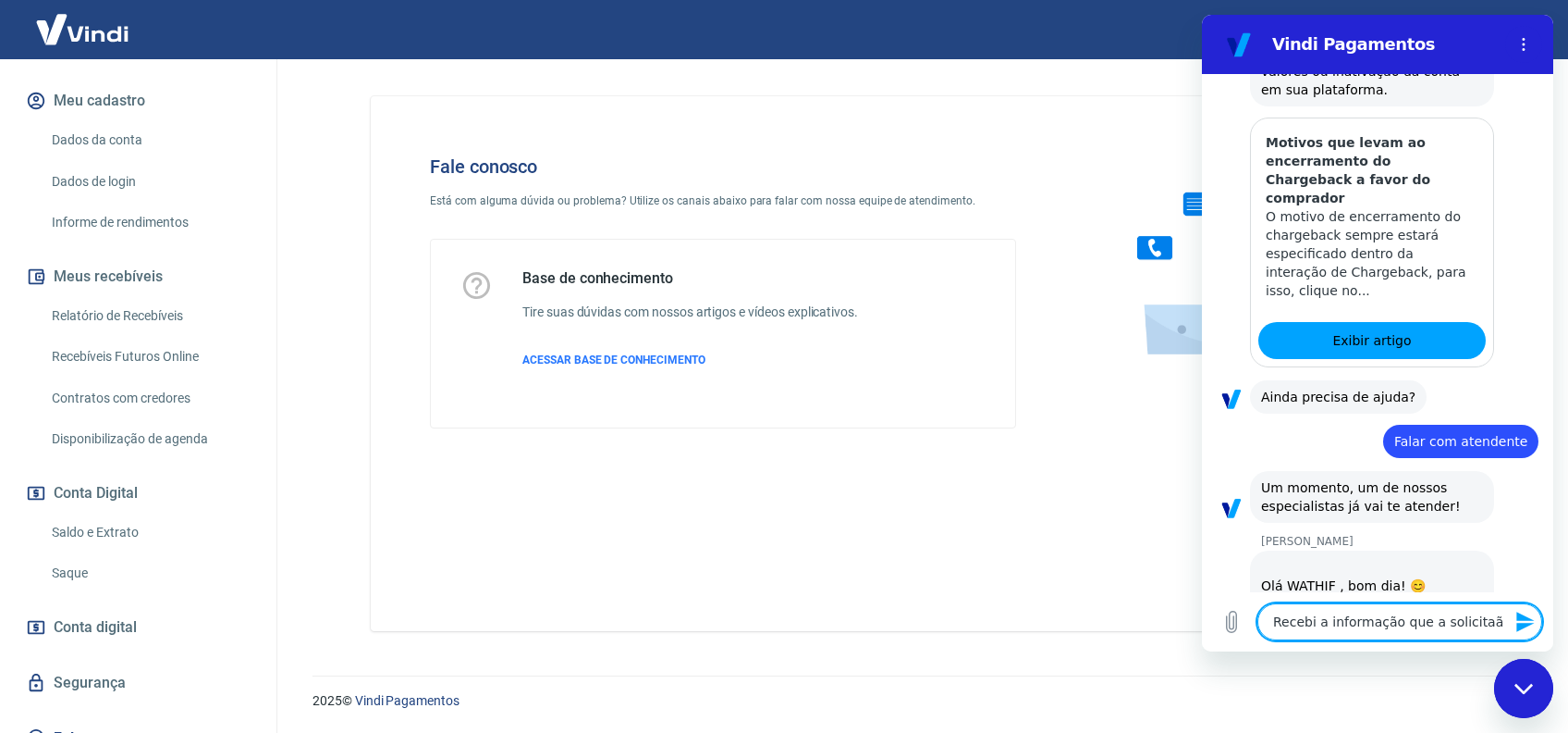
type textarea "x"
type textarea "Recebi a informação que a solicit"
type textarea "x"
type textarea "Recebi a informação que a solicita"
type textarea "x"
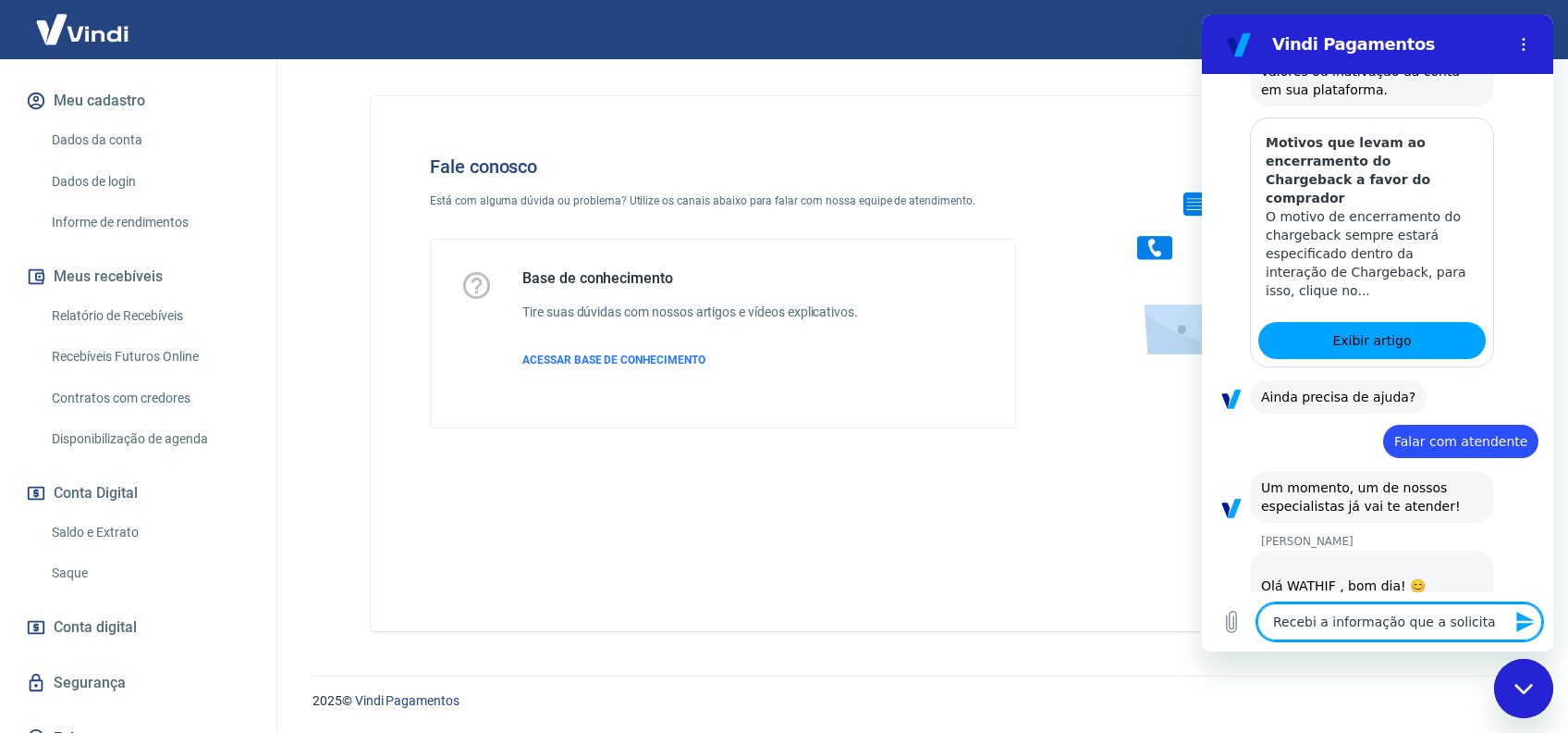
type textarea "Recebi a informação que a solicitaç"
type textarea "x"
type textarea "Recebi a informação que a solicitaçã"
type textarea "x"
type textarea "Recebi a informação que a solicitaçãi"
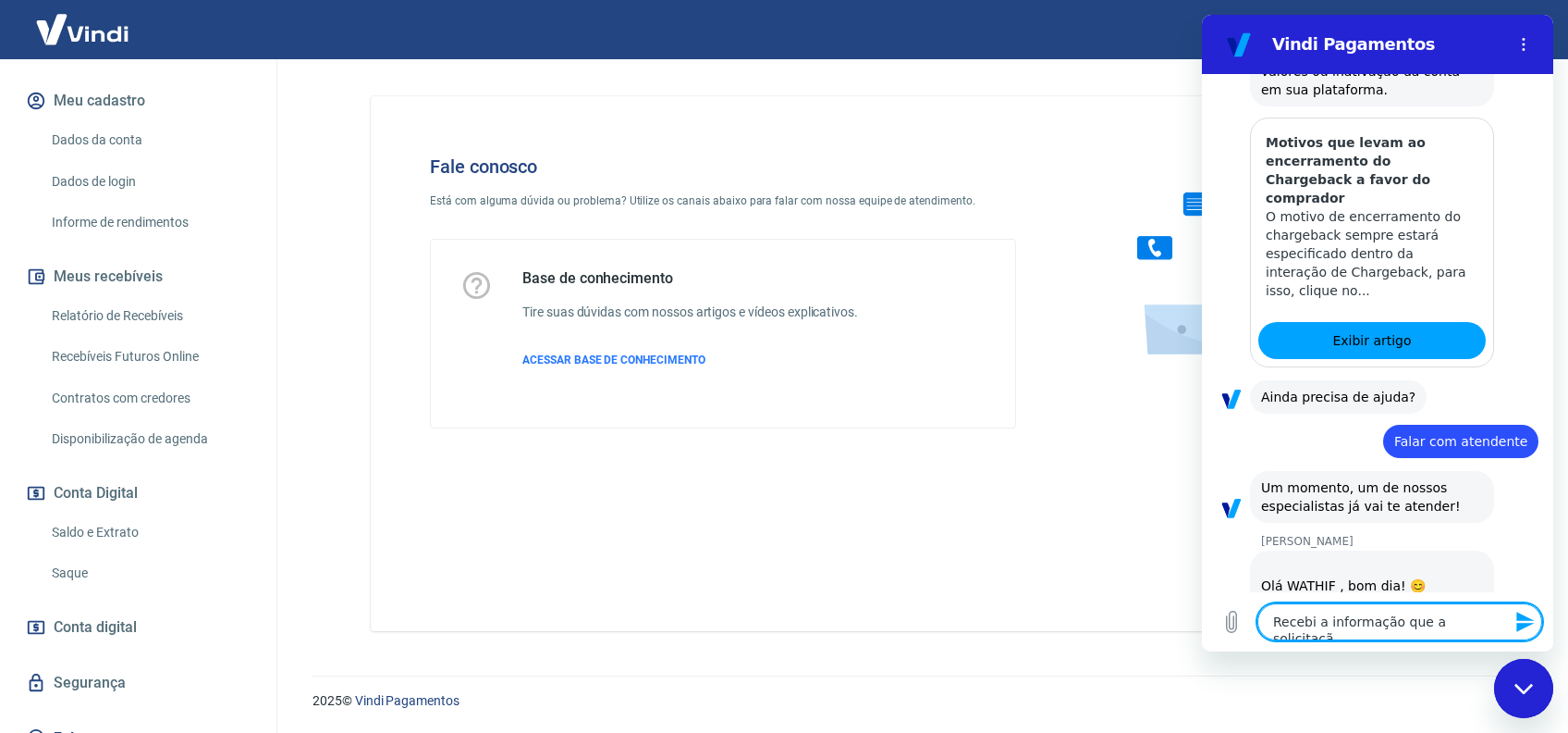
type textarea "x"
type textarea "Recebi a informação que a solicitaçãi"
type textarea "x"
type textarea "Recebi a informação que a solicitaçãi"
type textarea "x"
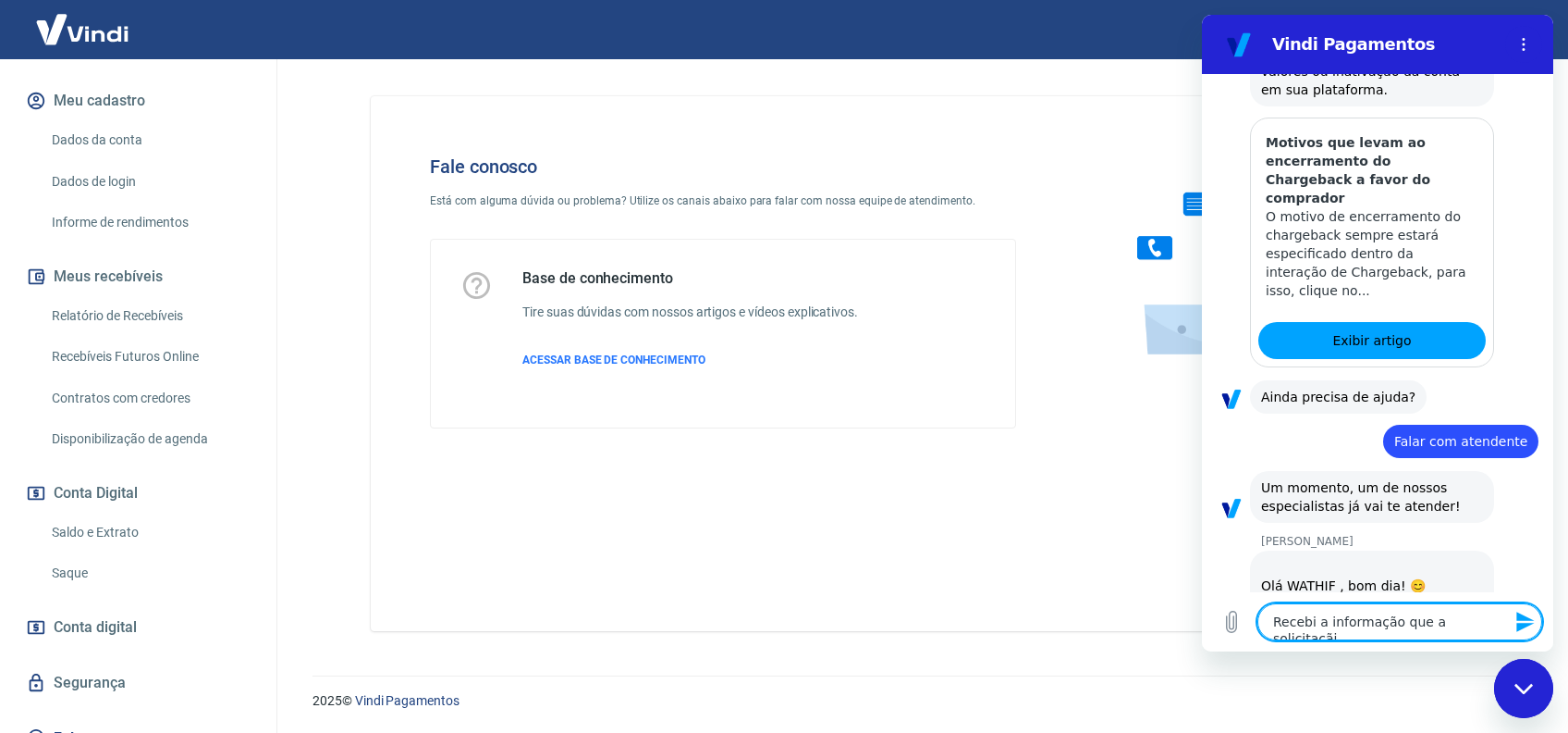
type textarea "Recebi a informação que a solicitaçã"
type textarea "x"
type textarea "Recebi a informação que a solicitação"
type textarea "x"
type textarea "Recebi a informação que a solicitação"
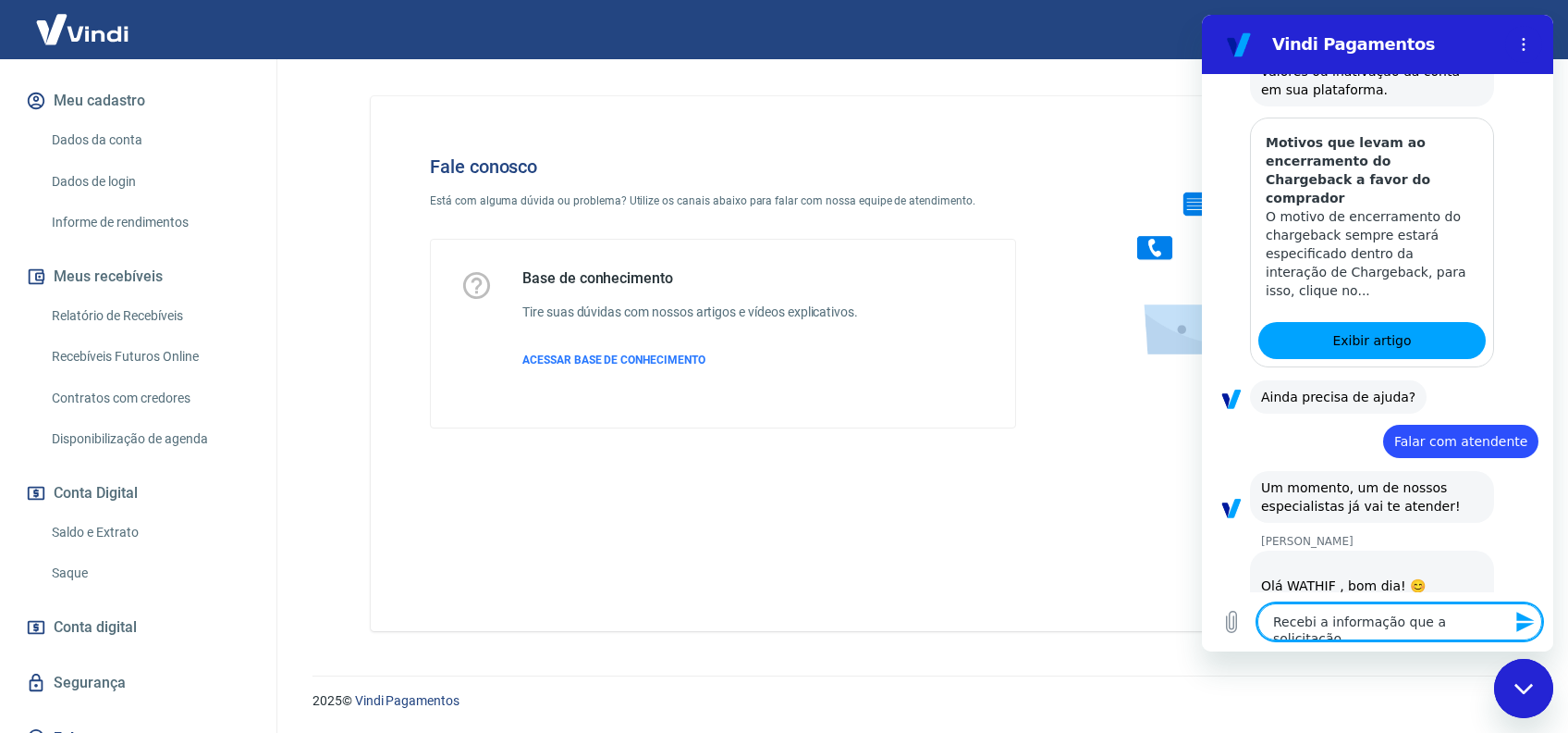
type textarea "x"
drag, startPoint x: 1278, startPoint y: 624, endPoint x: 1542, endPoint y: 634, distance: 264.2
click at [1542, 634] on div "Digite uma mensagem Recebi a informação que a solicitação x" at bounding box center [1378, 621] width 352 height 59
type textarea "RS"
type textarea "x"
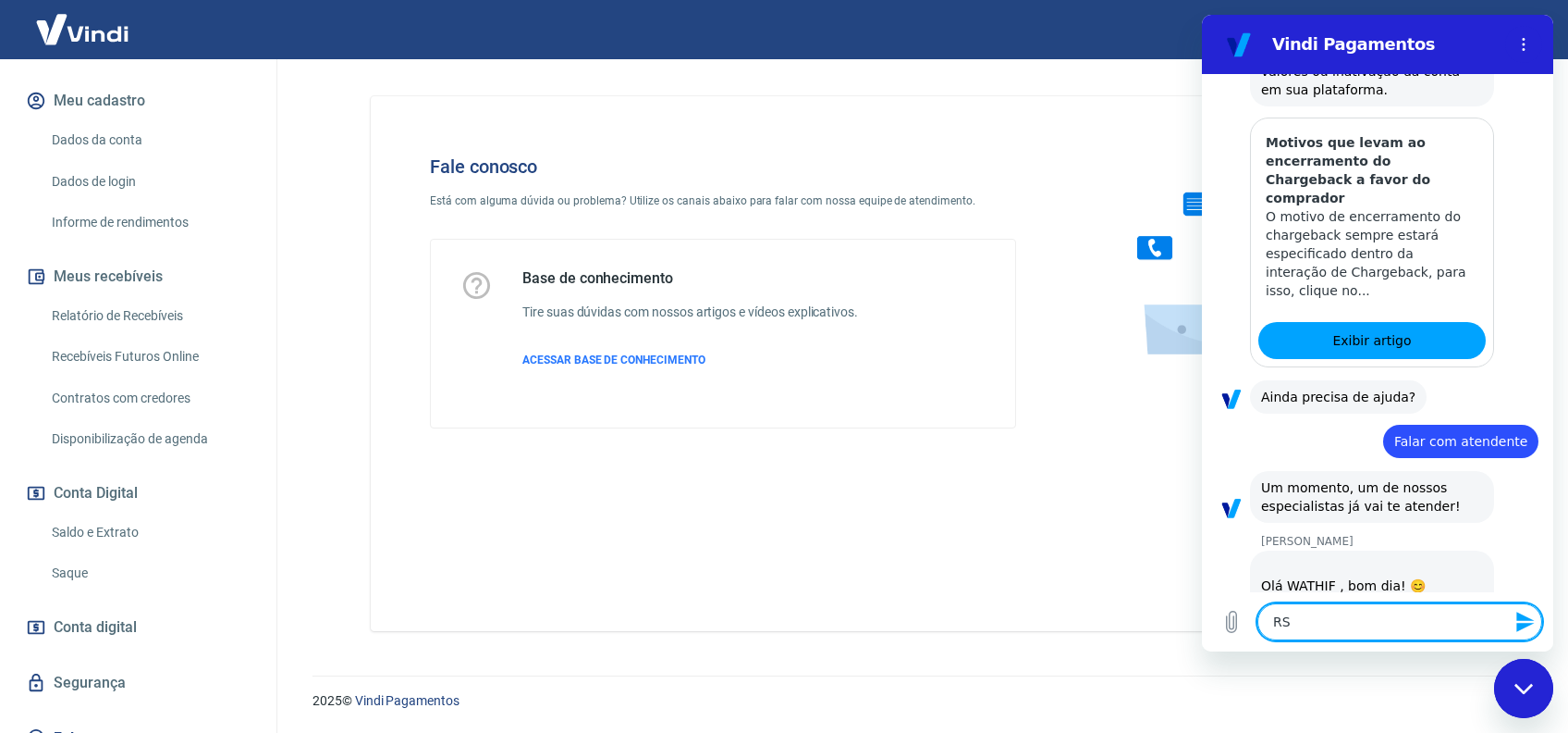
type textarea "RSo"
type textarea "x"
type textarea "RSob"
type textarea "x"
type textarea "RSobre"
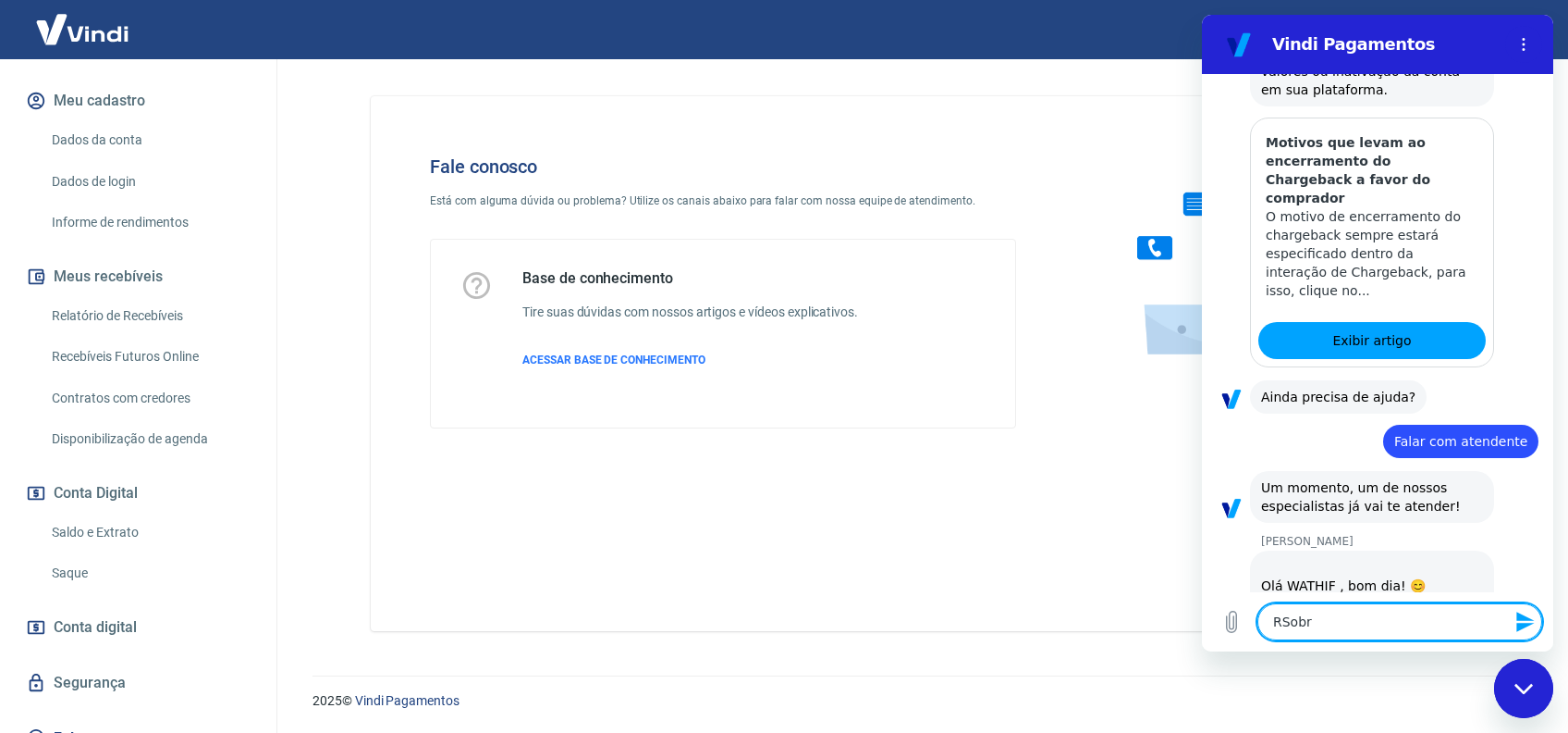
type textarea "x"
type textarea "RSobre"
type textarea "x"
type textarea "RSobre"
type textarea "x"
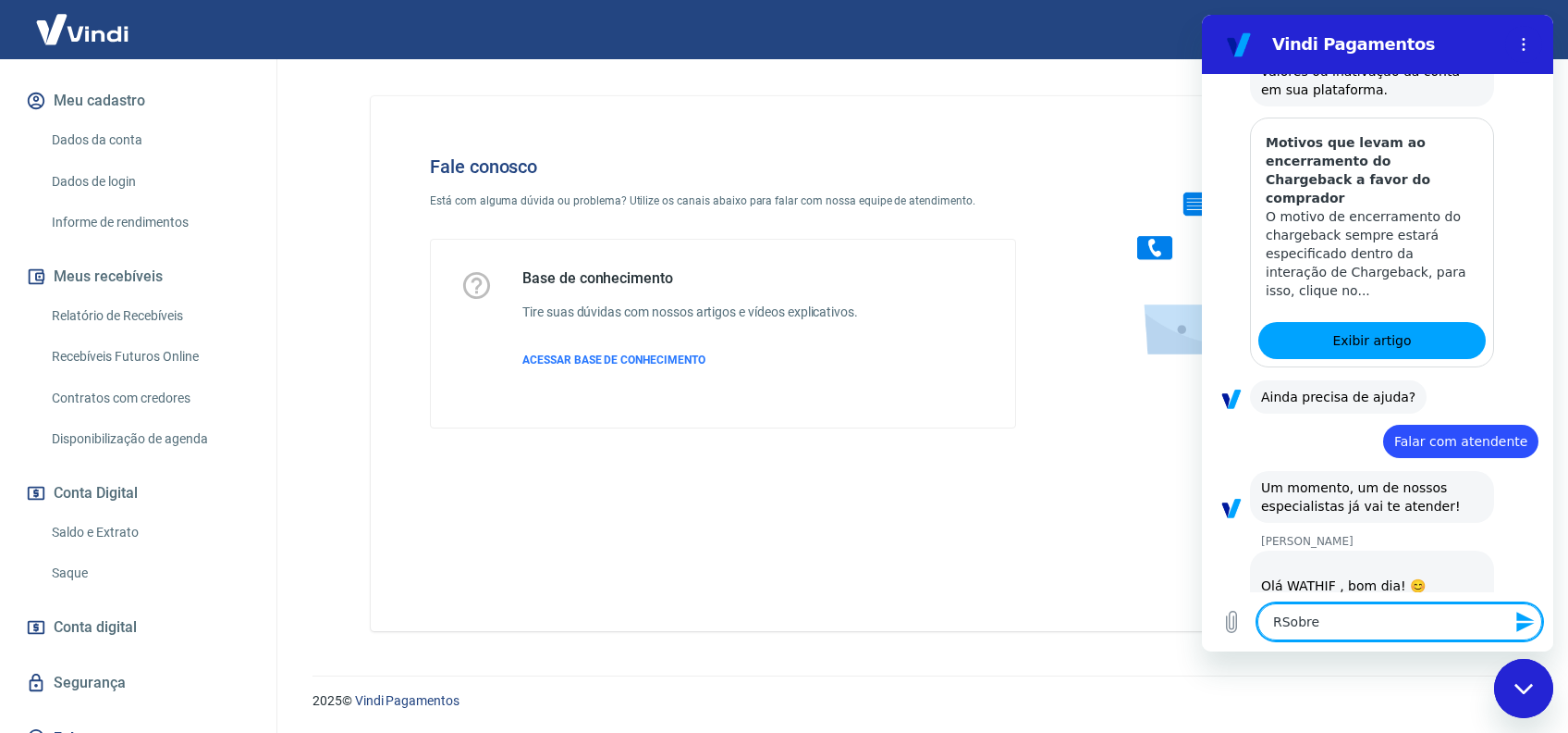
type textarea "RSobr"
type textarea "x"
type textarea "RSob"
type textarea "x"
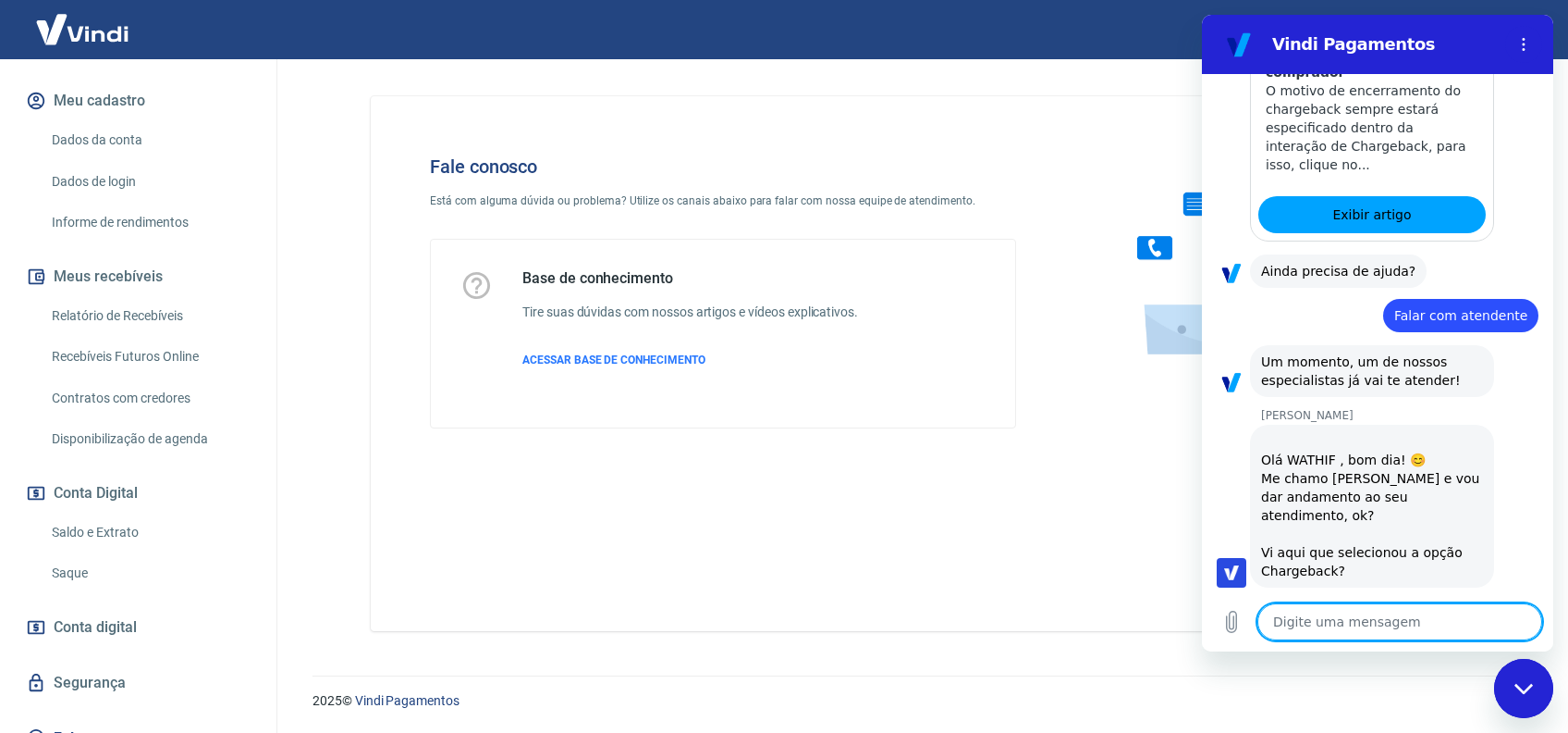
scroll to position [4873, 0]
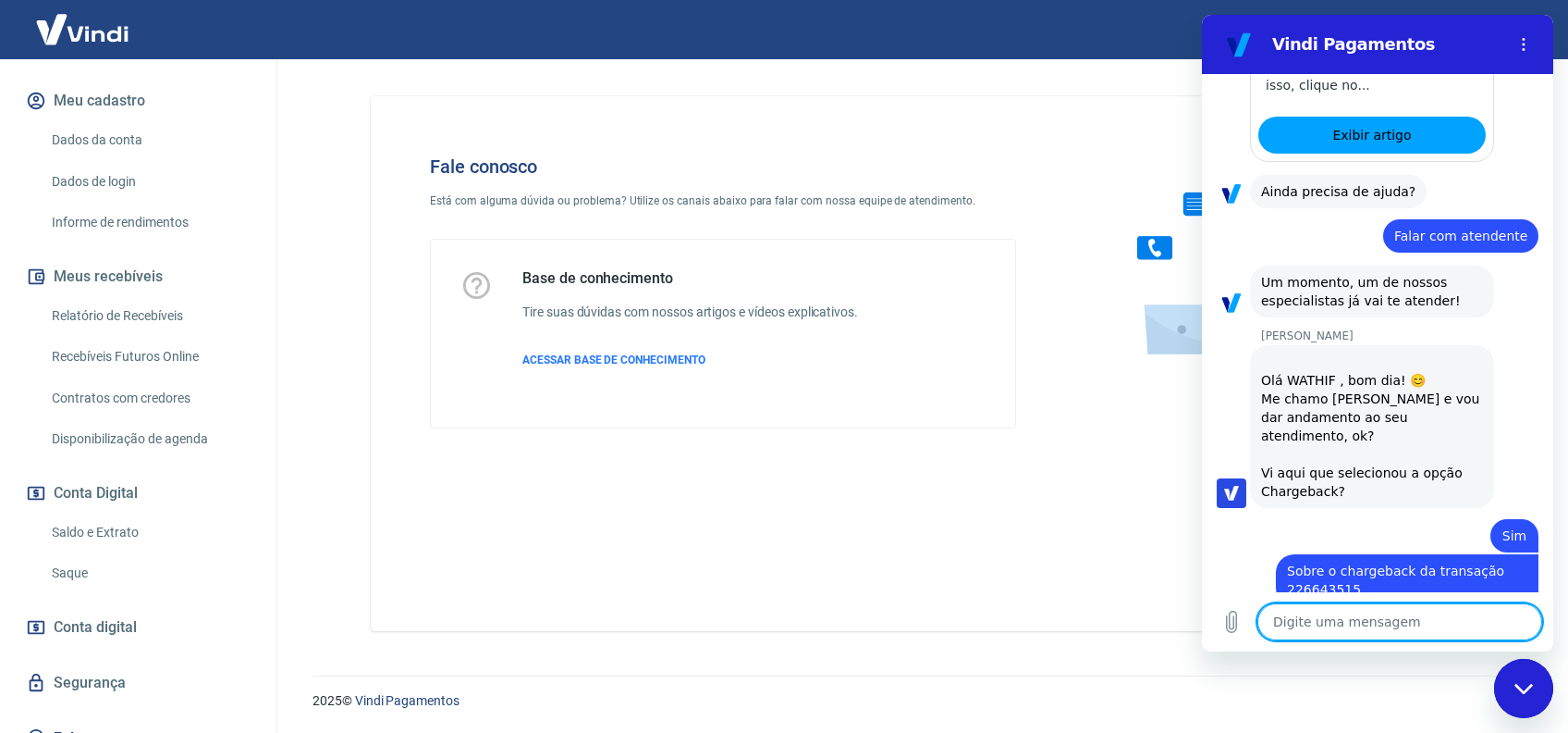
click at [1400, 626] on textarea at bounding box center [1400, 621] width 284 height 37
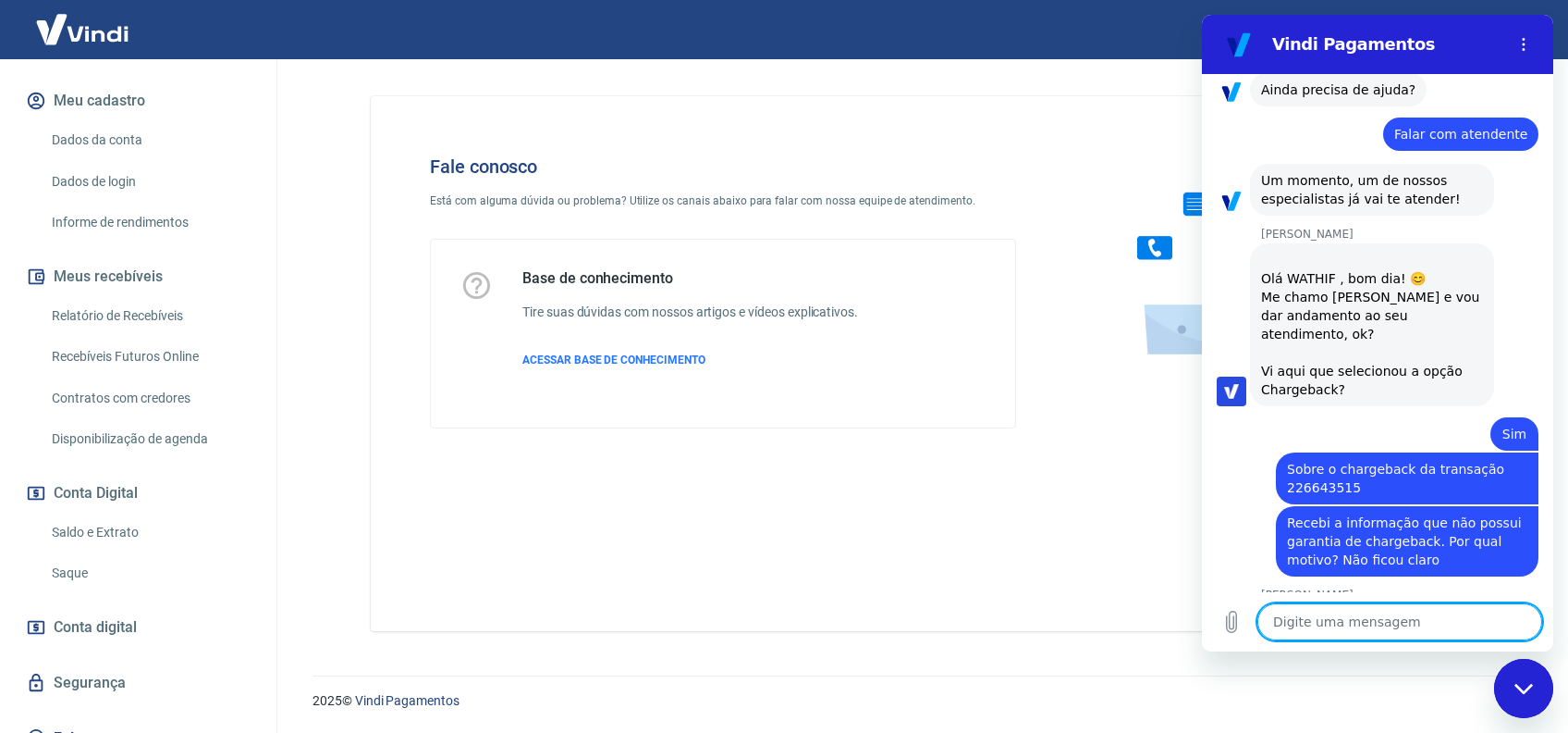
scroll to position [4979, 0]
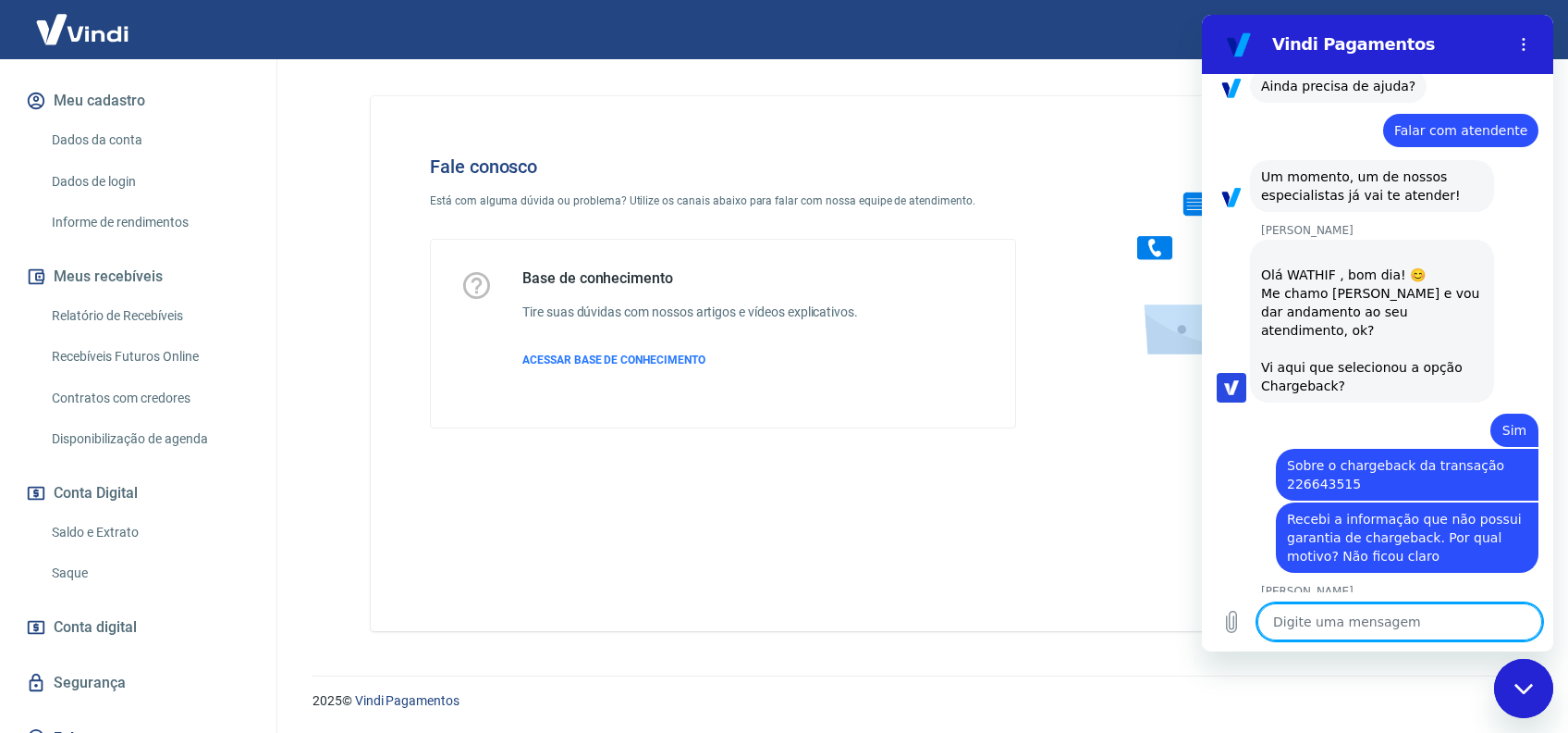
click at [1358, 623] on textarea at bounding box center [1400, 621] width 284 height 37
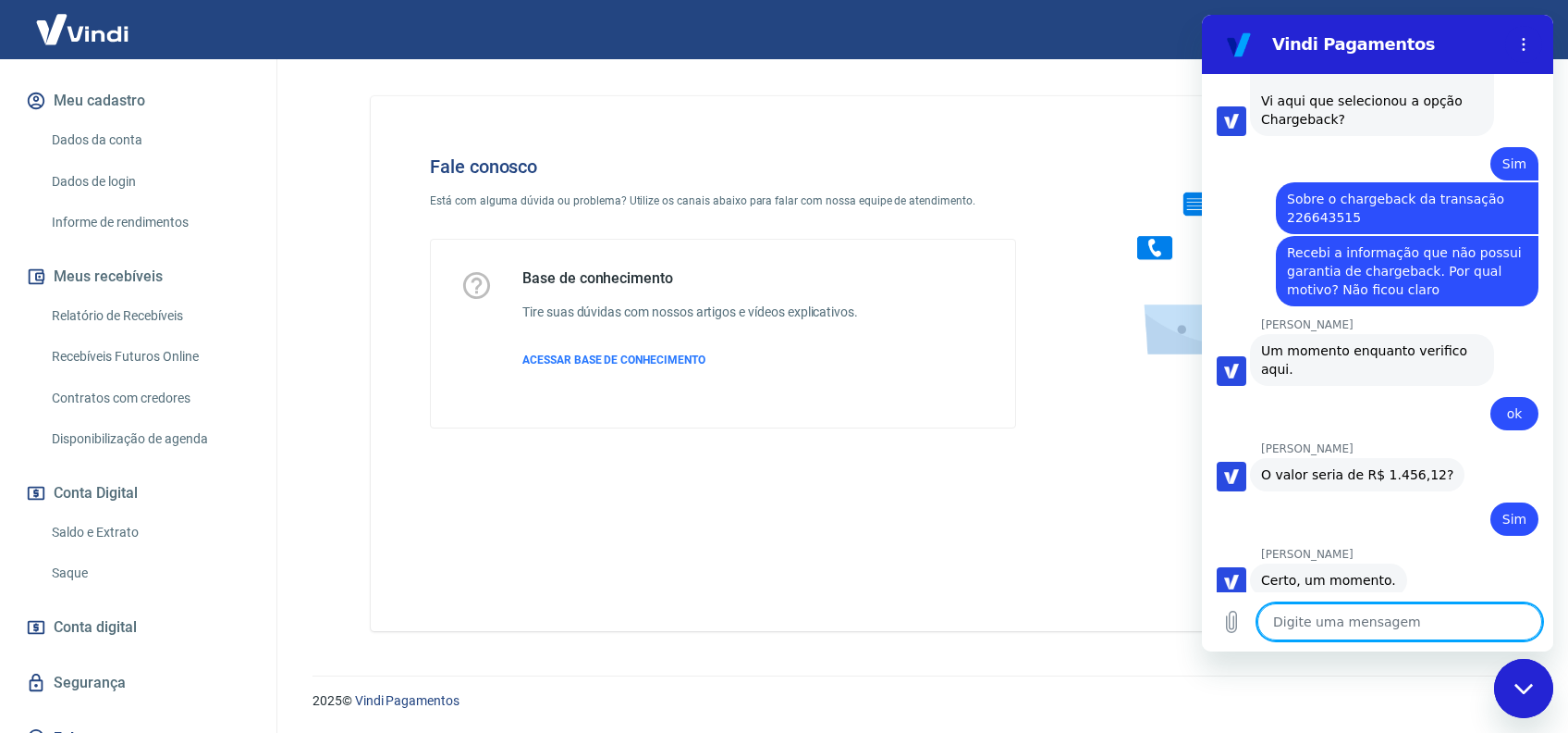
scroll to position [5384, 0]
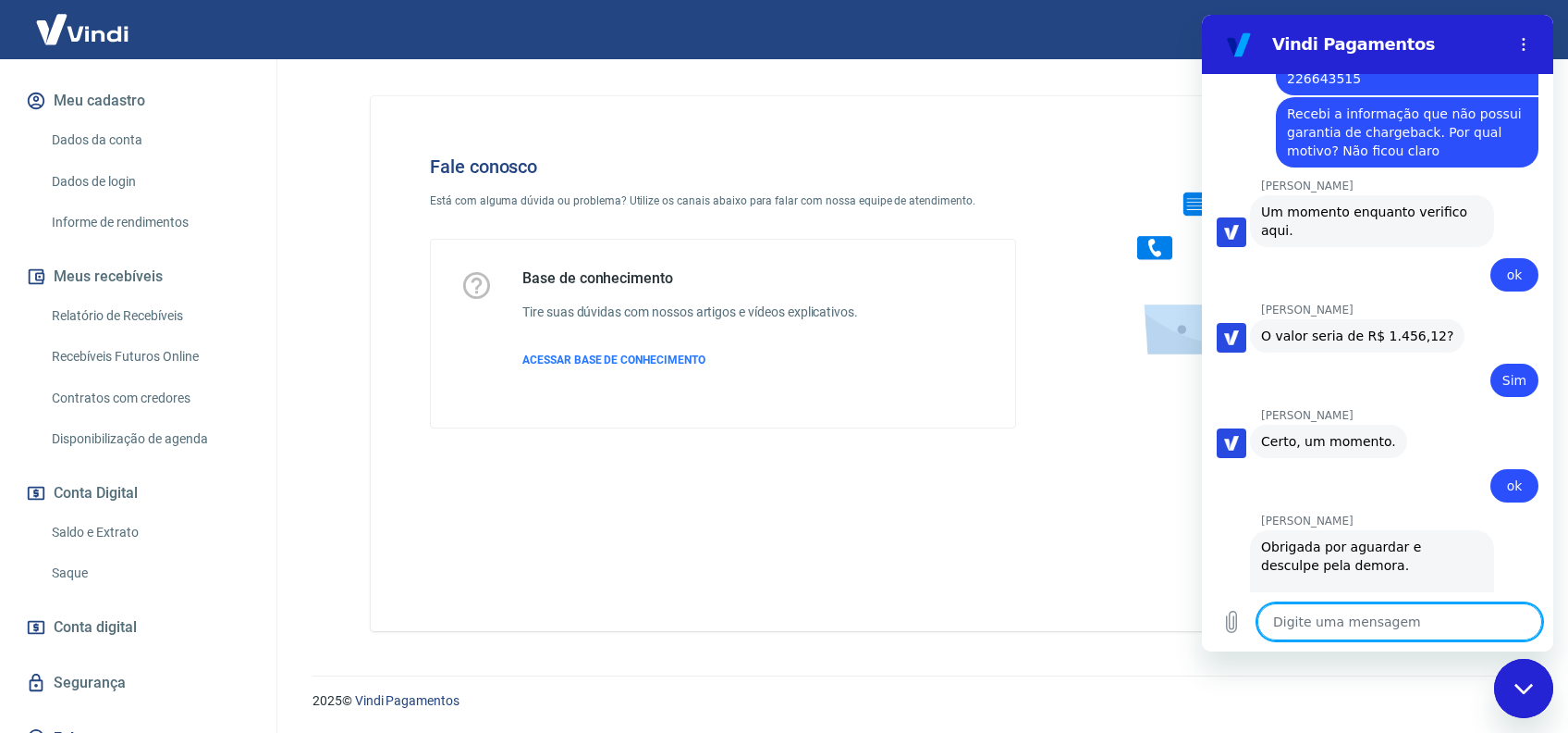
click at [1376, 614] on textarea at bounding box center [1400, 621] width 284 height 37
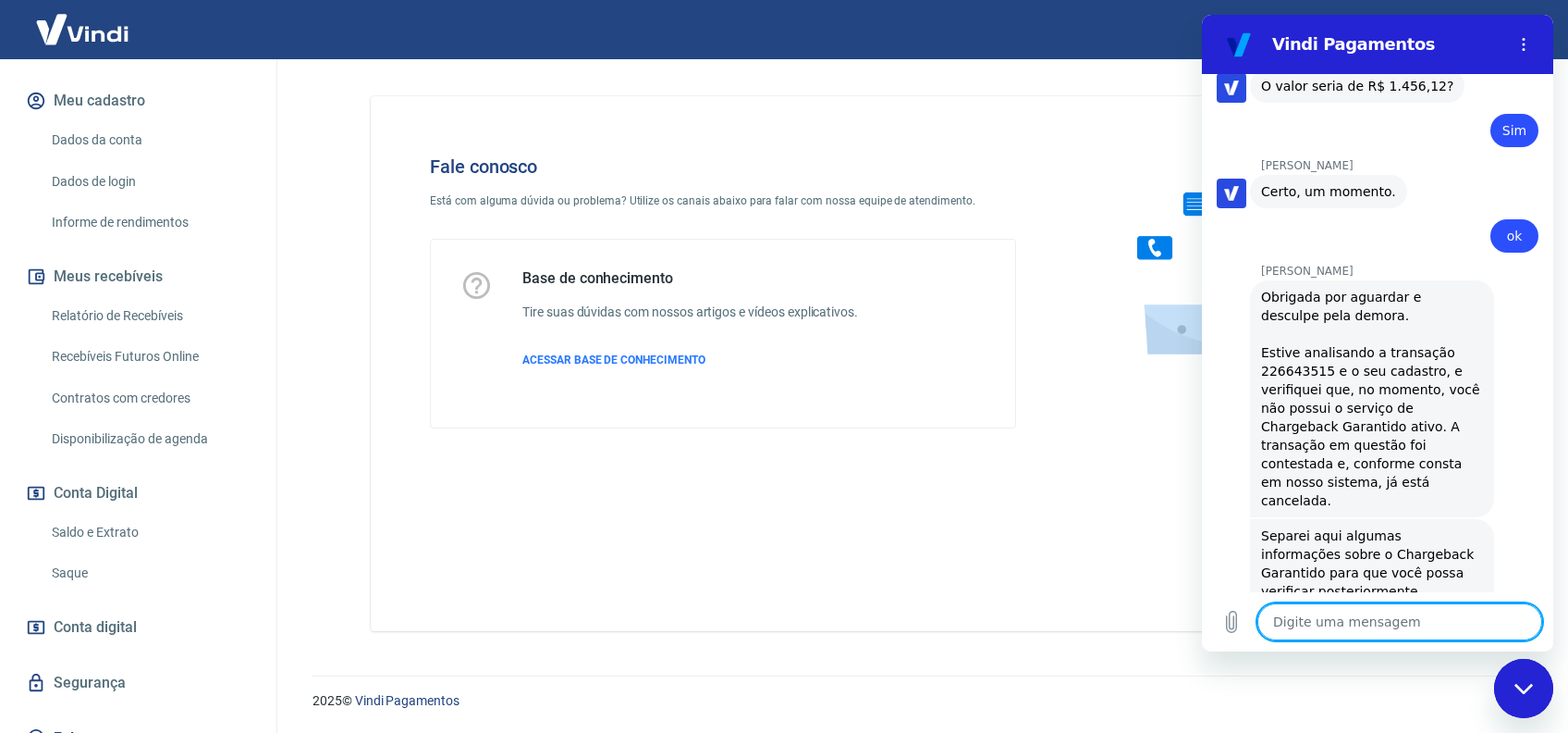
scroll to position [5637, 0]
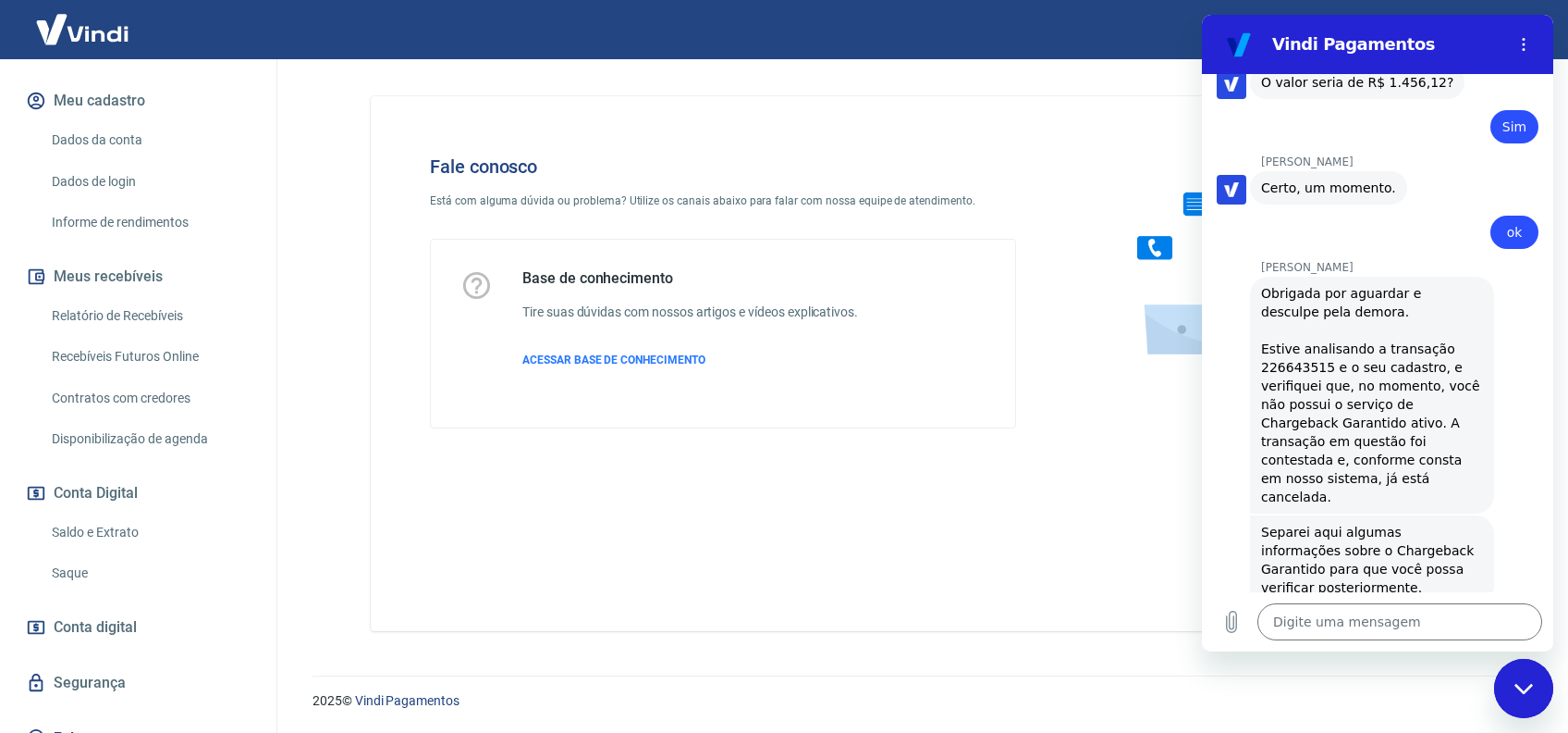
click at [1303, 615] on link "[URL][DOMAIN_NAME]" at bounding box center [1340, 622] width 158 height 15
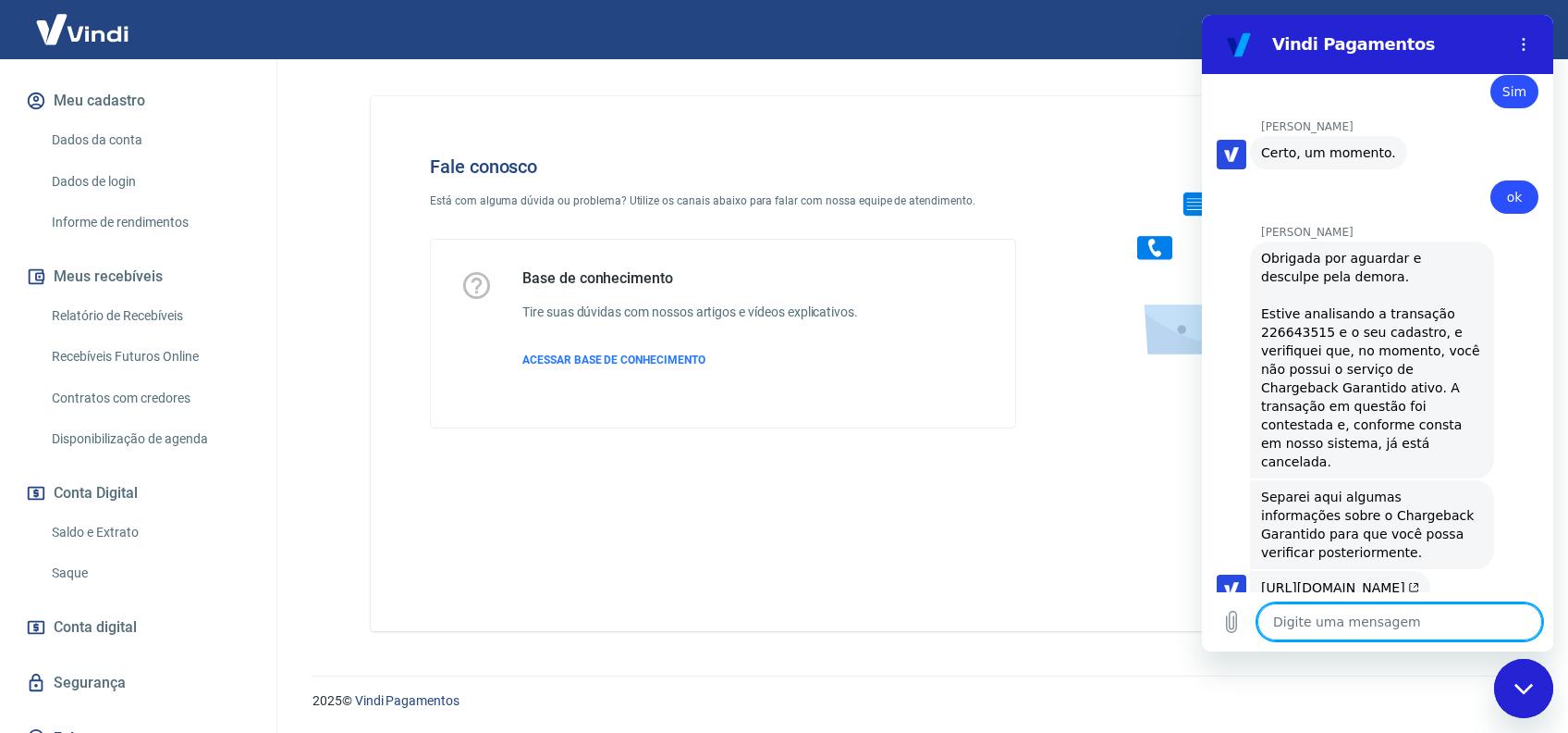
click at [1347, 629] on textarea at bounding box center [1400, 621] width 284 height 37
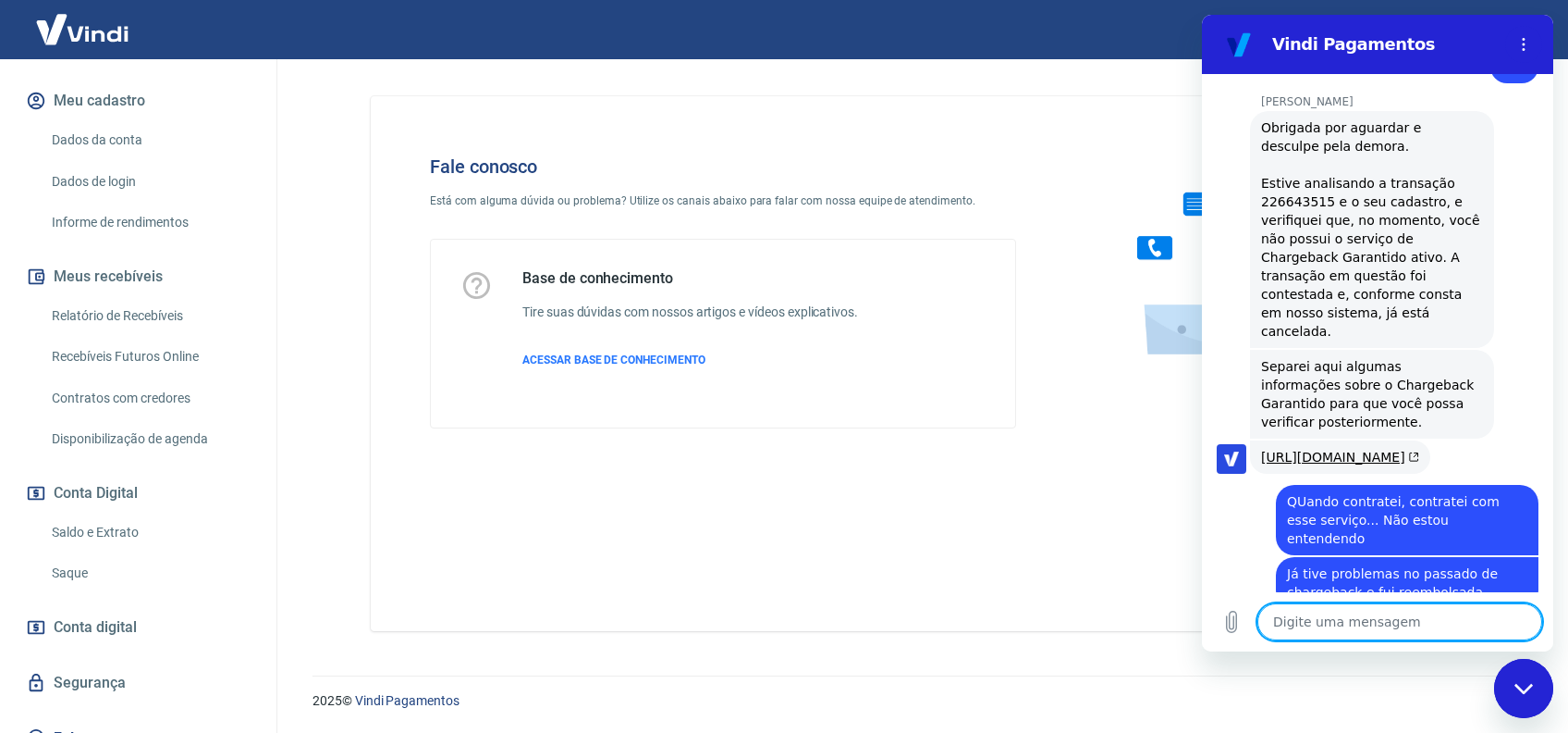
scroll to position [5806, 0]
click at [1364, 604] on textarea at bounding box center [1400, 621] width 284 height 37
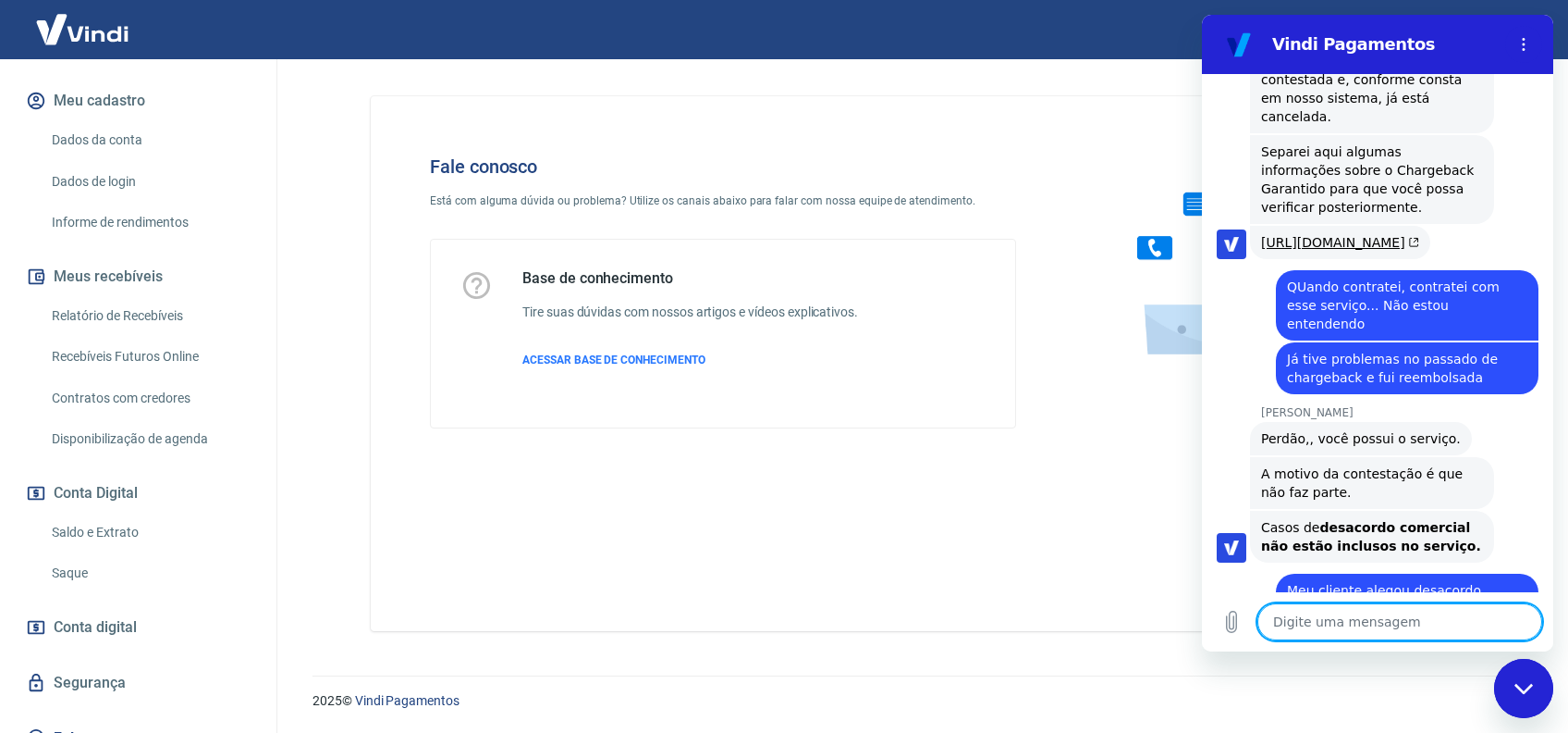
scroll to position [6020, 0]
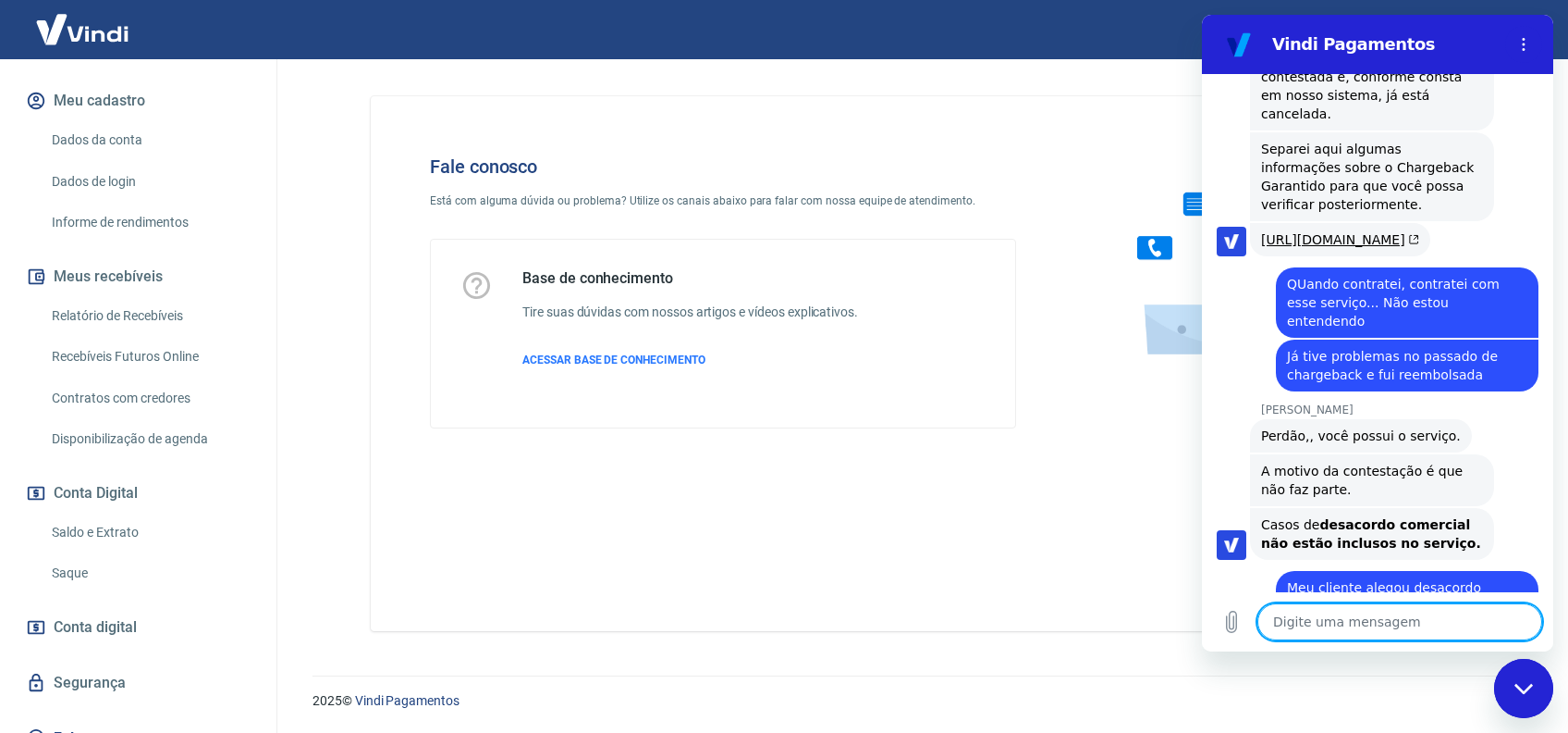
click at [1304, 627] on textarea at bounding box center [1400, 621] width 284 height 37
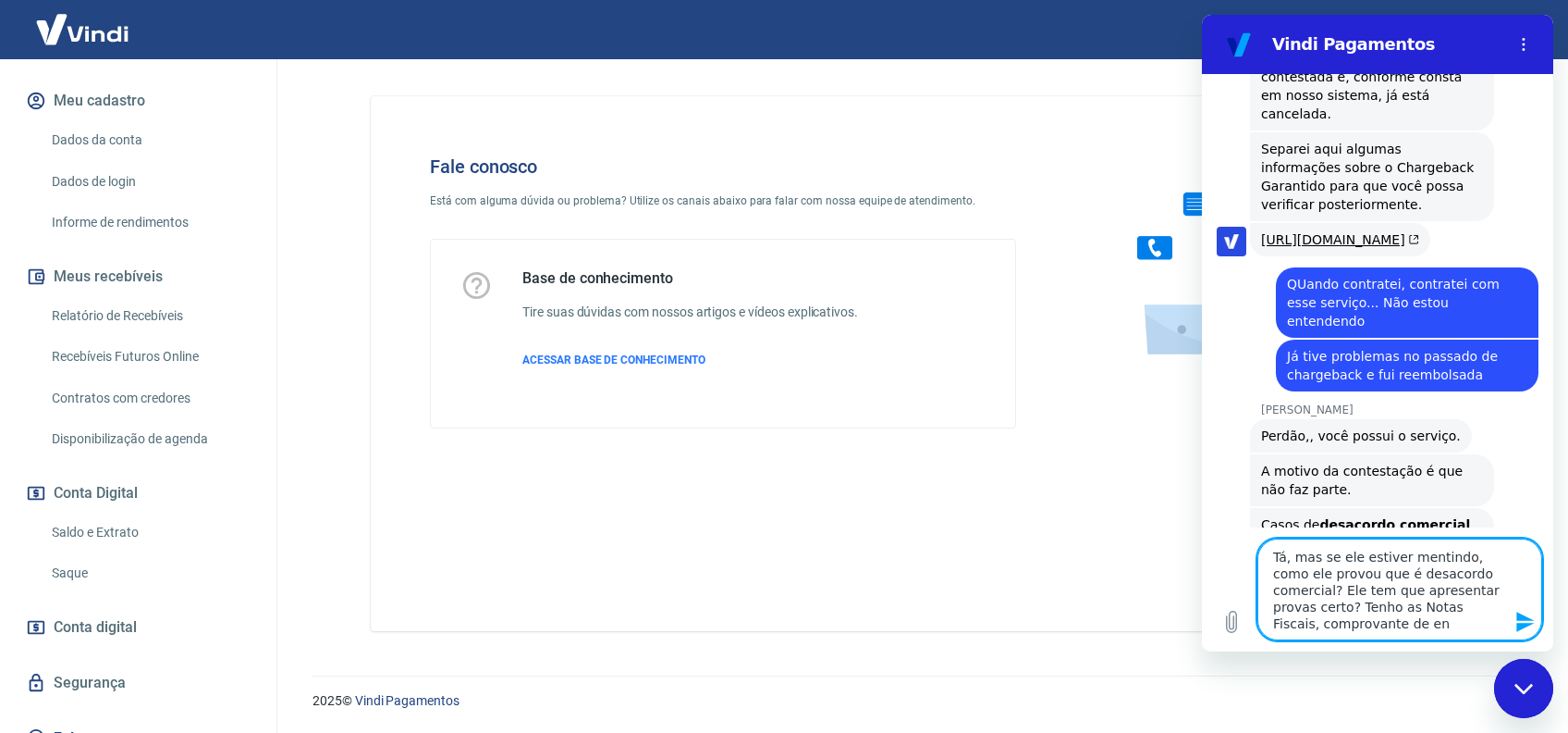
click at [1405, 604] on textarea "Tá, mas se ele estiver mentindo, como ele provou que é desacordo comercial? Ele…" at bounding box center [1400, 589] width 284 height 102
click at [1394, 605] on textarea "Tá, mas se ele estiver mentindo, como ele provou que é desacordo comercial? Ele…" at bounding box center [1400, 589] width 284 height 102
click at [1396, 607] on textarea "Tá, mas se ele estiver mentindo, como ele provou que é desacordo comercial? Ele…" at bounding box center [1400, 589] width 284 height 102
click at [1398, 607] on textarea "Tá, mas se ele estiver mentindo, como ele provou que é desacordo comercial? Ele…" at bounding box center [1400, 589] width 284 height 102
click at [1479, 609] on textarea "Tá, mas se ele estiver mentindo, como ele provou que é desacordo comercial? Ele…" at bounding box center [1400, 589] width 284 height 102
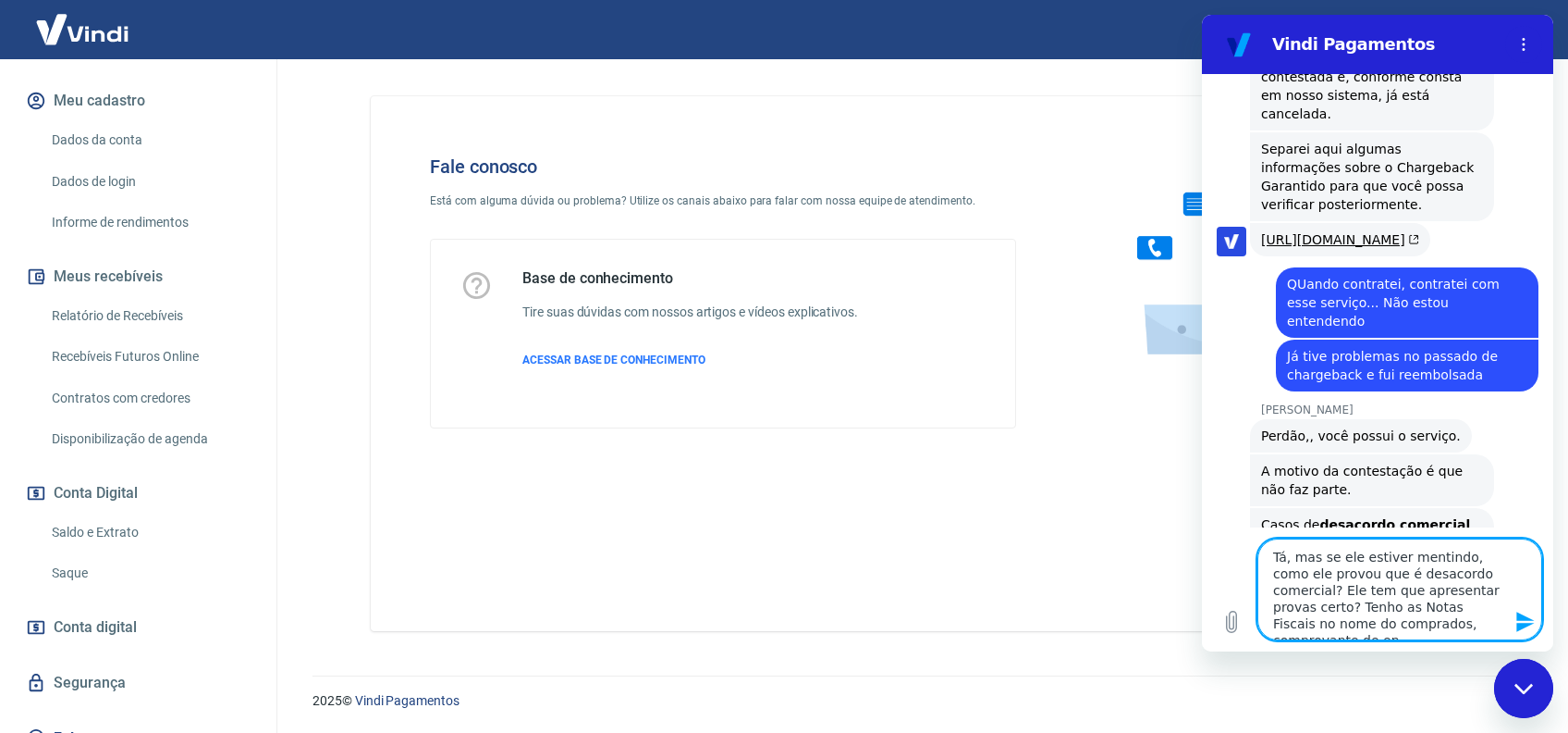
click at [1480, 631] on textarea "Tá, mas se ele estiver mentindo, como ele provou que é desacordo comercial? Ele…" at bounding box center [1400, 589] width 284 height 102
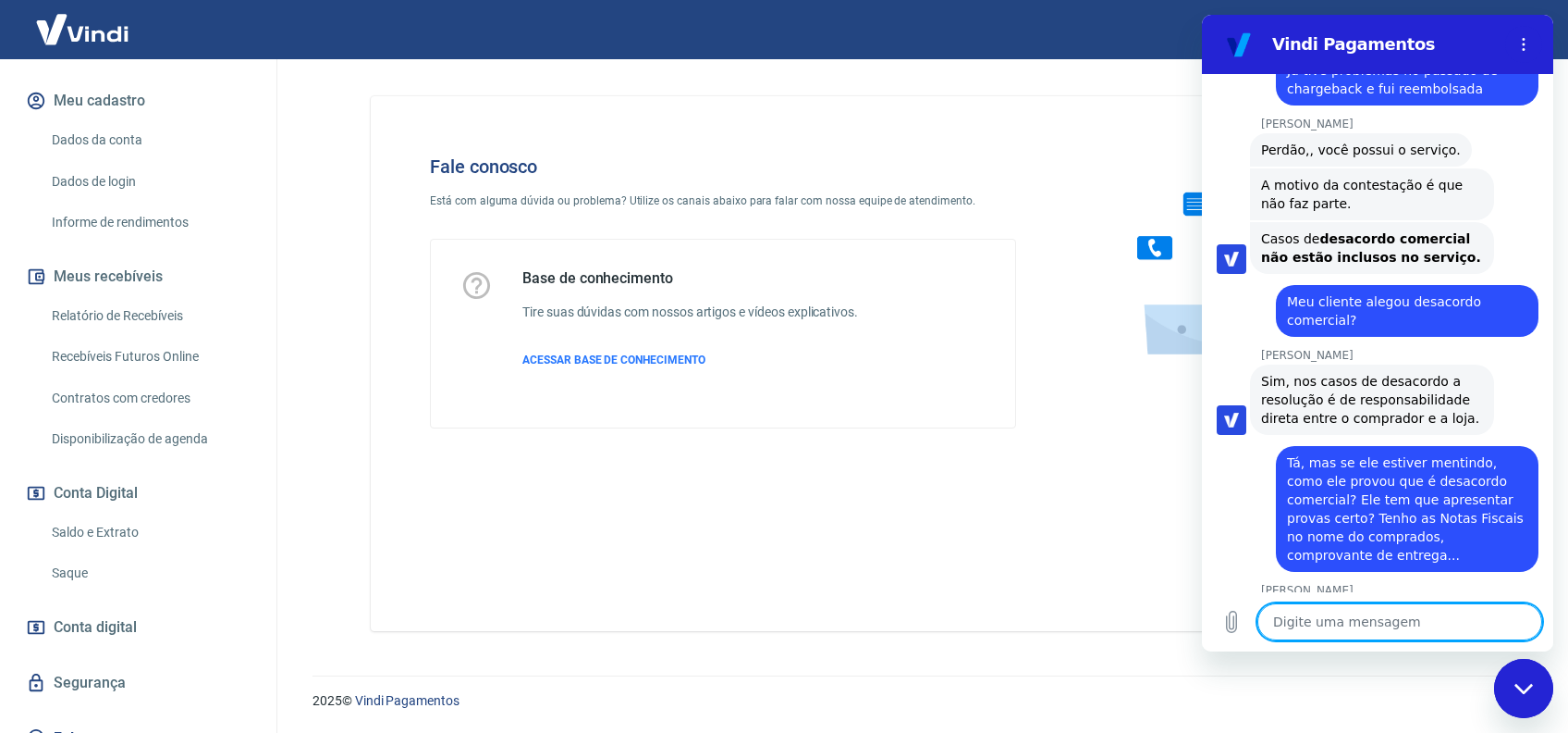
scroll to position [6309, 0]
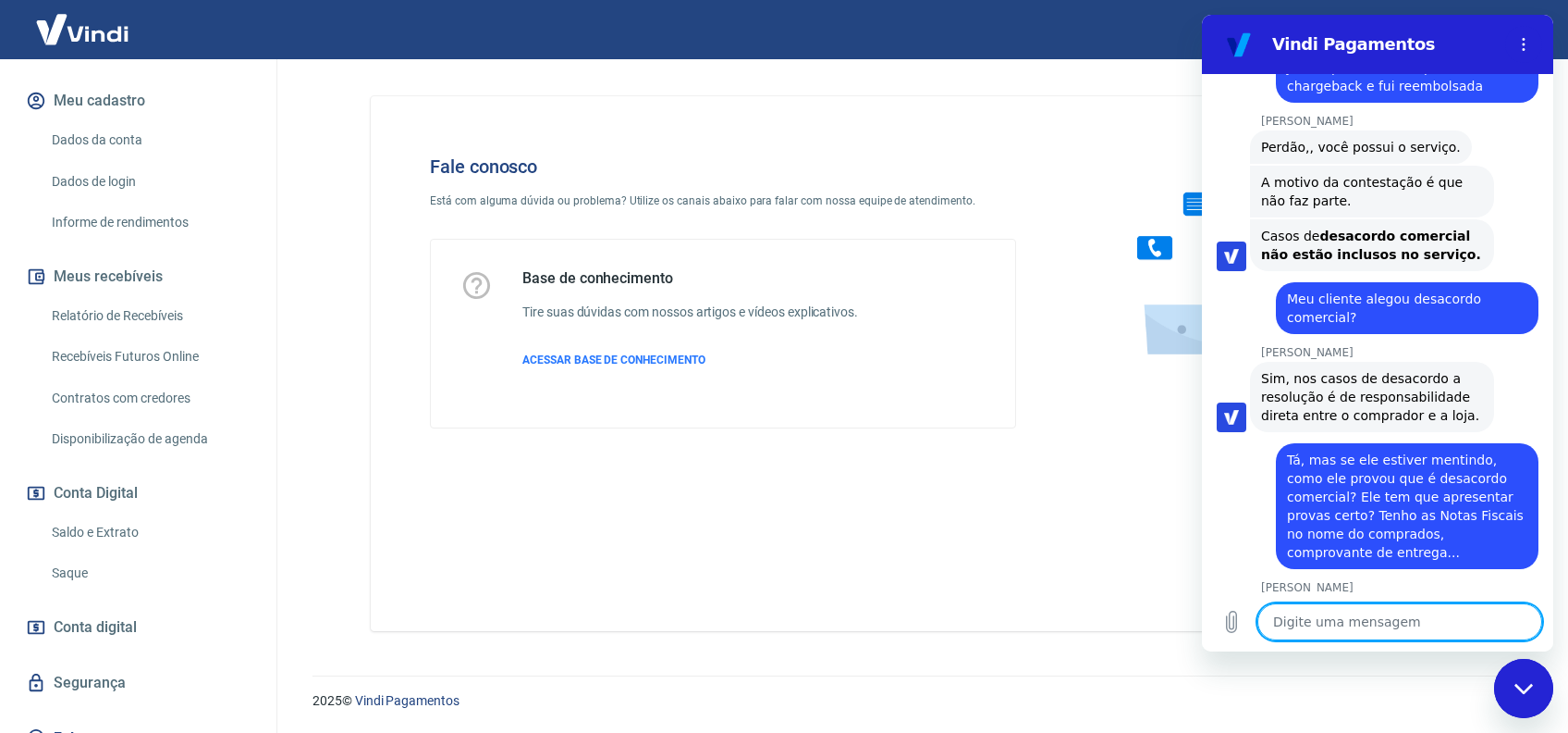
click at [1319, 629] on textarea at bounding box center [1400, 621] width 284 height 37
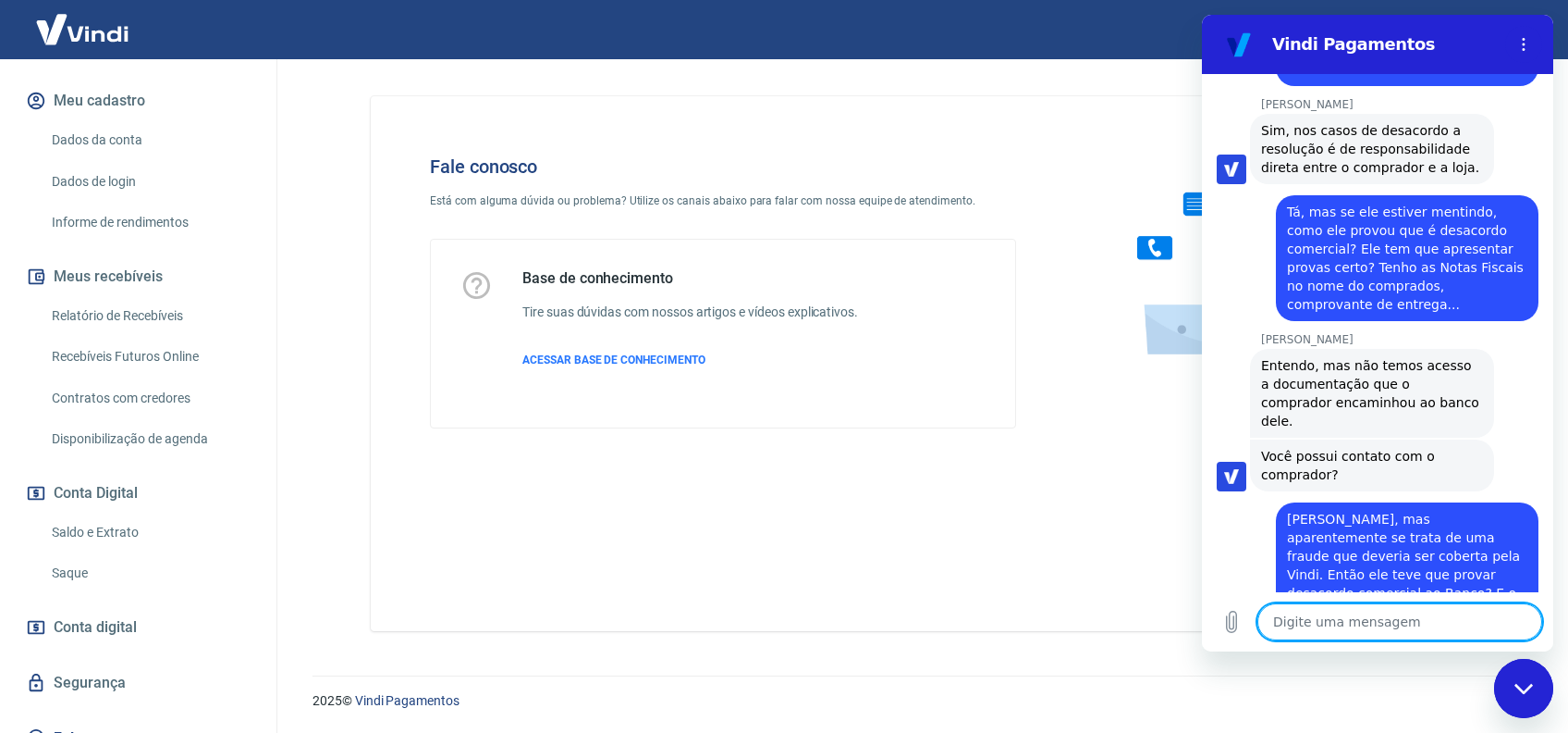
scroll to position [6599, 0]
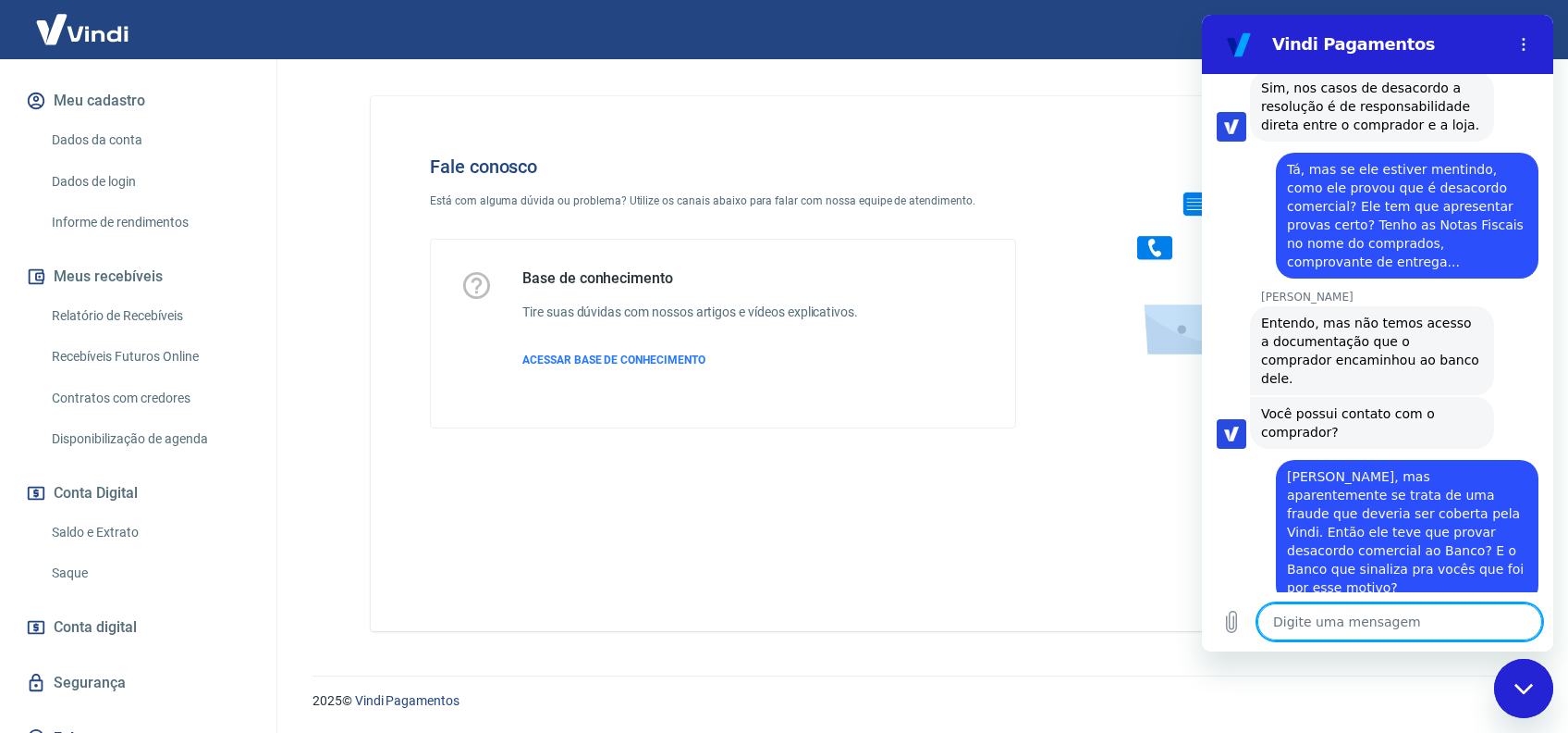
click at [1338, 616] on textarea at bounding box center [1400, 621] width 284 height 37
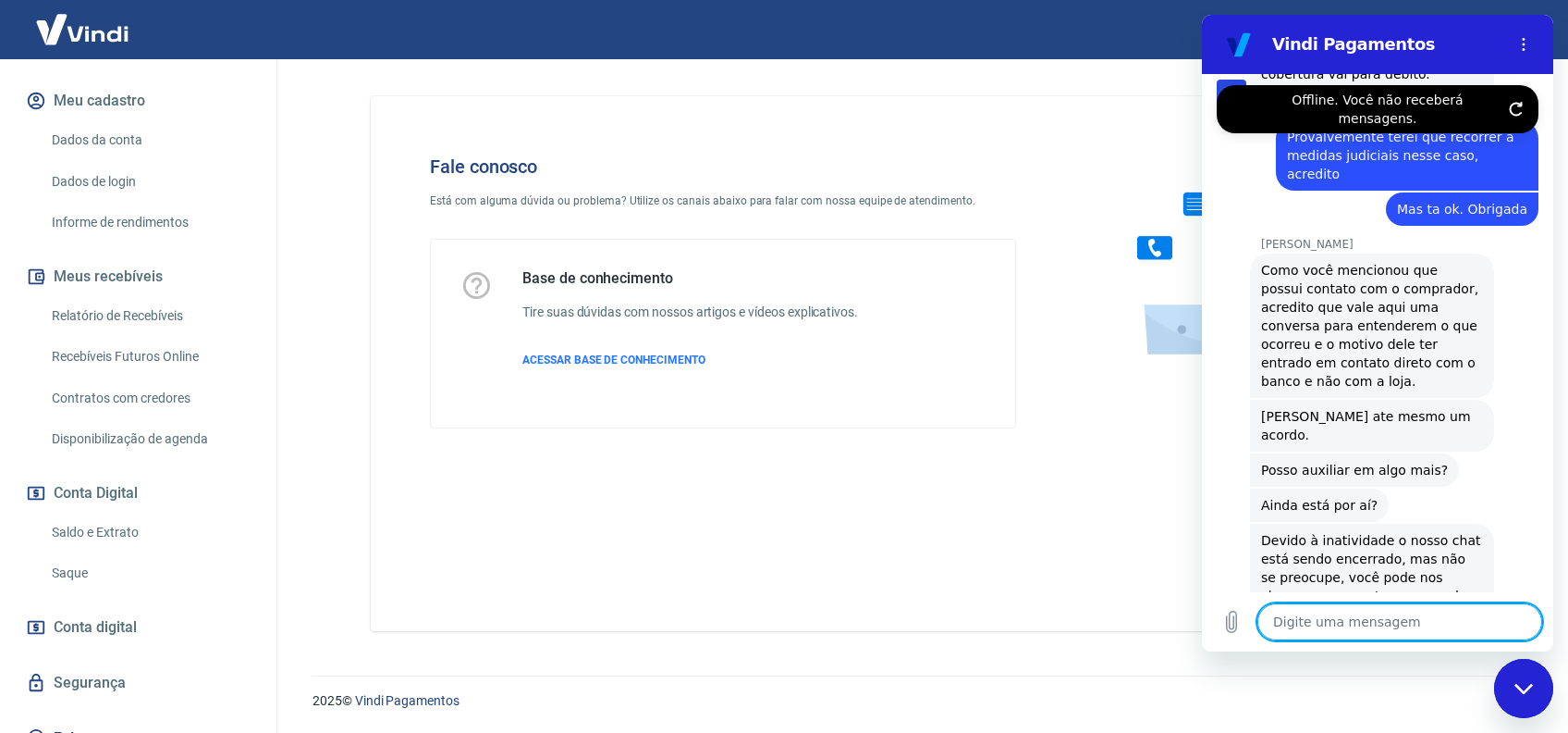
scroll to position [7262, 0]
